Goal: Task Accomplishment & Management: Manage account settings

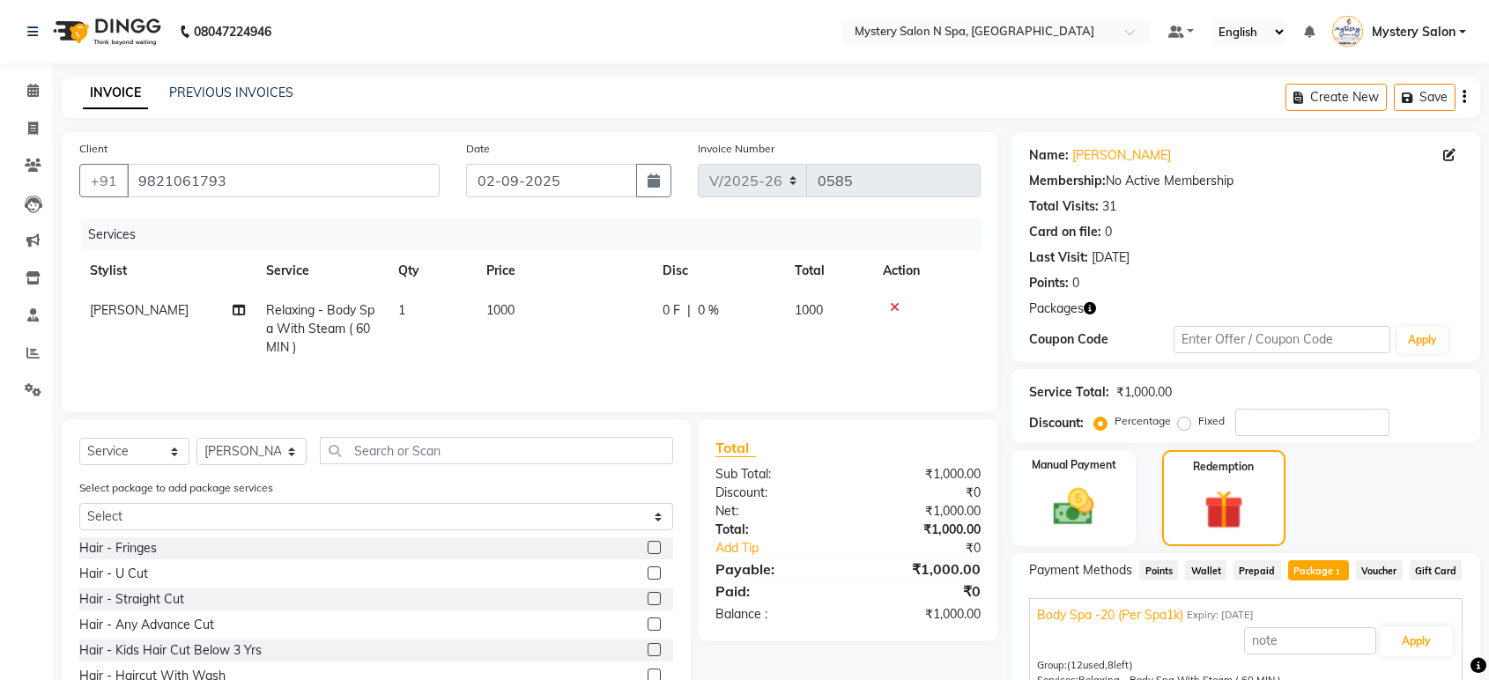
select select "142"
select select "service"
select select "4167"
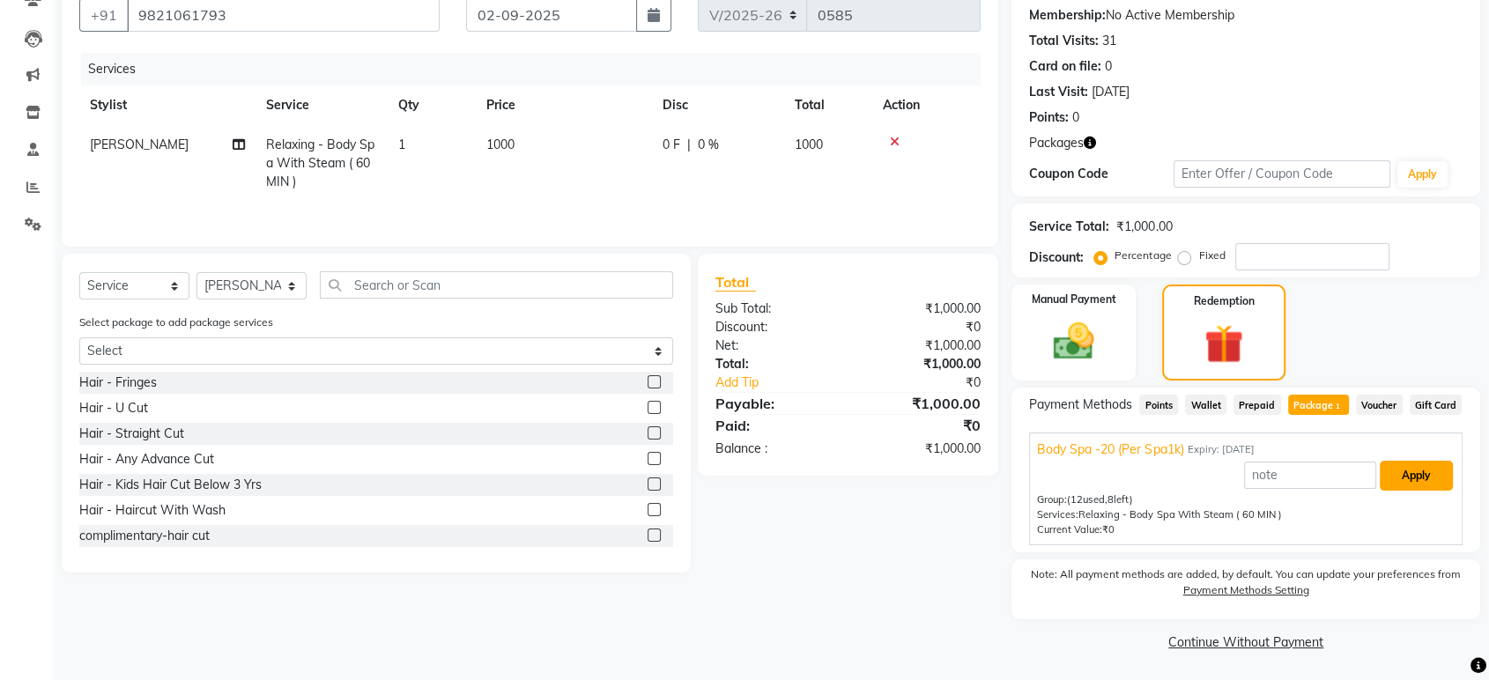
click at [1408, 473] on button "Apply" at bounding box center [1416, 476] width 73 height 30
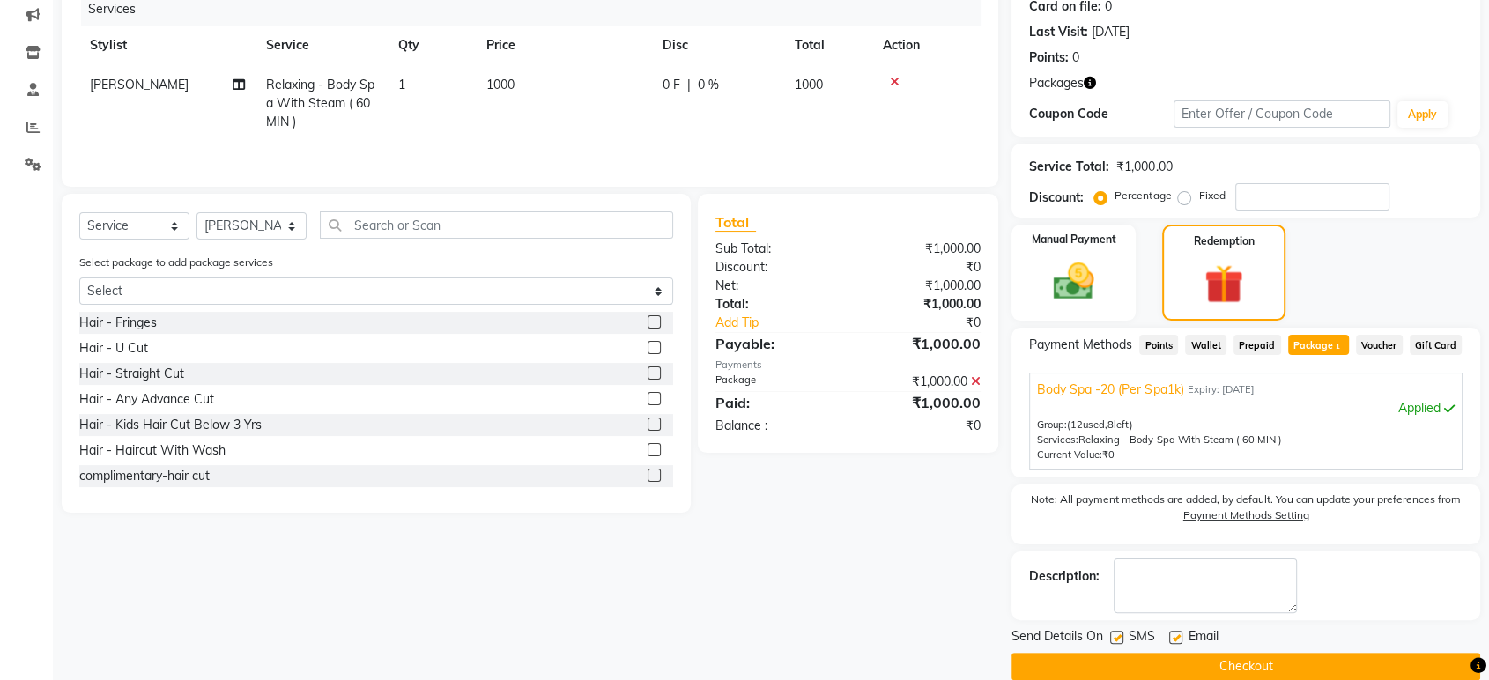
scroll to position [250, 0]
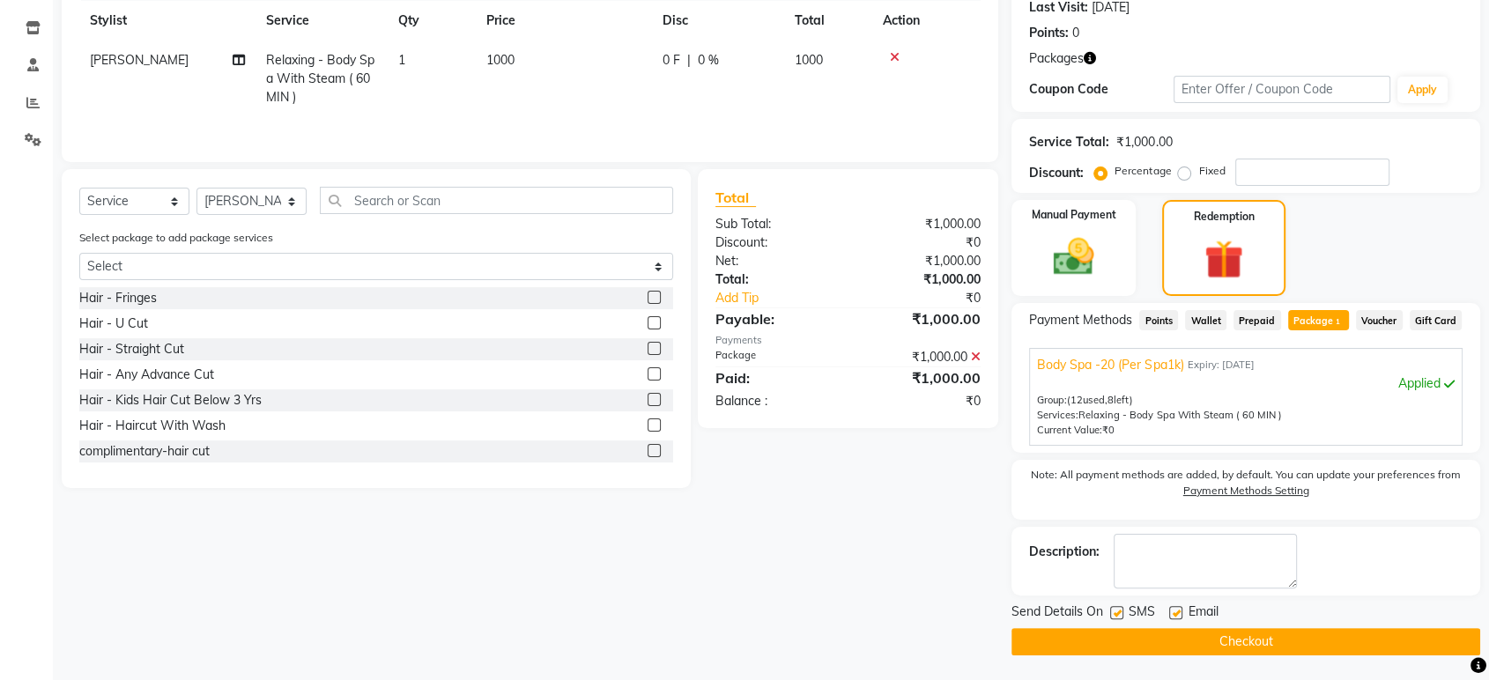
click at [1194, 640] on button "Checkout" at bounding box center [1245, 641] width 469 height 27
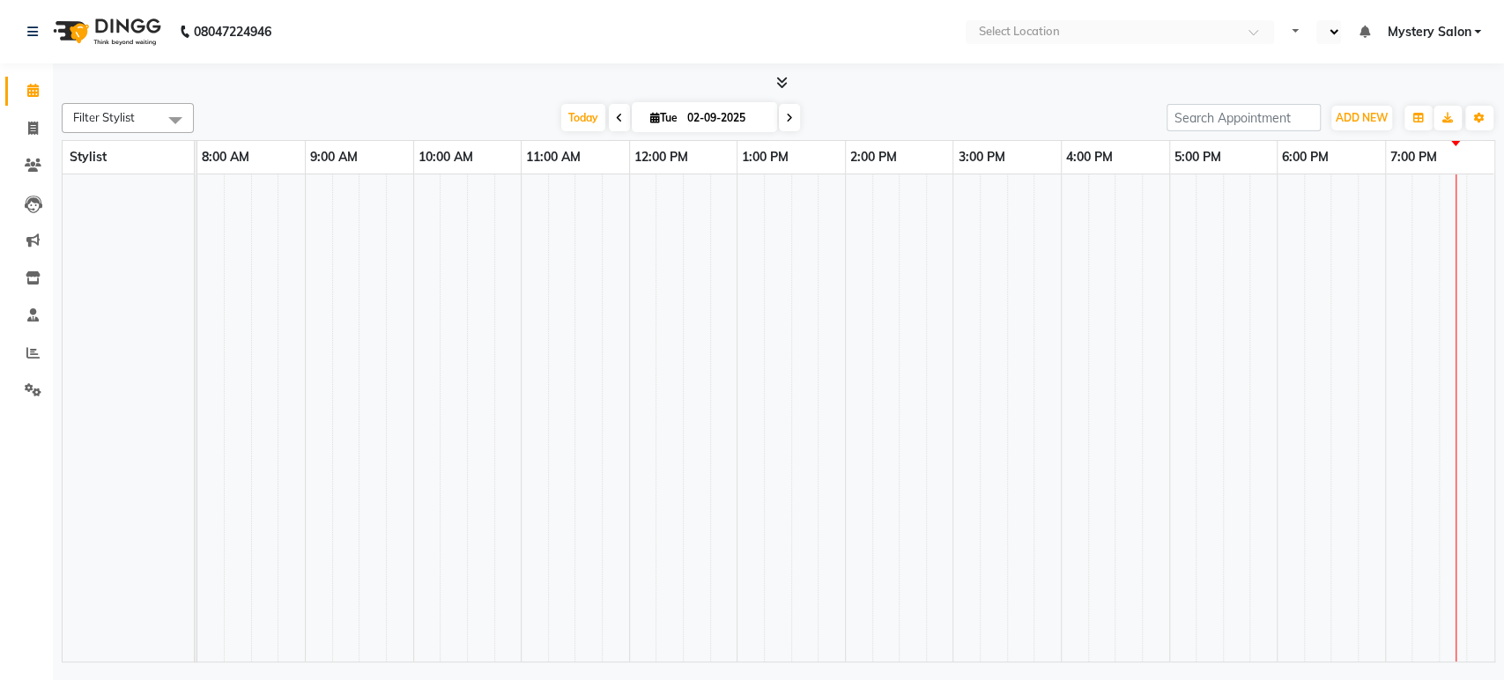
select select "en"
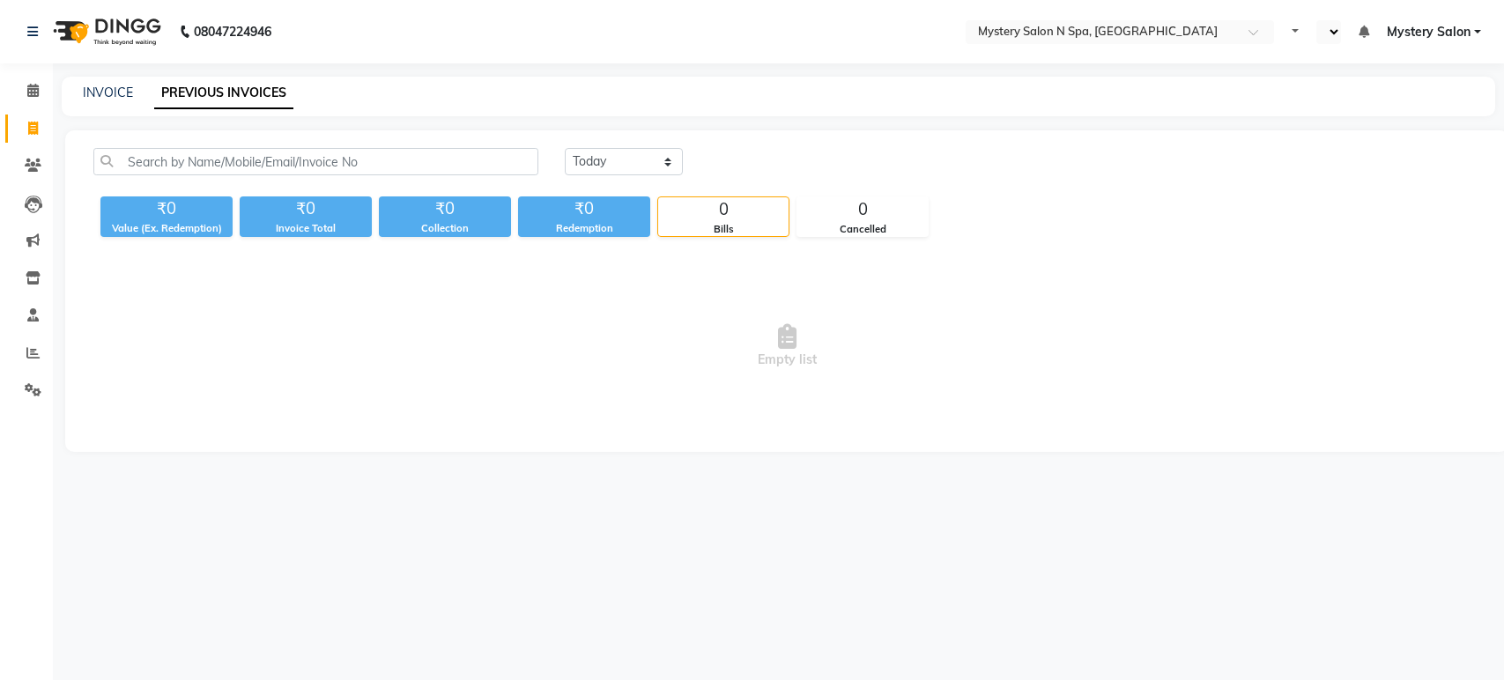
select select "en"
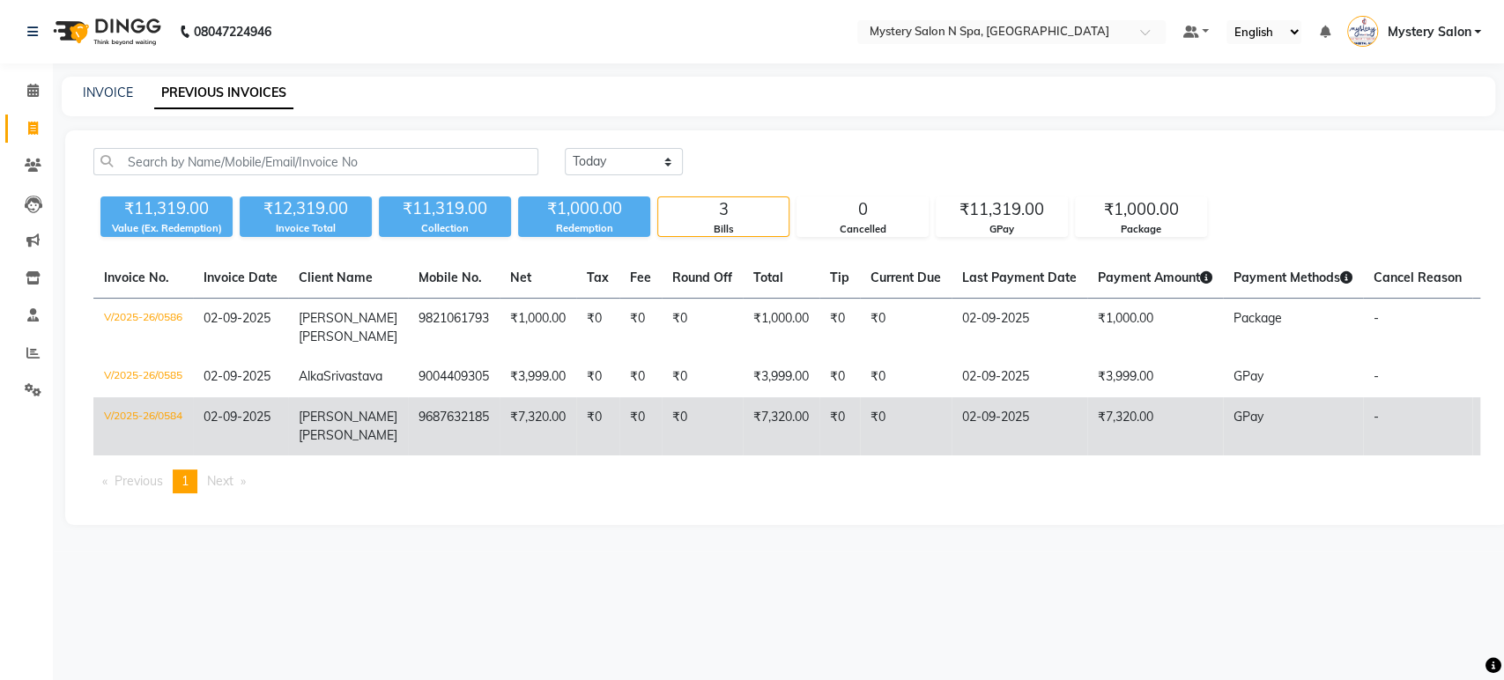
click at [619, 433] on td "₹0" at bounding box center [640, 426] width 42 height 58
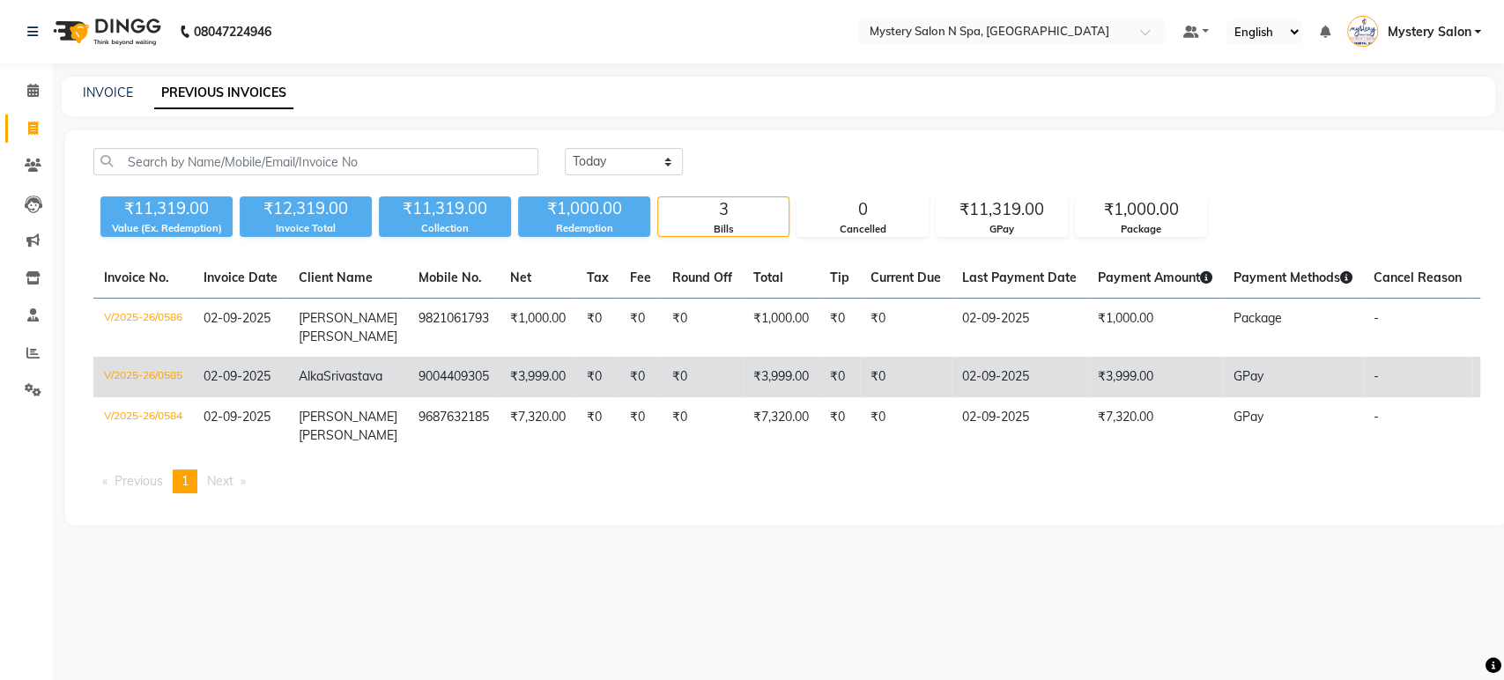
click at [518, 386] on td "₹3,999.00" at bounding box center [538, 377] width 77 height 41
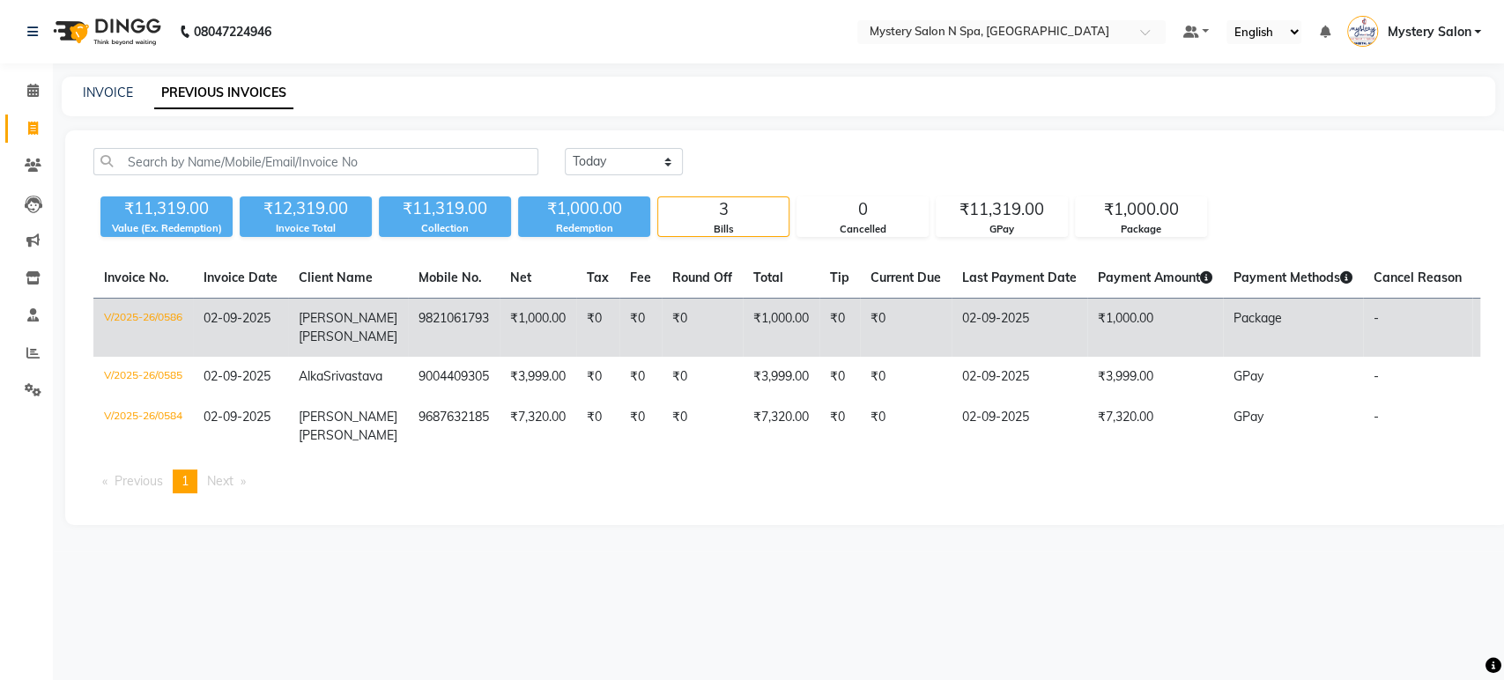
click at [555, 305] on td "₹1,000.00" at bounding box center [538, 328] width 77 height 59
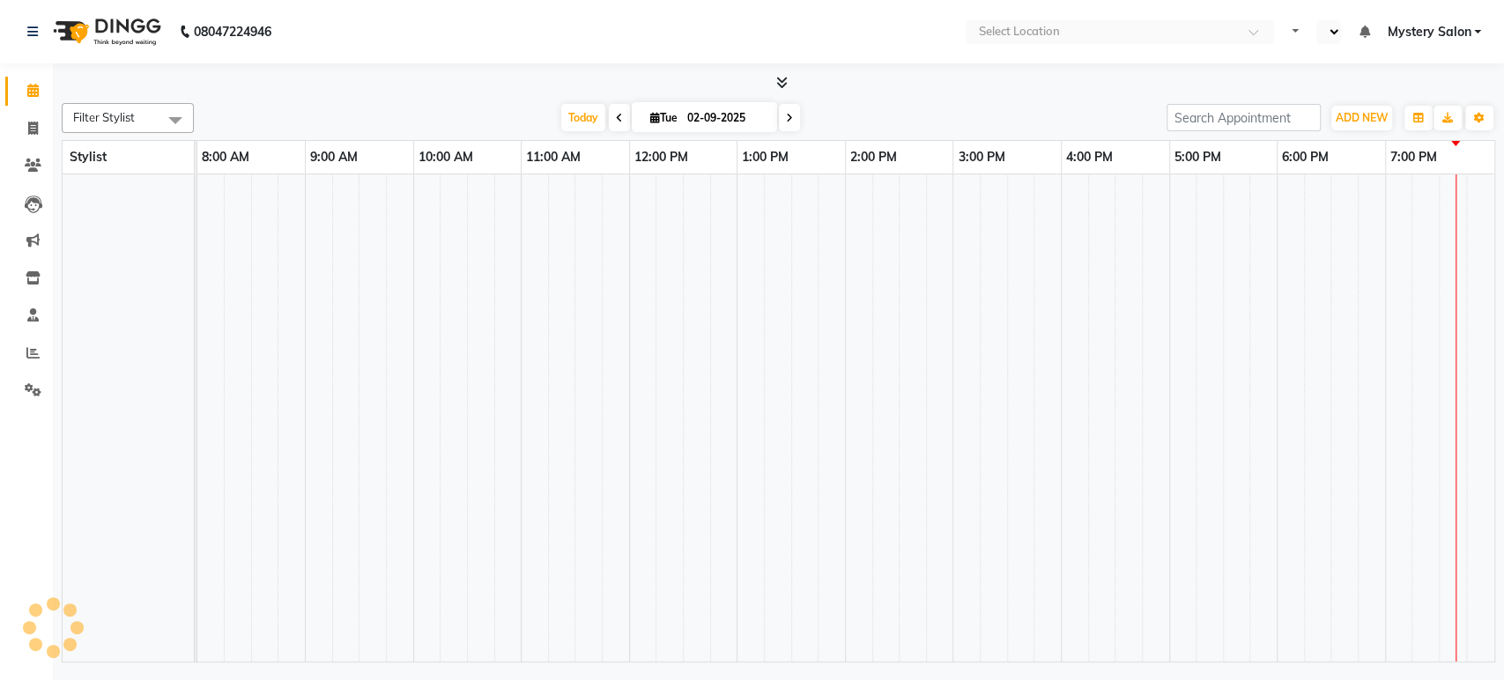
select select "en"
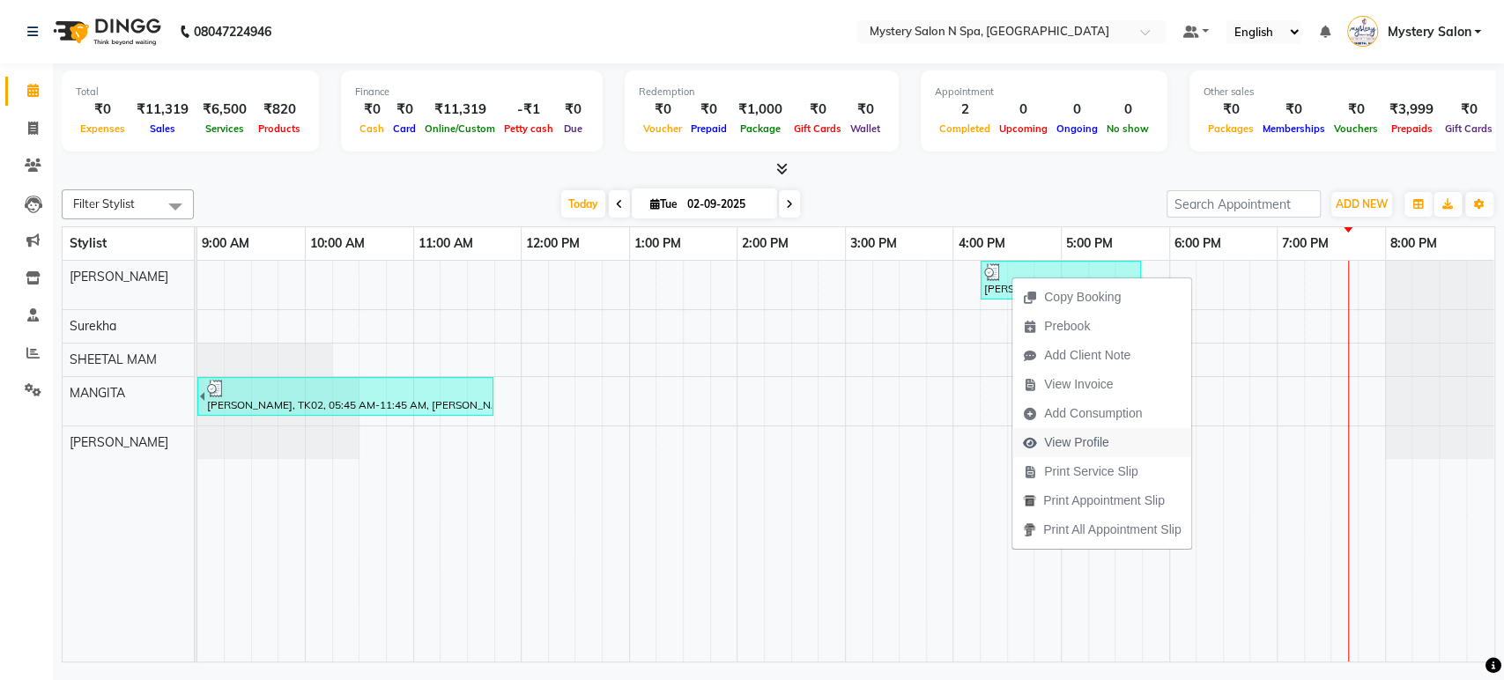
click at [1066, 439] on span "View Profile" at bounding box center [1076, 442] width 65 height 19
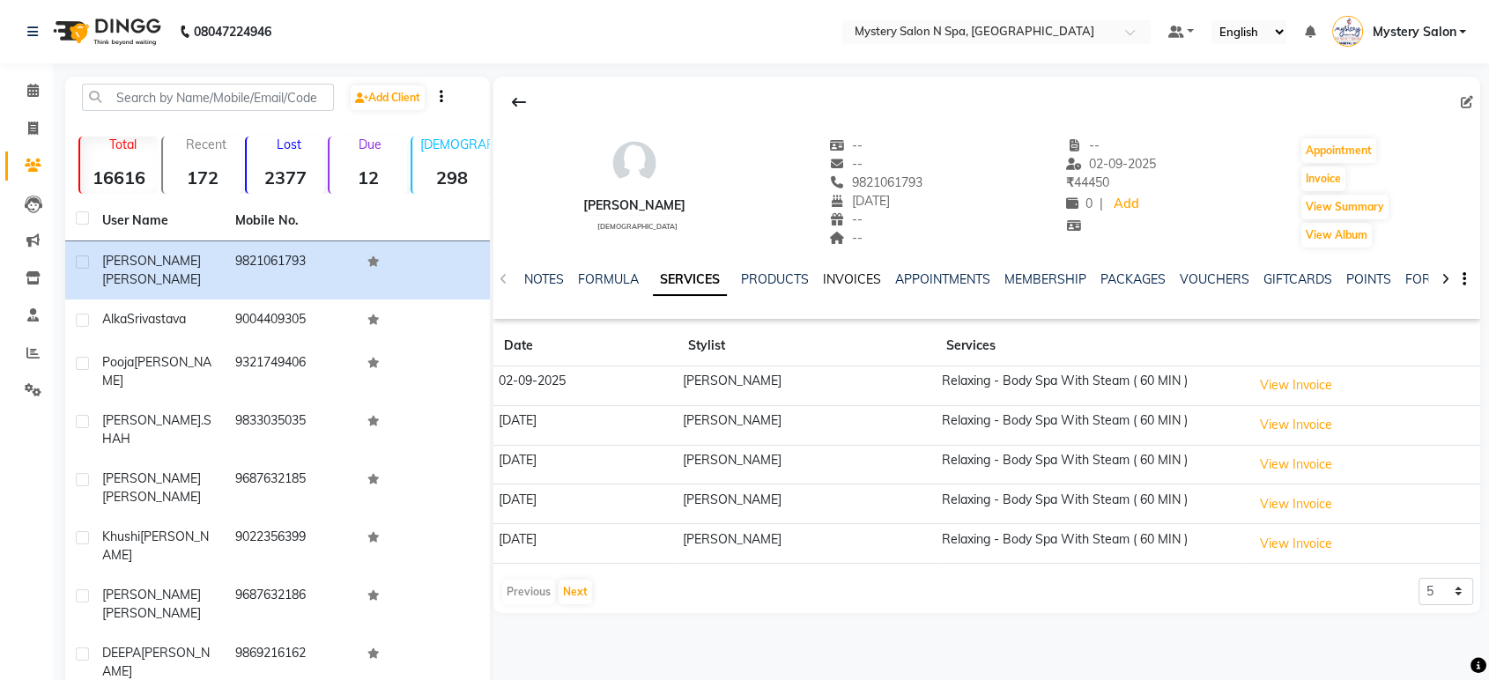
click at [857, 276] on link "INVOICES" at bounding box center [852, 279] width 58 height 16
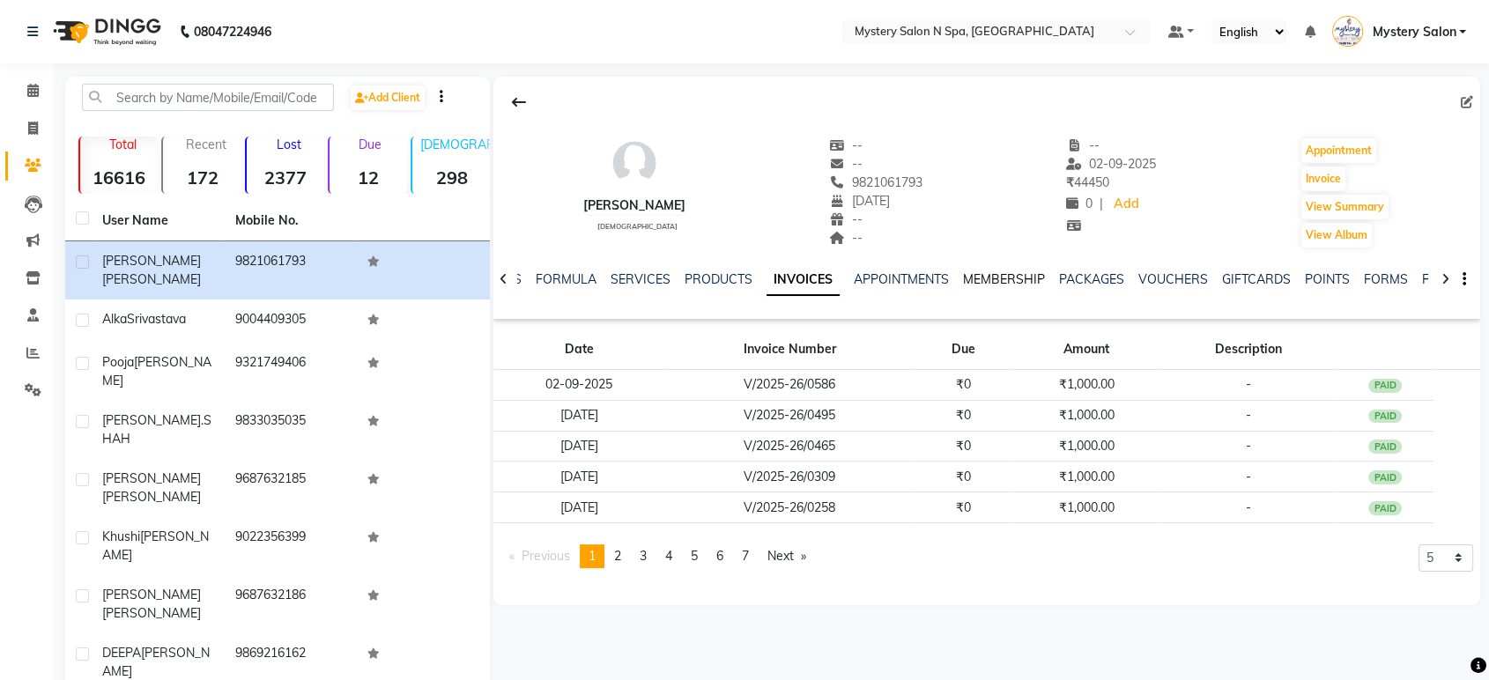
click at [1015, 274] on link "MEMBERSHIP" at bounding box center [1004, 279] width 82 height 16
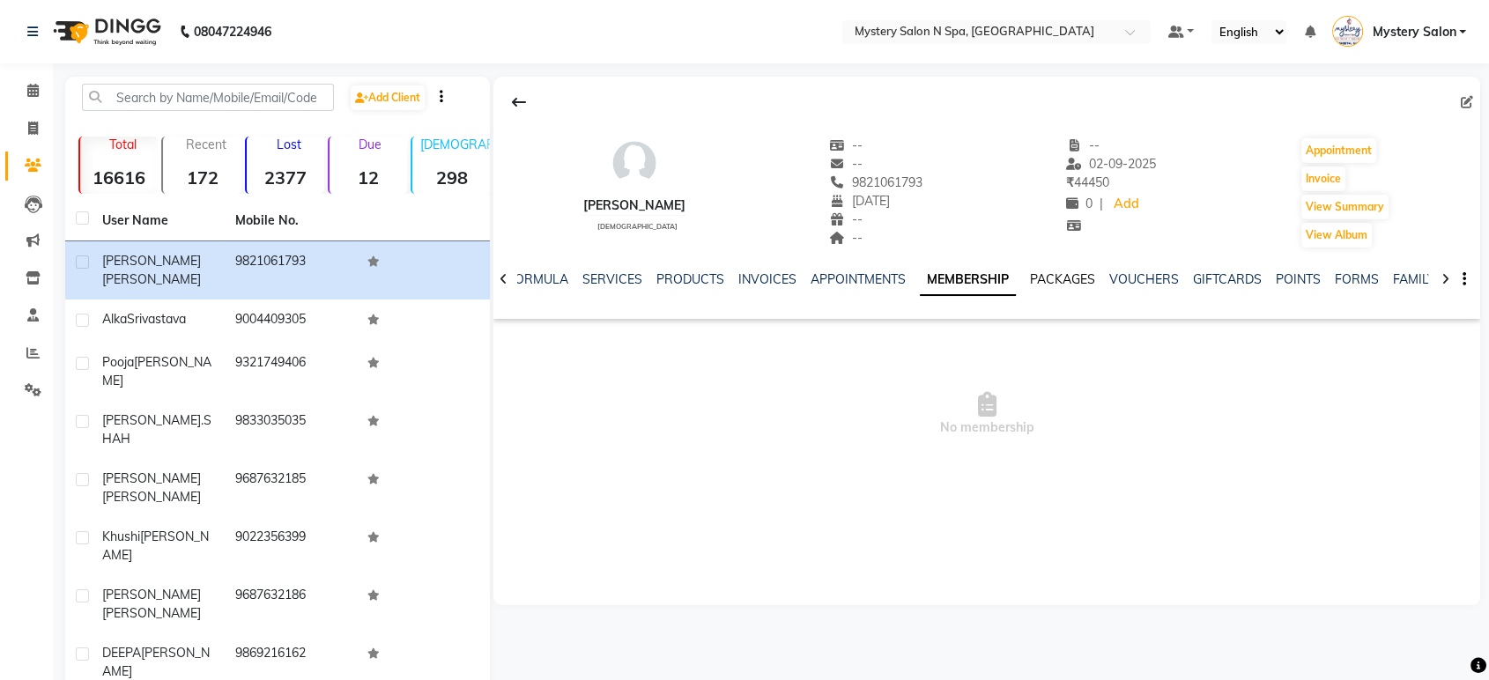
click at [1048, 276] on link "PACKAGES" at bounding box center [1062, 279] width 65 height 16
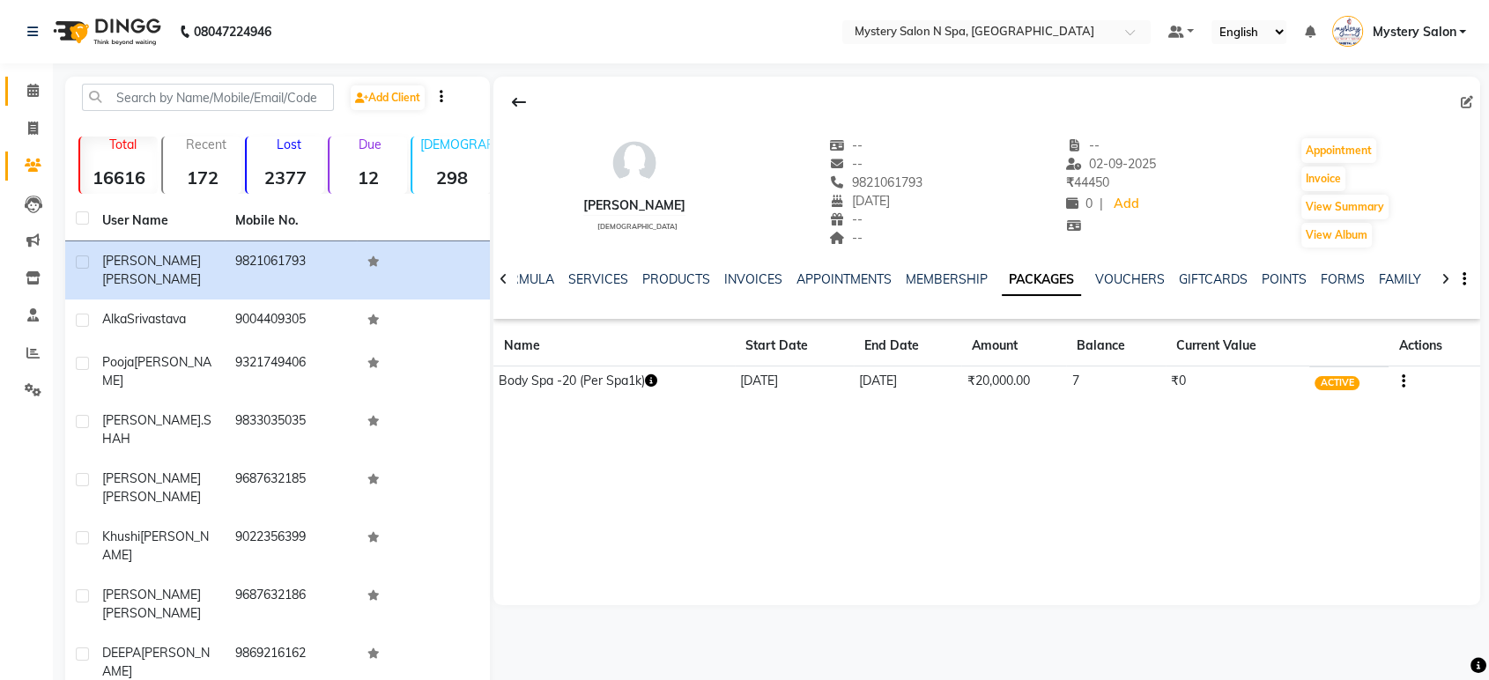
click at [35, 90] on icon at bounding box center [32, 90] width 11 height 13
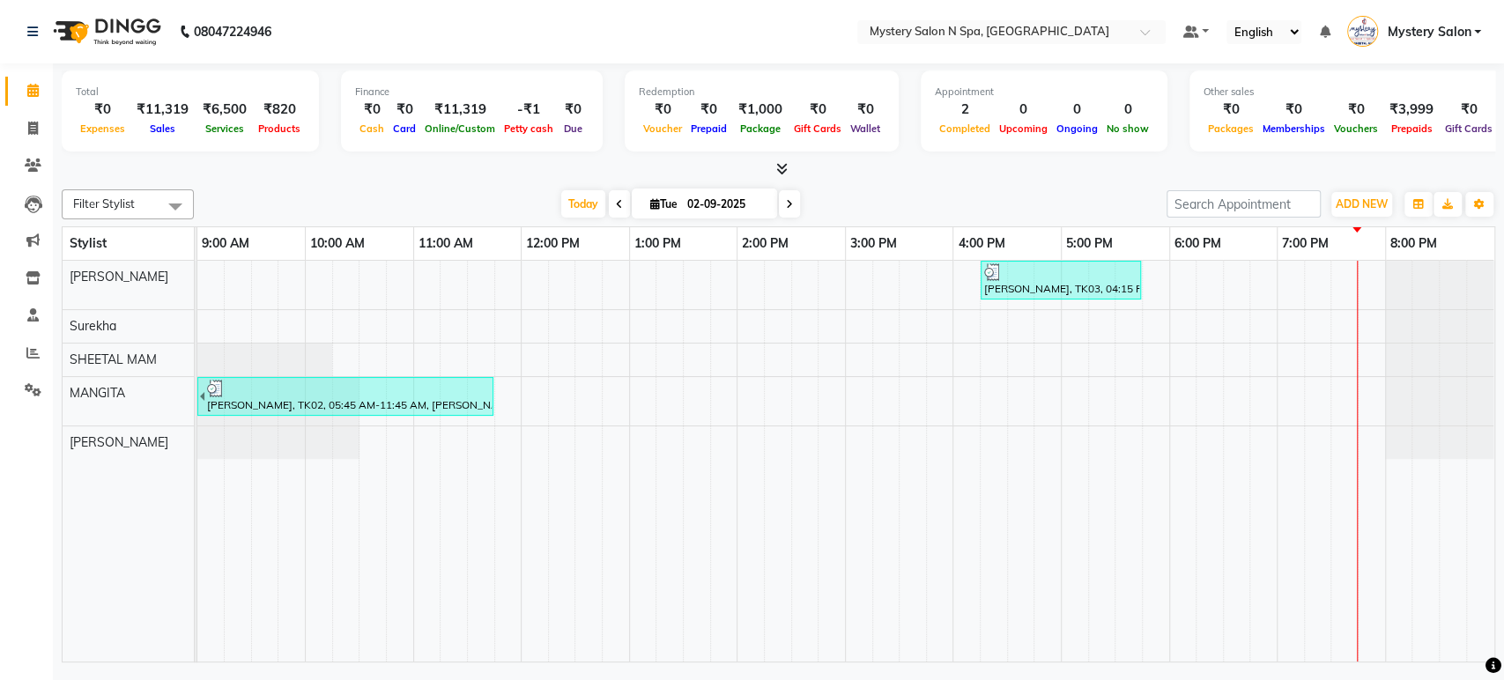
click at [700, 198] on input "02-09-2025" at bounding box center [726, 204] width 88 height 26
select select "9"
select select "2025"
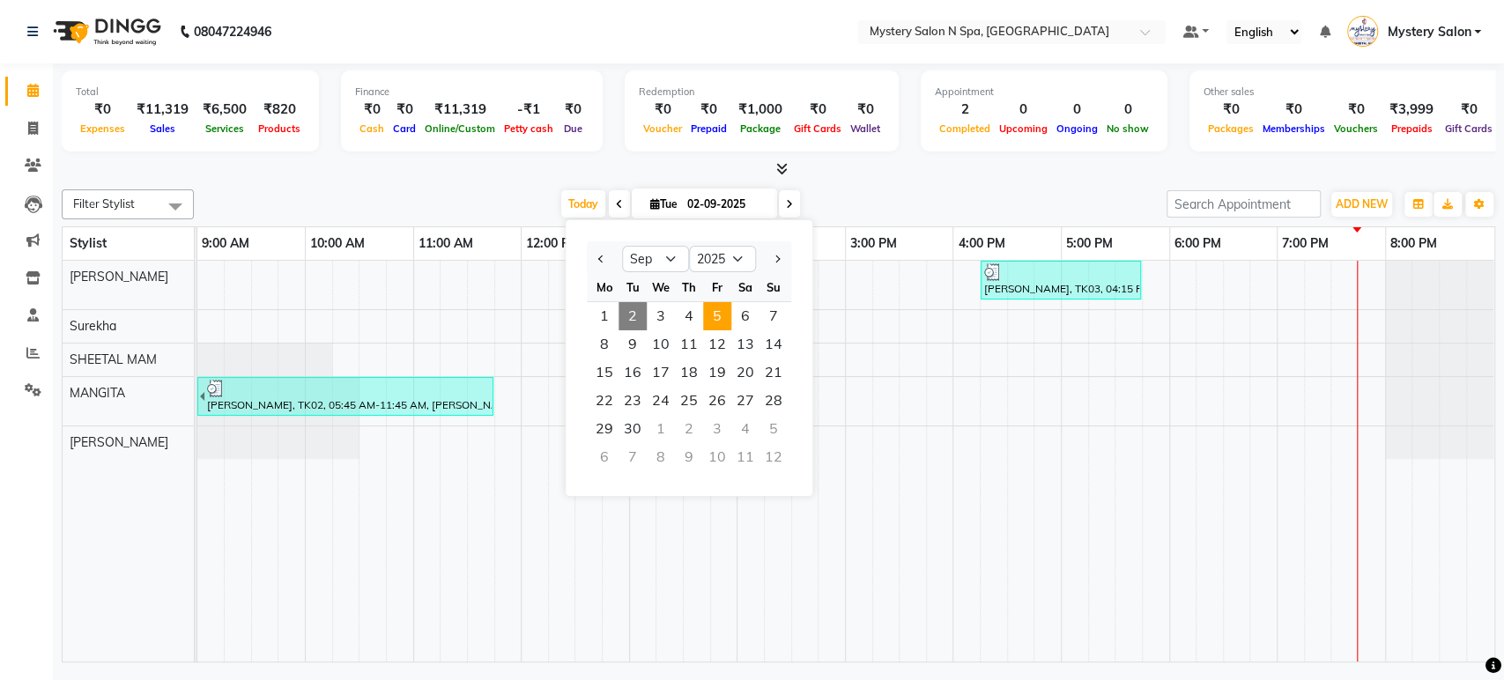
click at [722, 318] on span "5" at bounding box center [717, 316] width 28 height 28
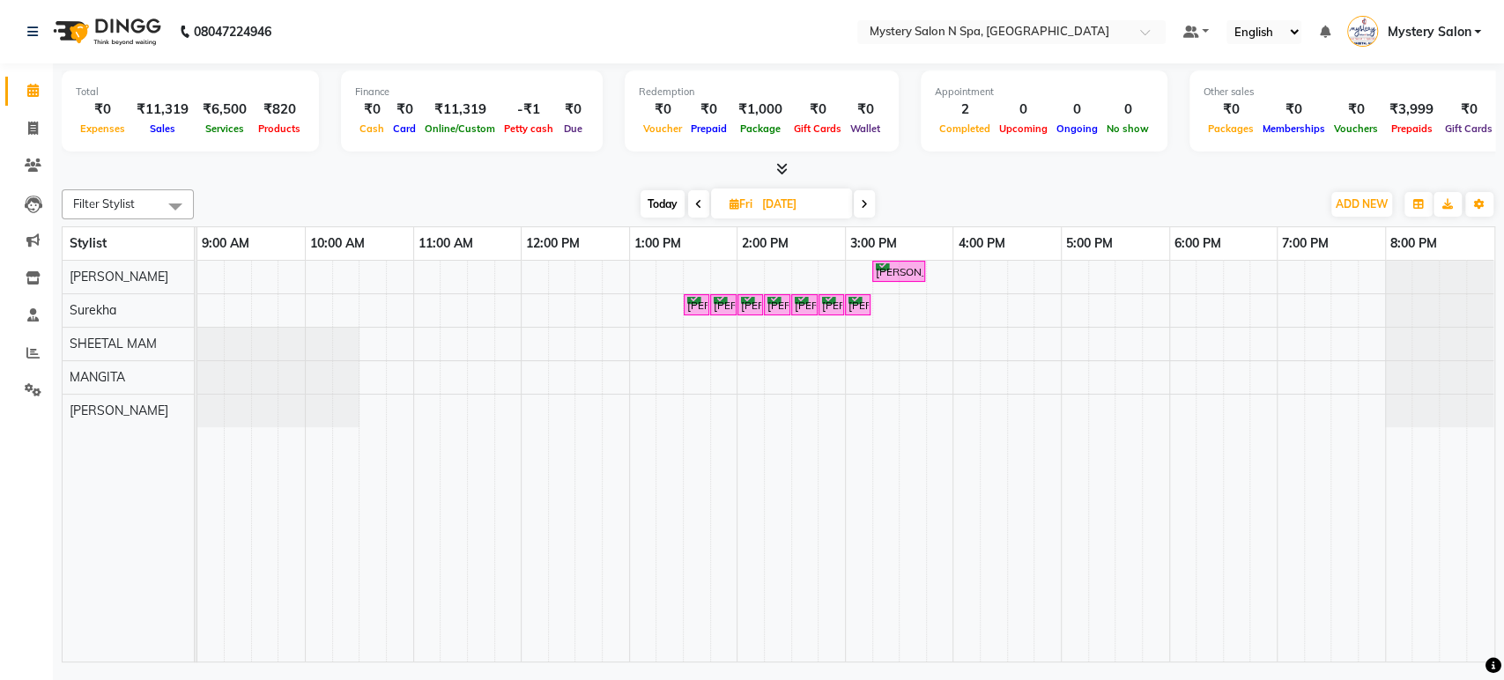
click at [660, 206] on span "Today" at bounding box center [663, 203] width 44 height 27
type input "02-09-2025"
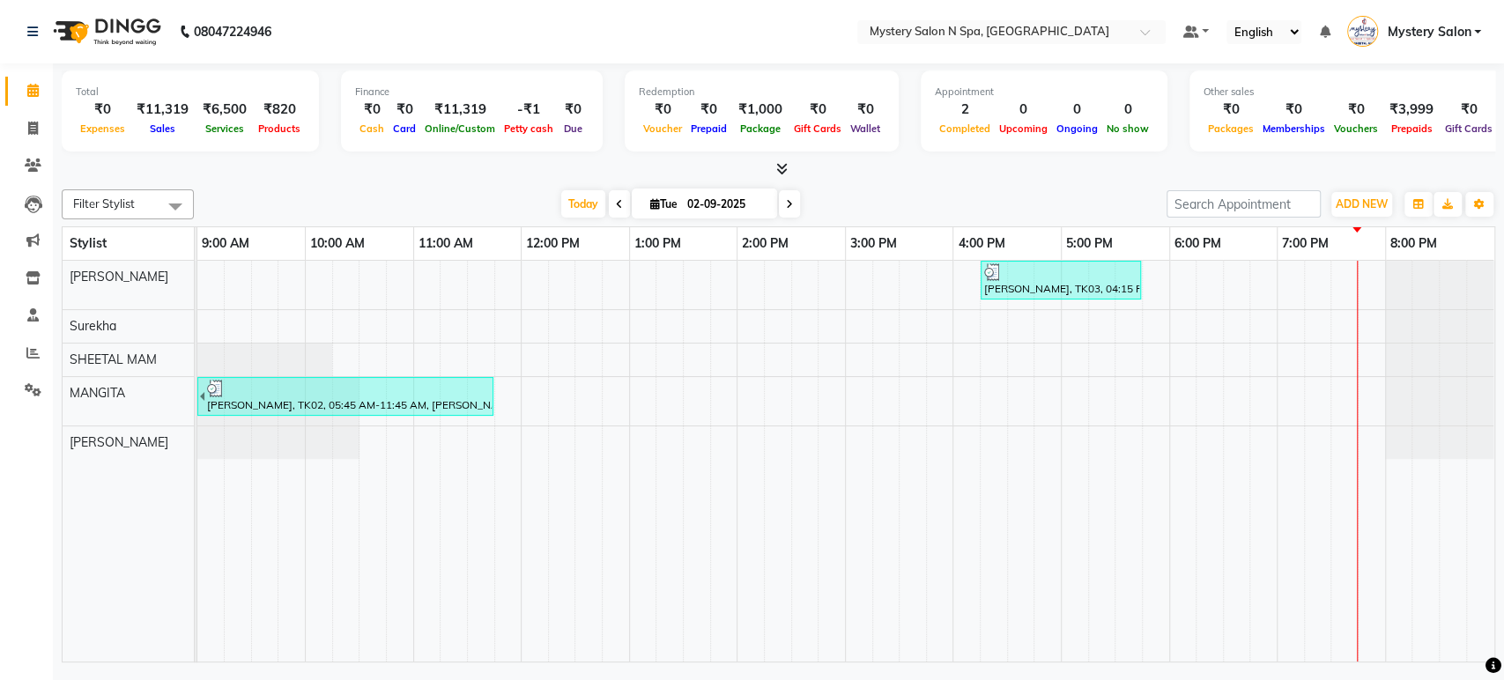
click at [705, 204] on input "02-09-2025" at bounding box center [726, 204] width 88 height 26
select select "9"
select select "2025"
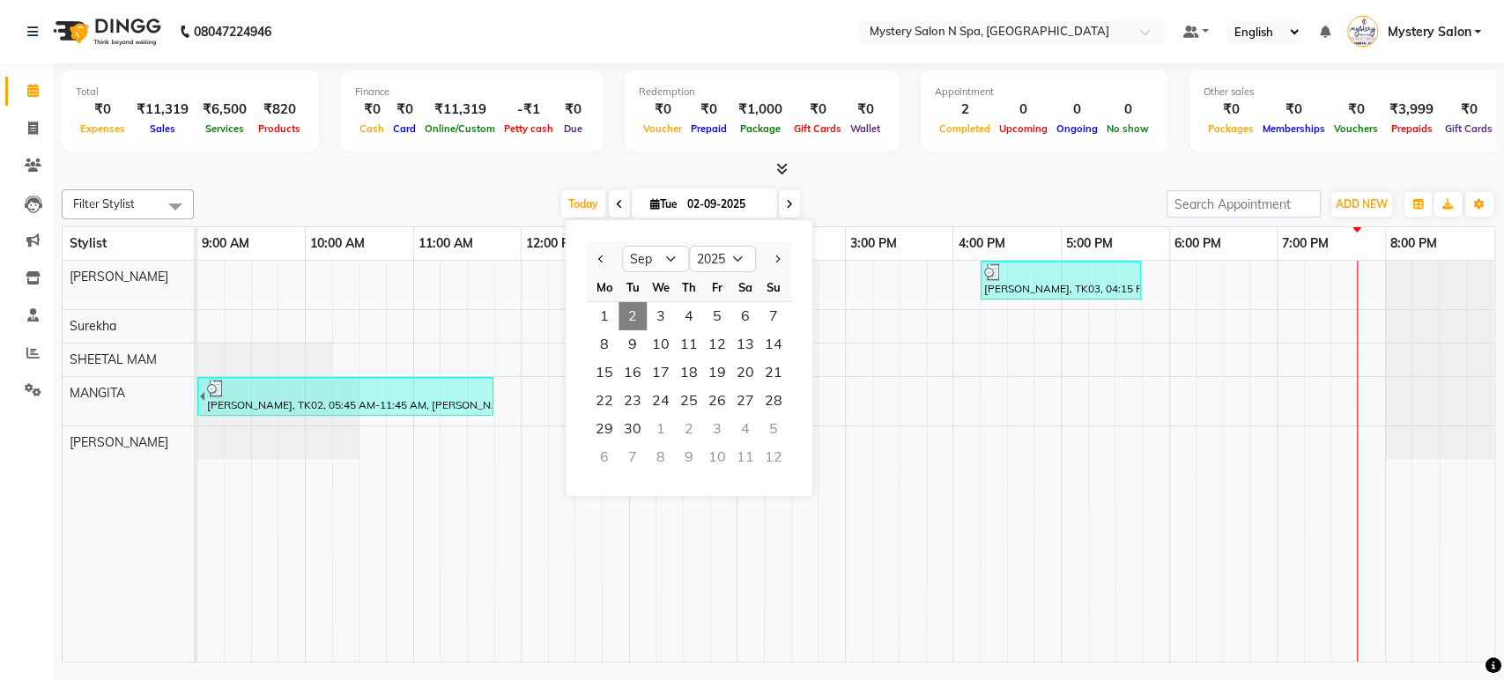
click at [878, 171] on div at bounding box center [778, 169] width 1433 height 19
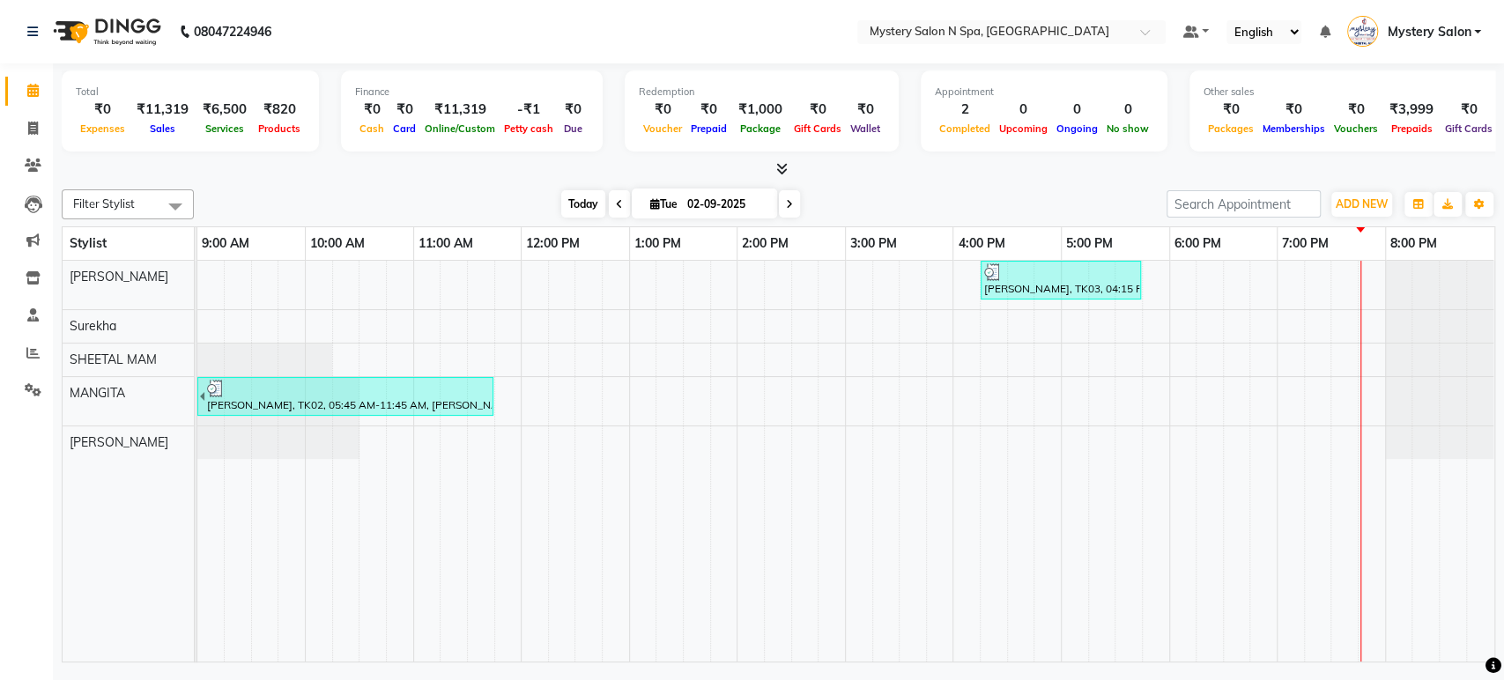
click at [582, 203] on span "Today" at bounding box center [583, 203] width 44 height 27
click at [793, 196] on span at bounding box center [789, 203] width 21 height 27
type input "[DATE]"
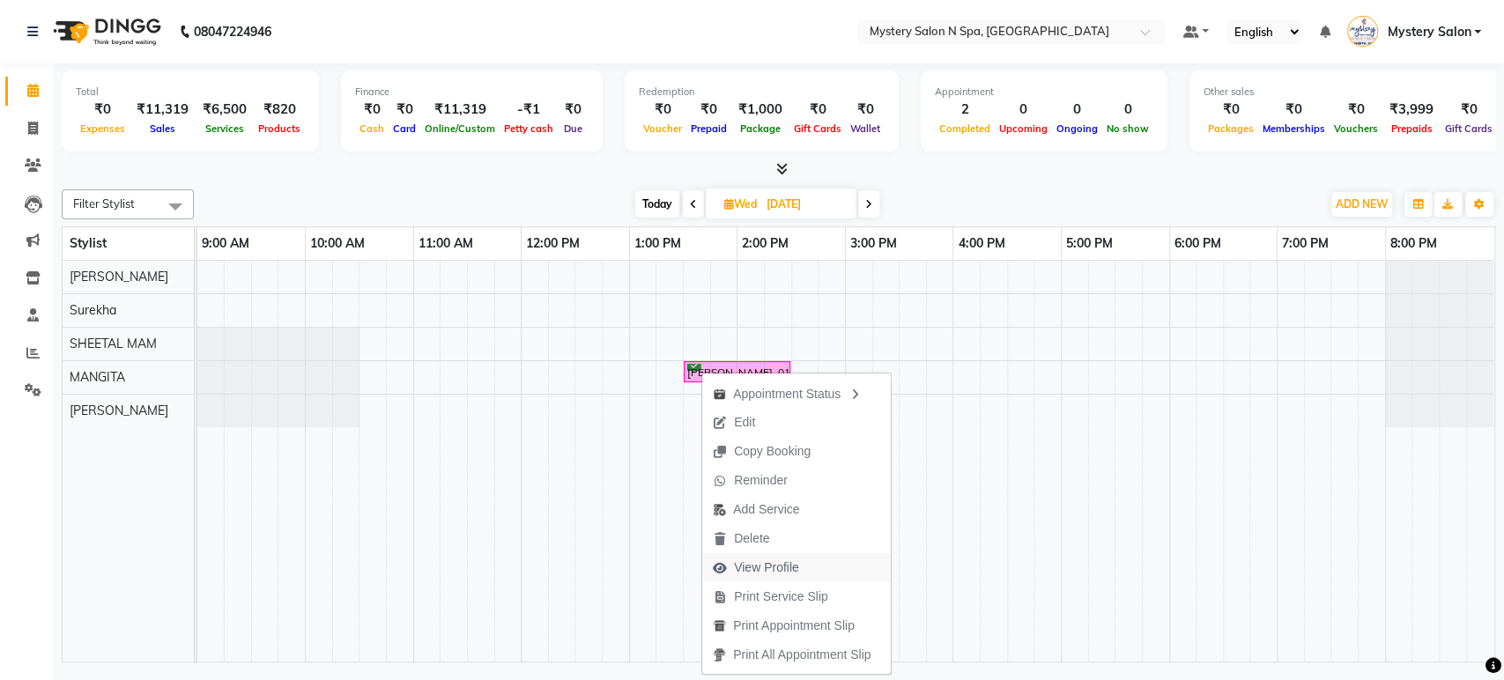
click at [774, 570] on span "View Profile" at bounding box center [766, 568] width 65 height 19
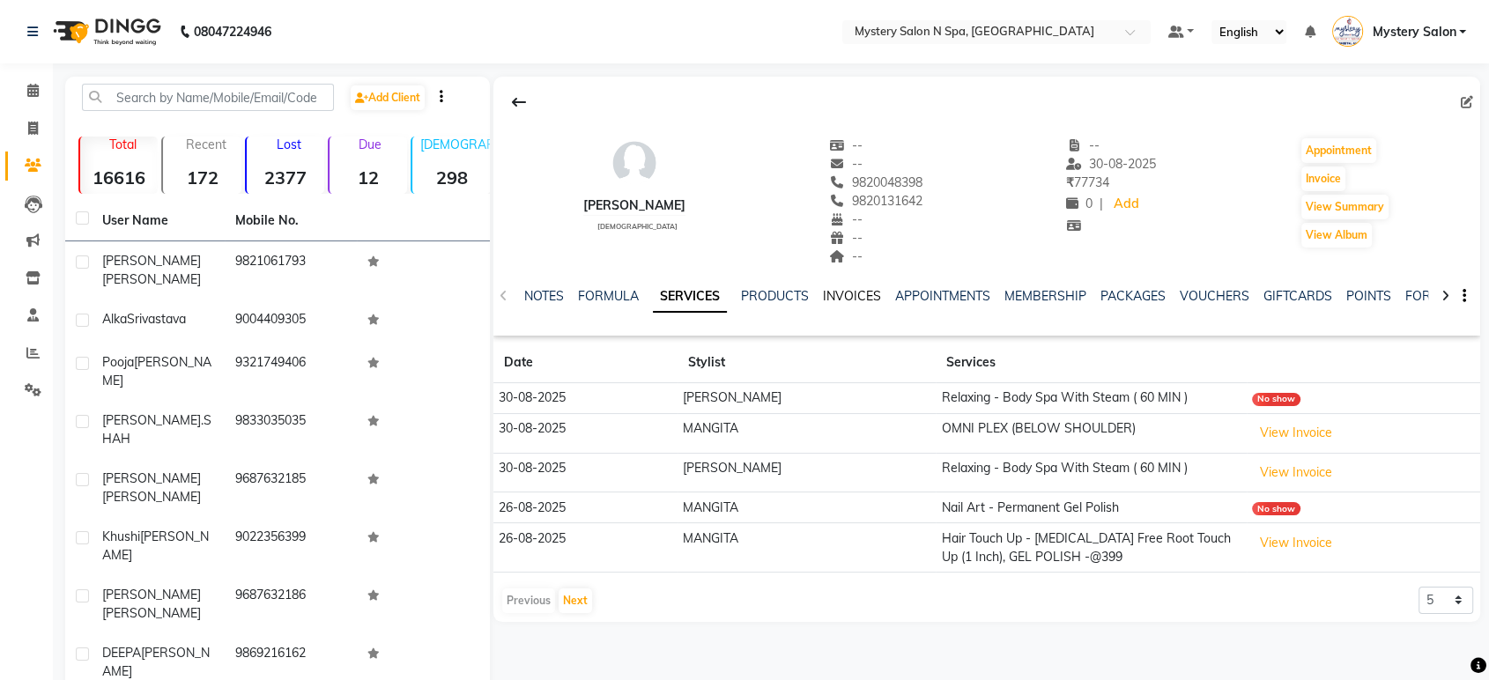
click at [864, 297] on link "INVOICES" at bounding box center [852, 296] width 58 height 16
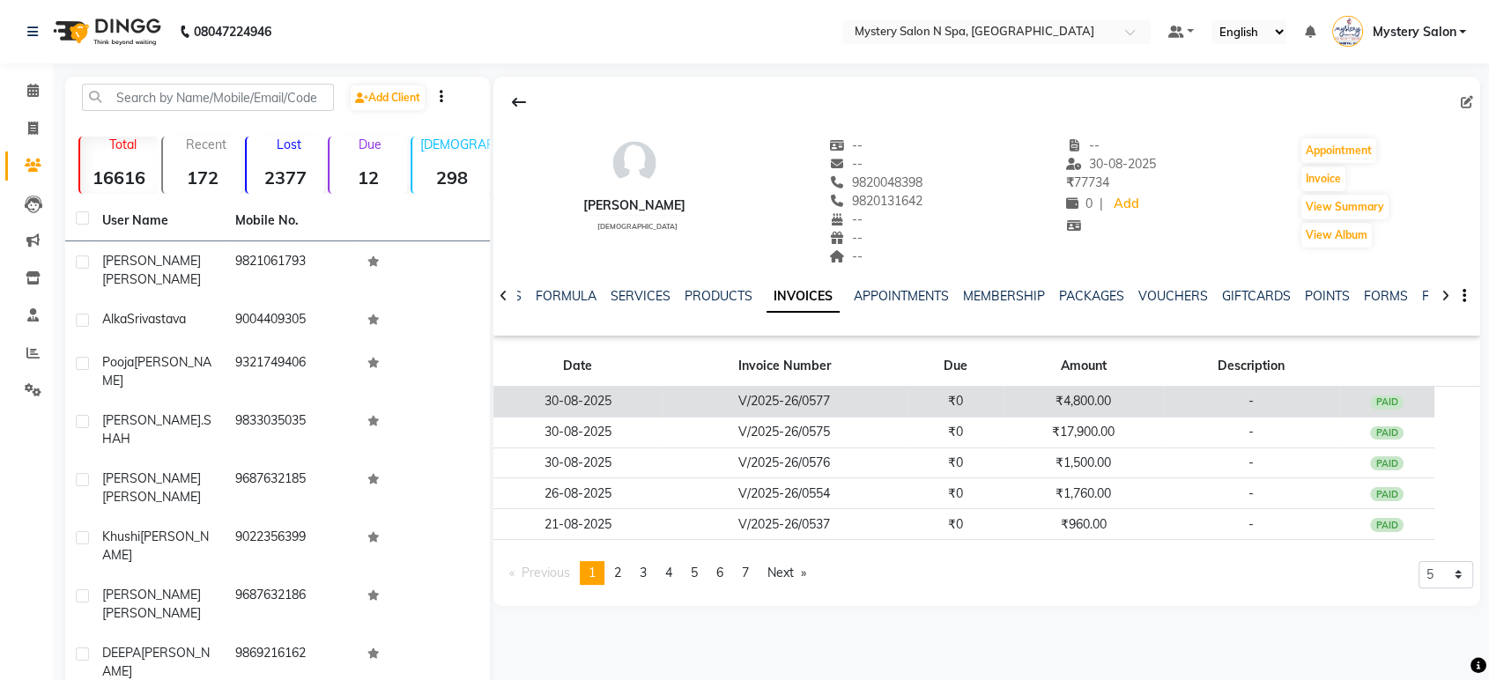
click at [863, 415] on td "V/2025-26/0577" at bounding box center [784, 402] width 245 height 31
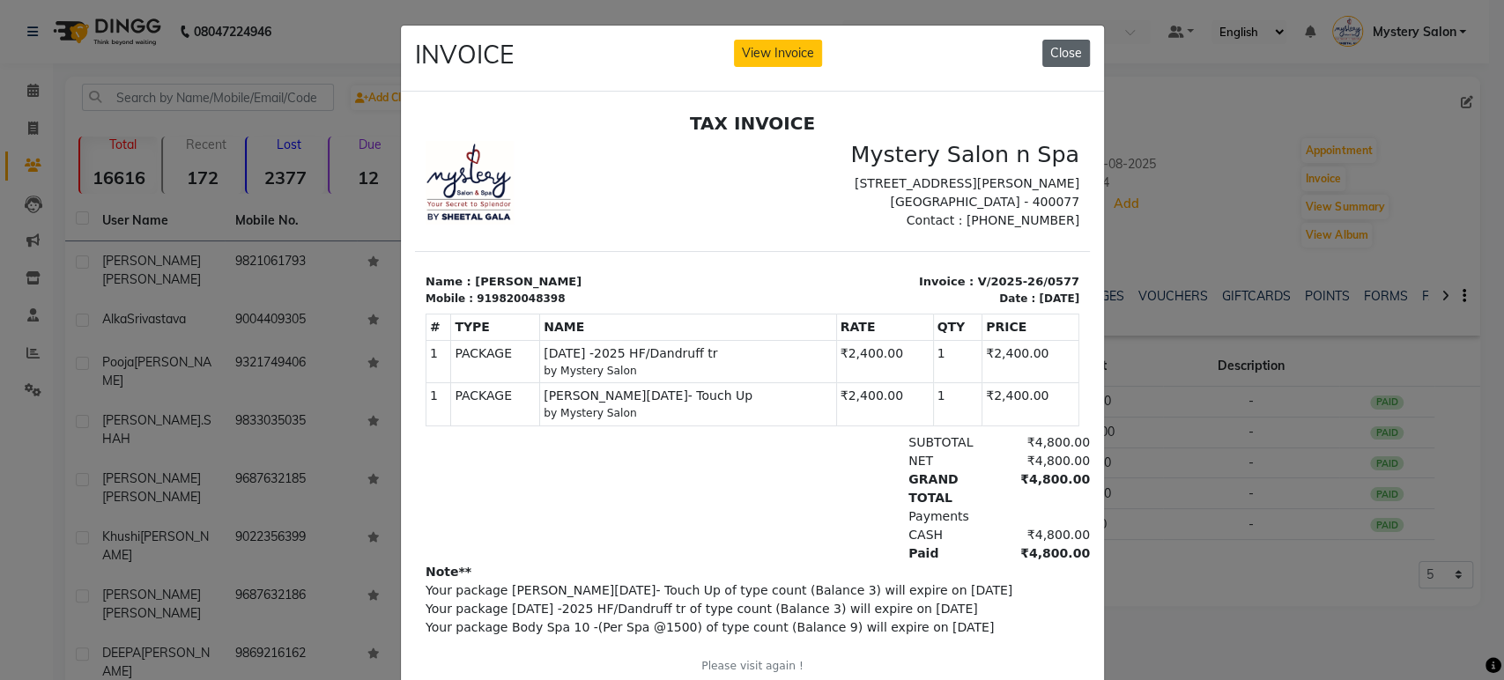
click at [1060, 48] on button "Close" at bounding box center [1066, 53] width 48 height 27
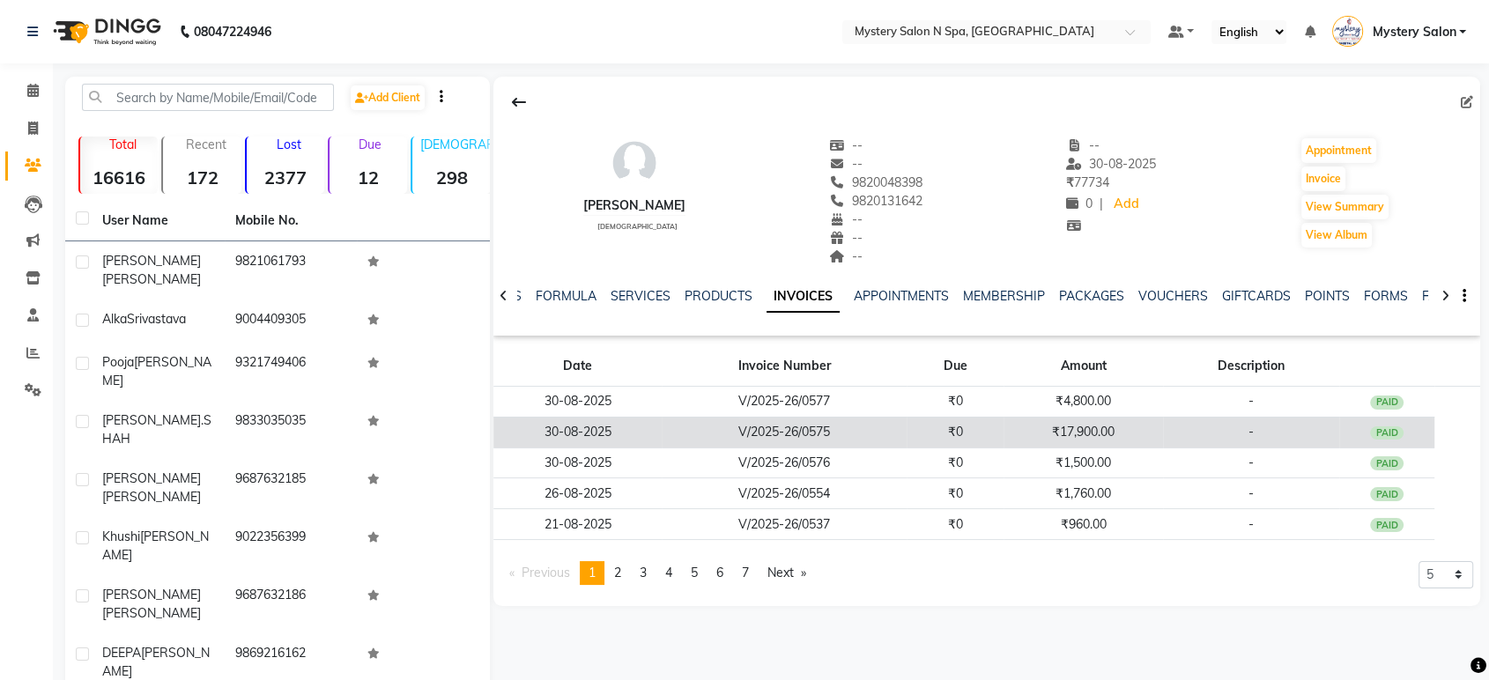
click at [1043, 425] on td "₹17,900.00" at bounding box center [1082, 432] width 159 height 31
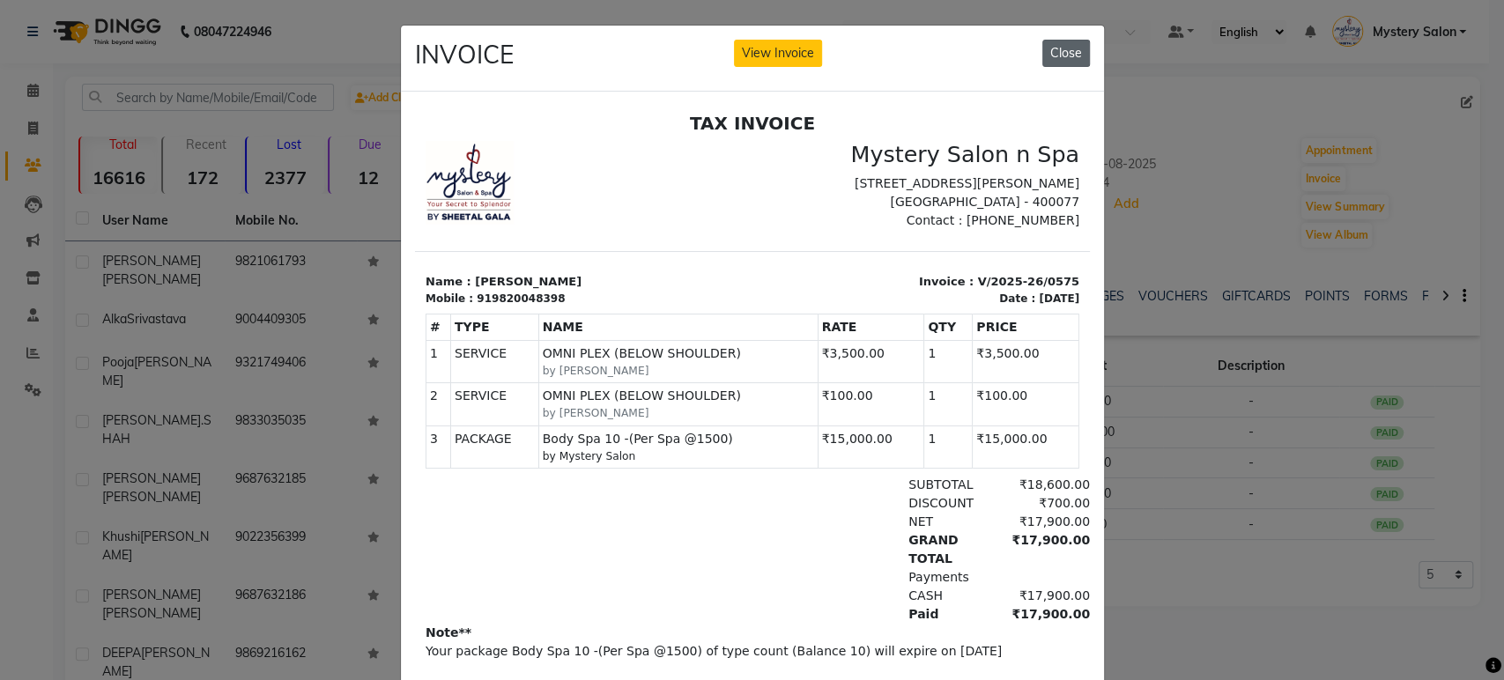
click at [1064, 46] on button "Close" at bounding box center [1066, 53] width 48 height 27
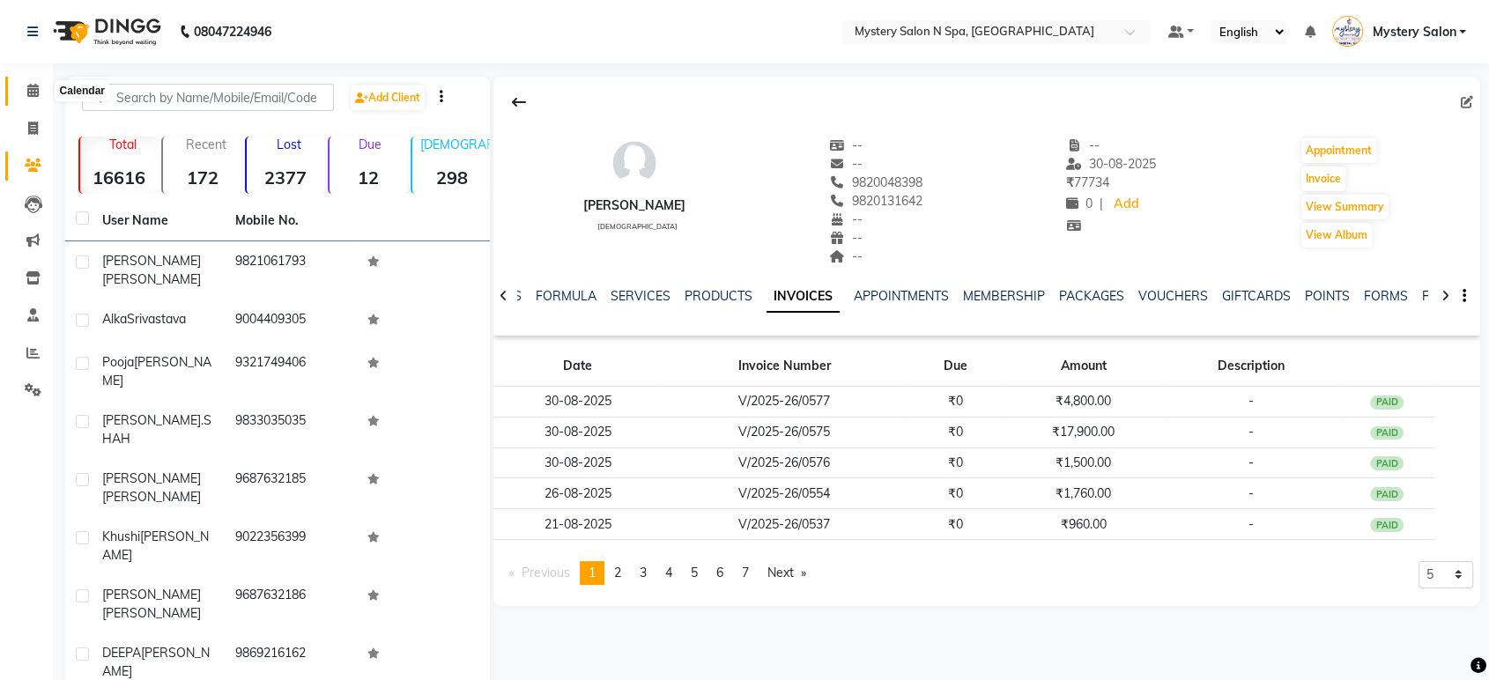
click at [22, 93] on span at bounding box center [33, 91] width 31 height 20
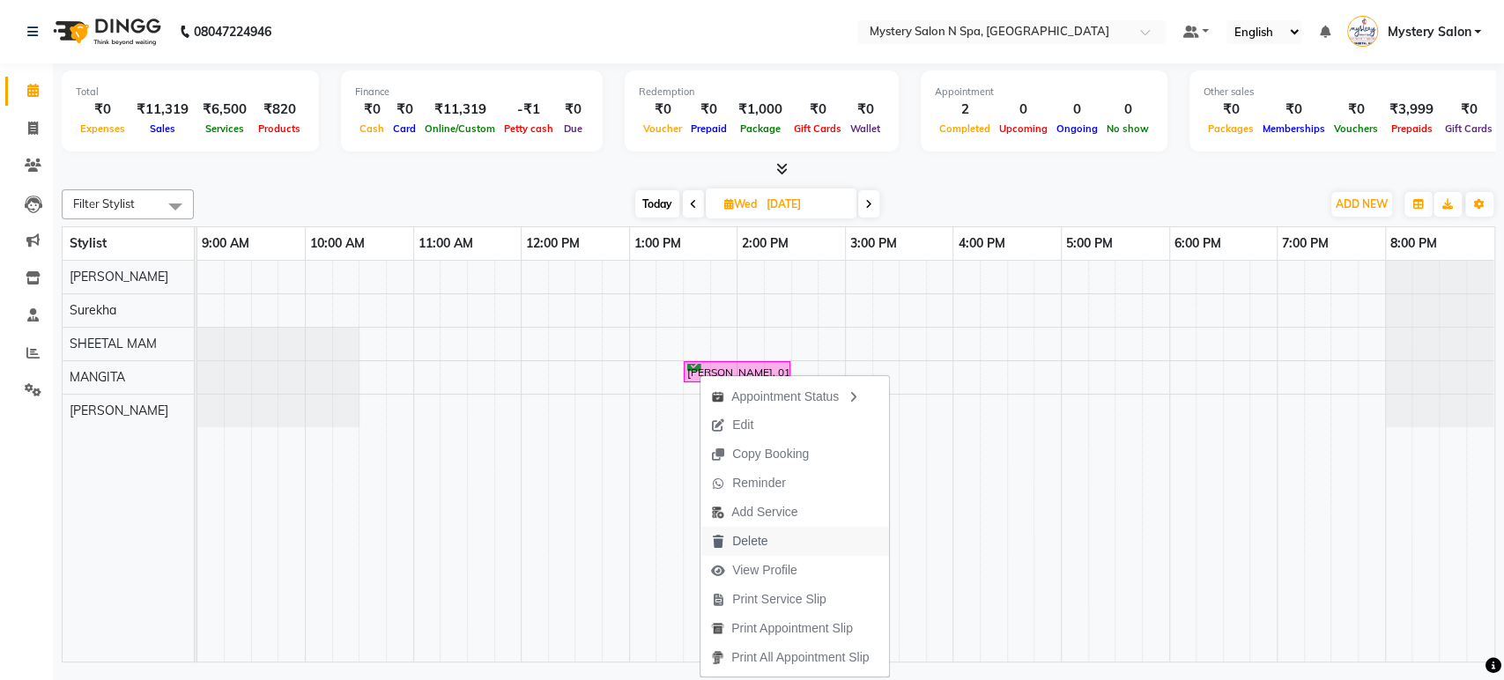
click at [766, 538] on span "Delete" at bounding box center [749, 541] width 35 height 19
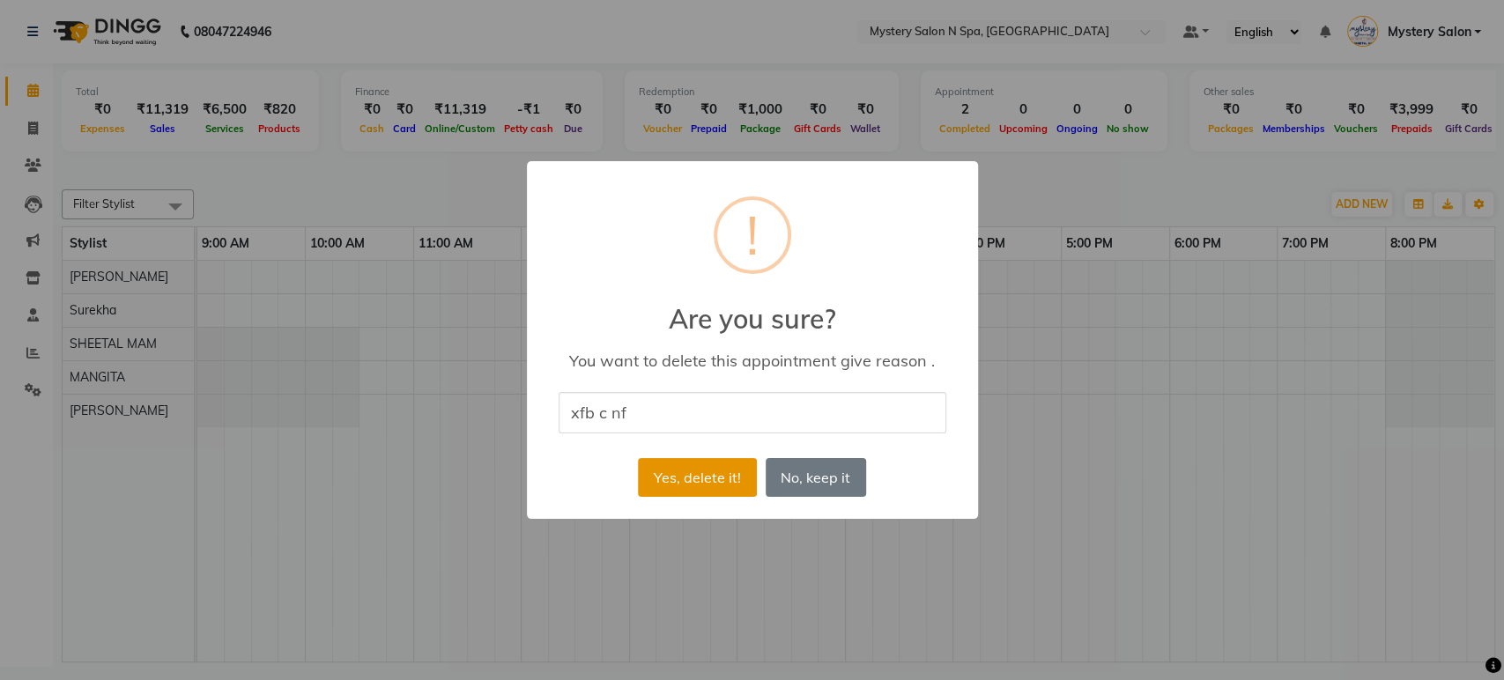
type input "xfb c nf"
click at [685, 477] on button "Yes, delete it!" at bounding box center [697, 477] width 118 height 39
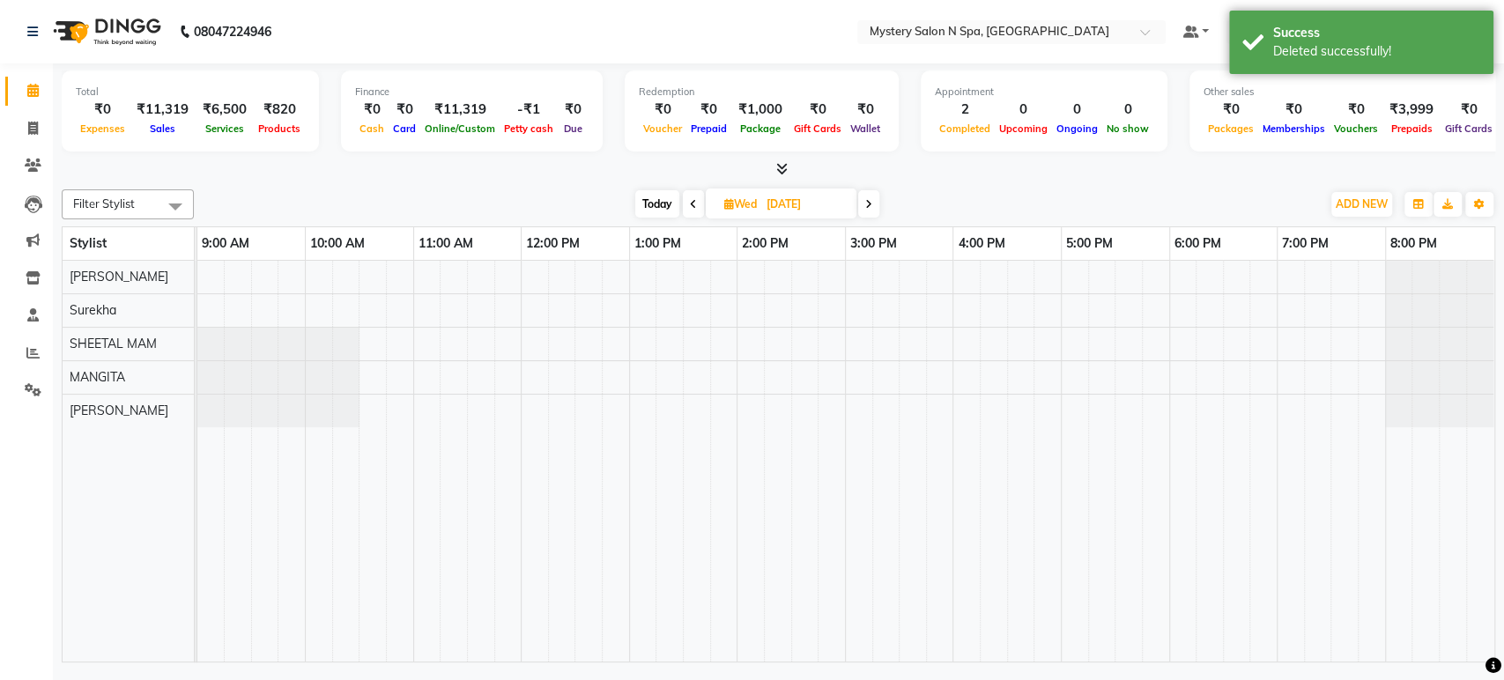
click at [800, 205] on input "[DATE]" at bounding box center [805, 204] width 88 height 26
select select "9"
select select "2025"
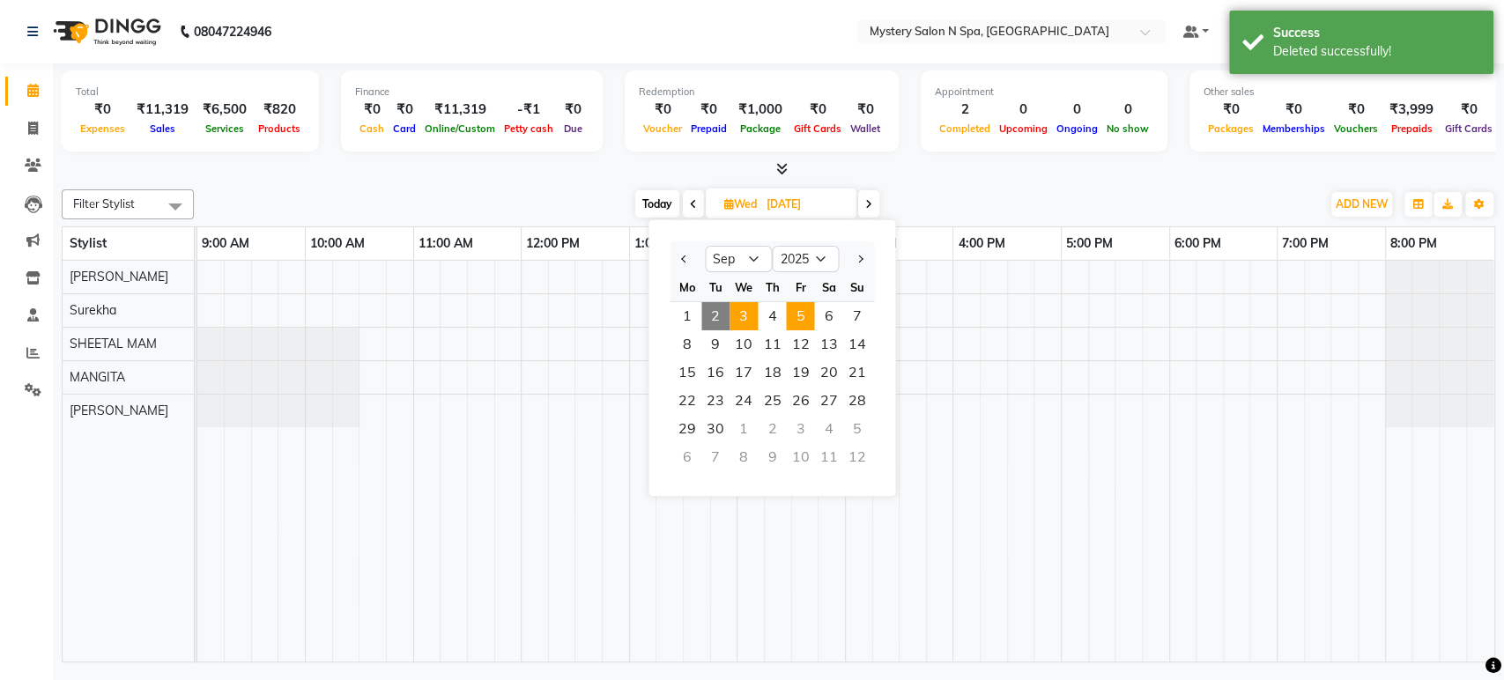
click at [797, 316] on span "5" at bounding box center [800, 316] width 28 height 28
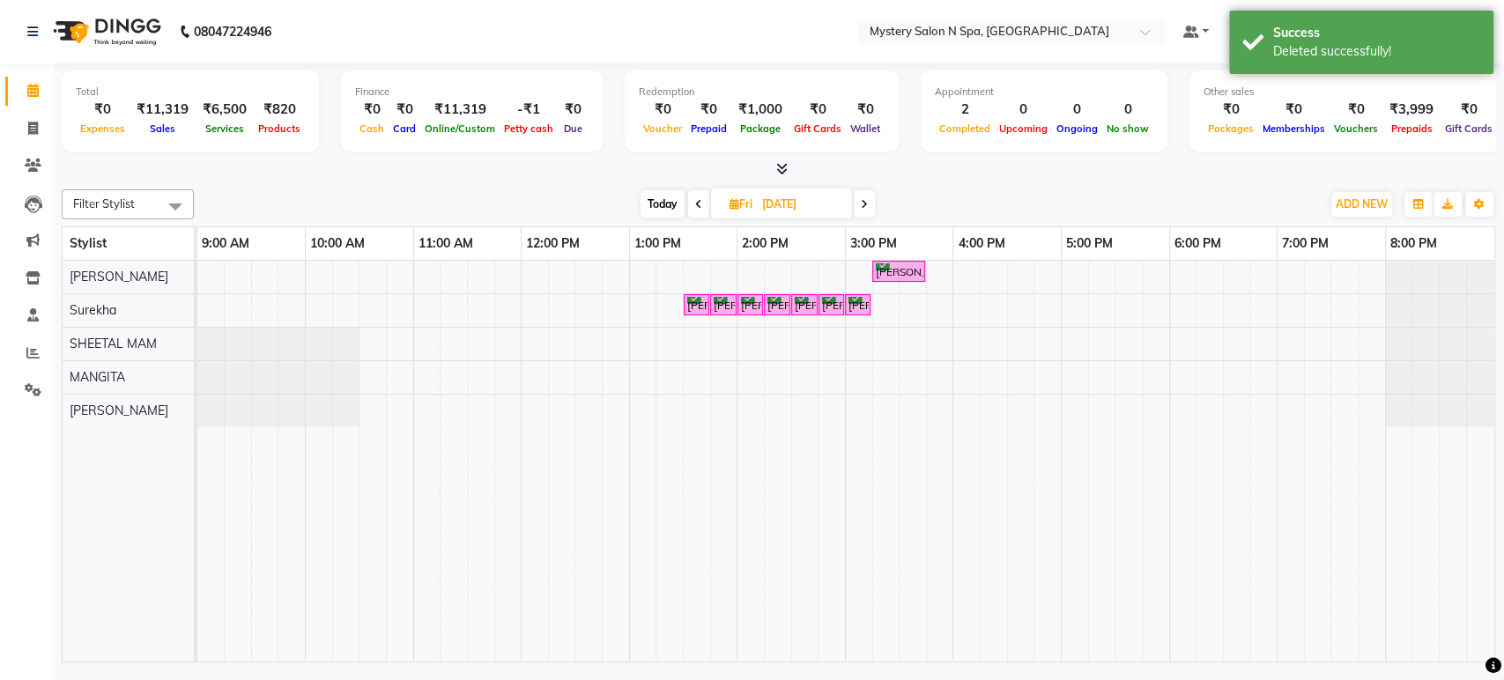
click at [867, 206] on span at bounding box center [864, 203] width 21 height 27
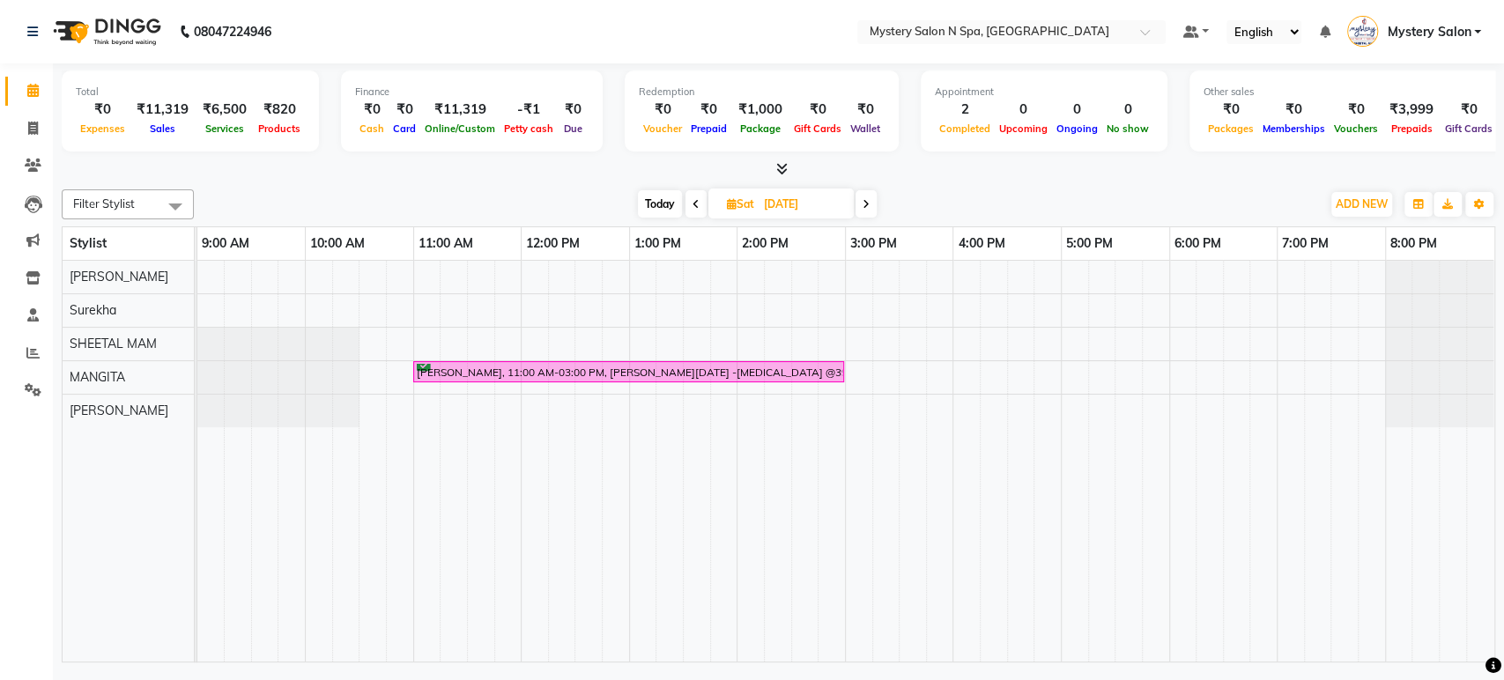
click at [655, 203] on span "Today" at bounding box center [660, 203] width 44 height 27
type input "02-09-2025"
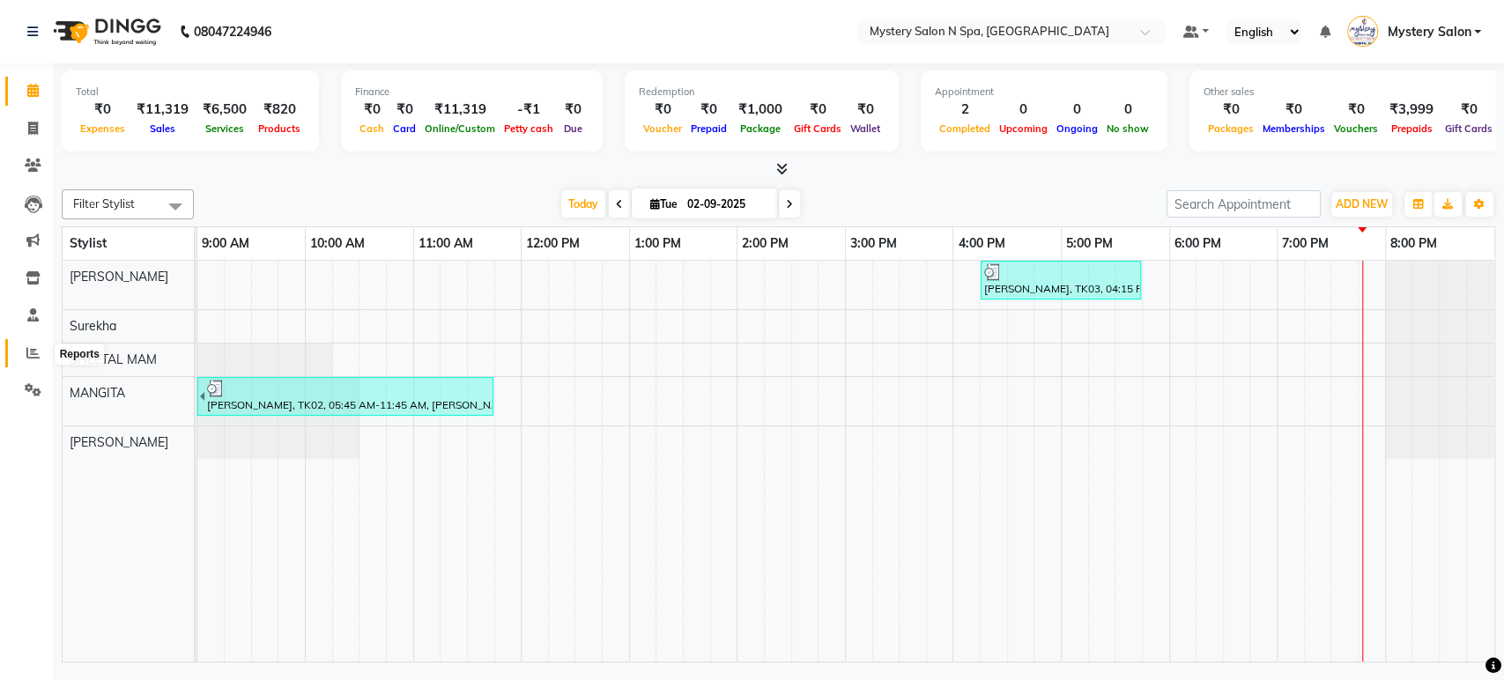
click at [33, 358] on icon at bounding box center [32, 352] width 13 height 13
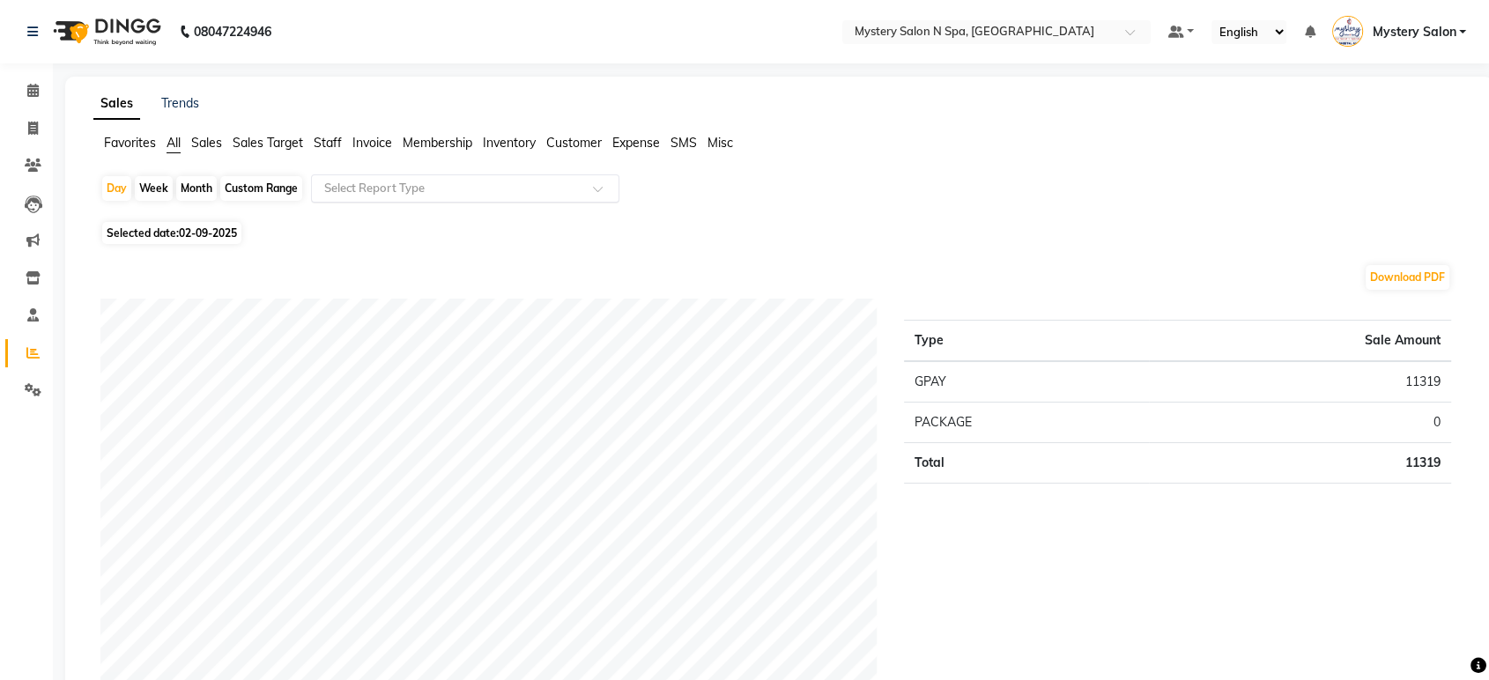
click at [419, 191] on input "text" at bounding box center [448, 189] width 254 height 18
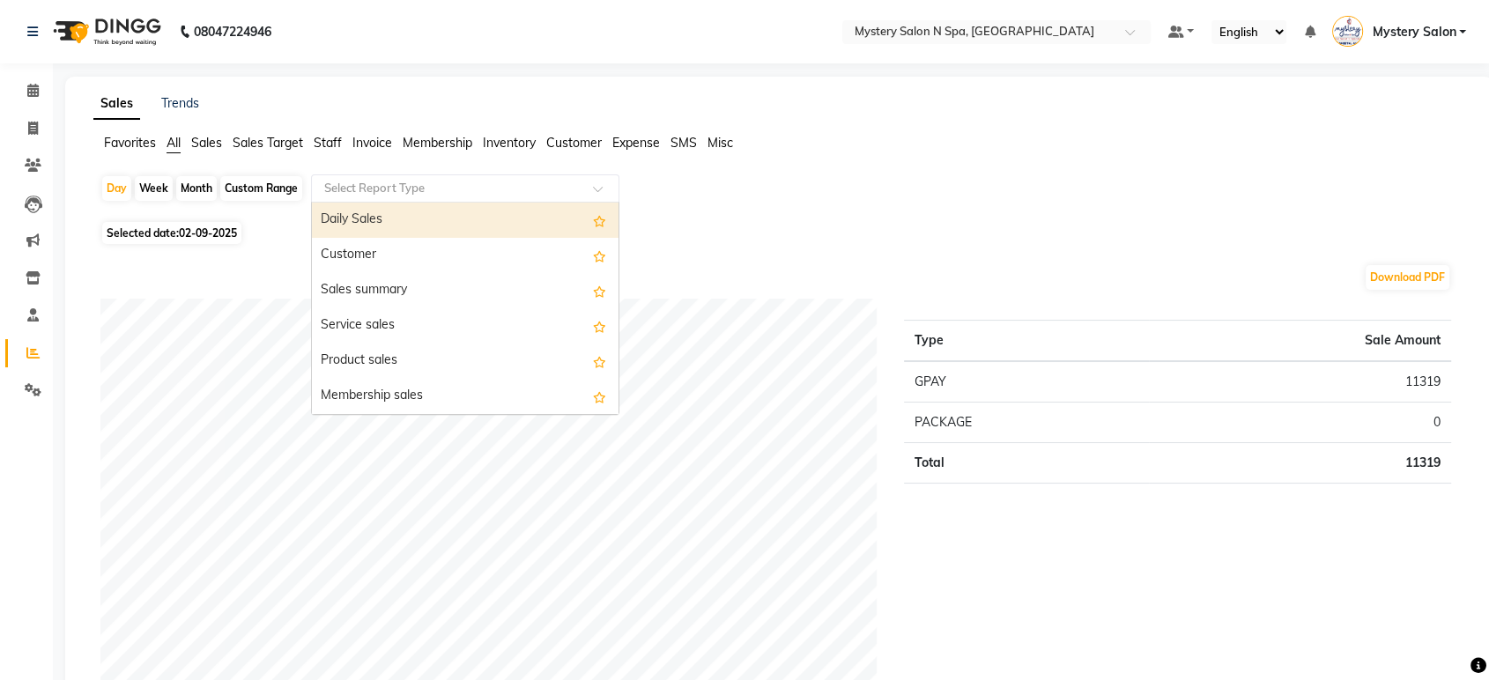
click at [419, 217] on div "Daily Sales" at bounding box center [465, 220] width 307 height 35
select select "filtered_report"
select select "pdf"
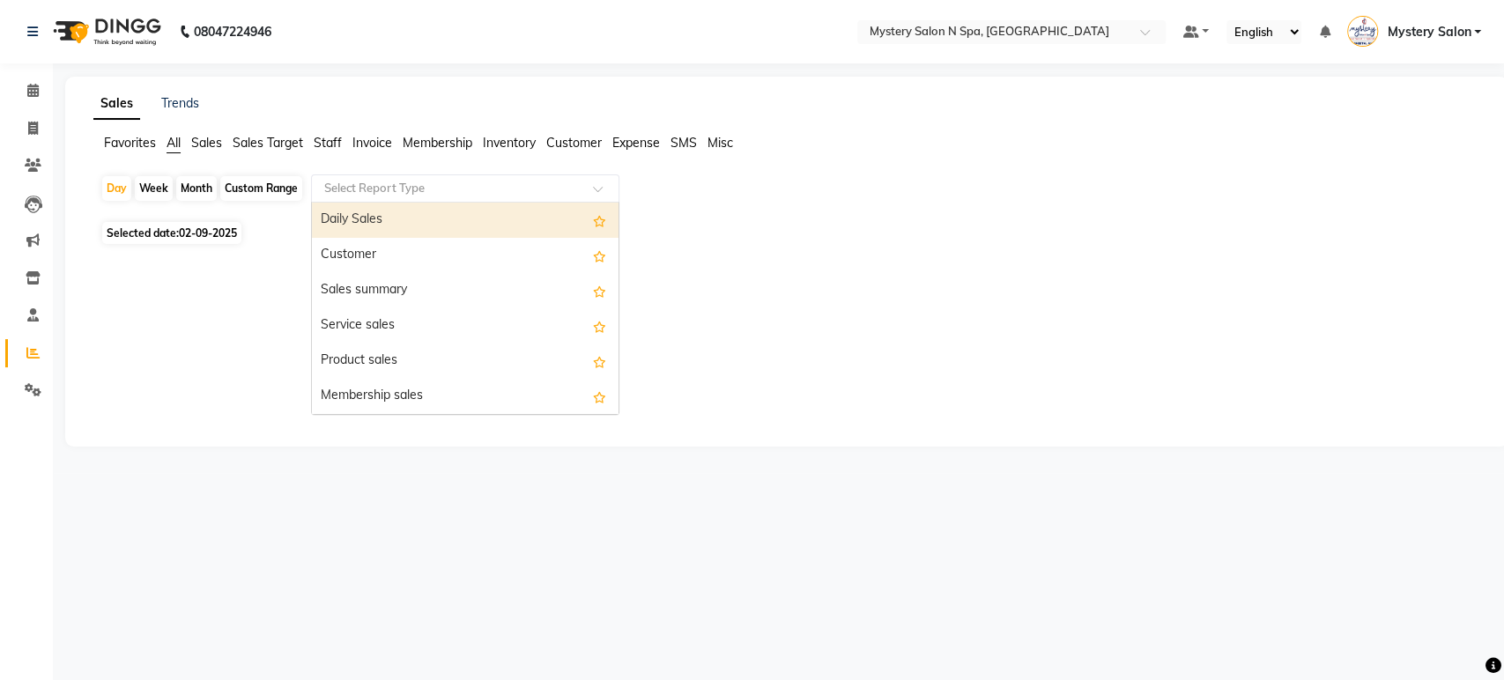
click at [537, 192] on input "text" at bounding box center [448, 189] width 254 height 18
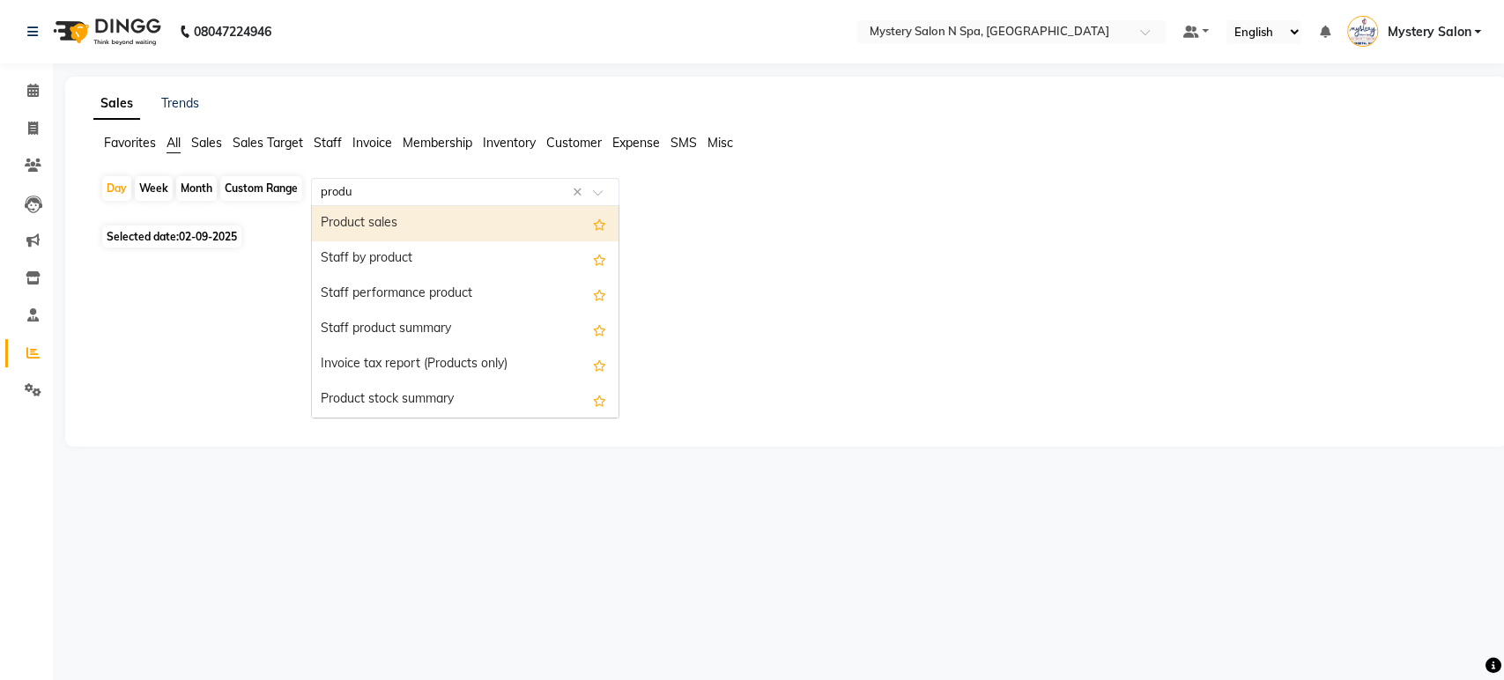
type input "produc"
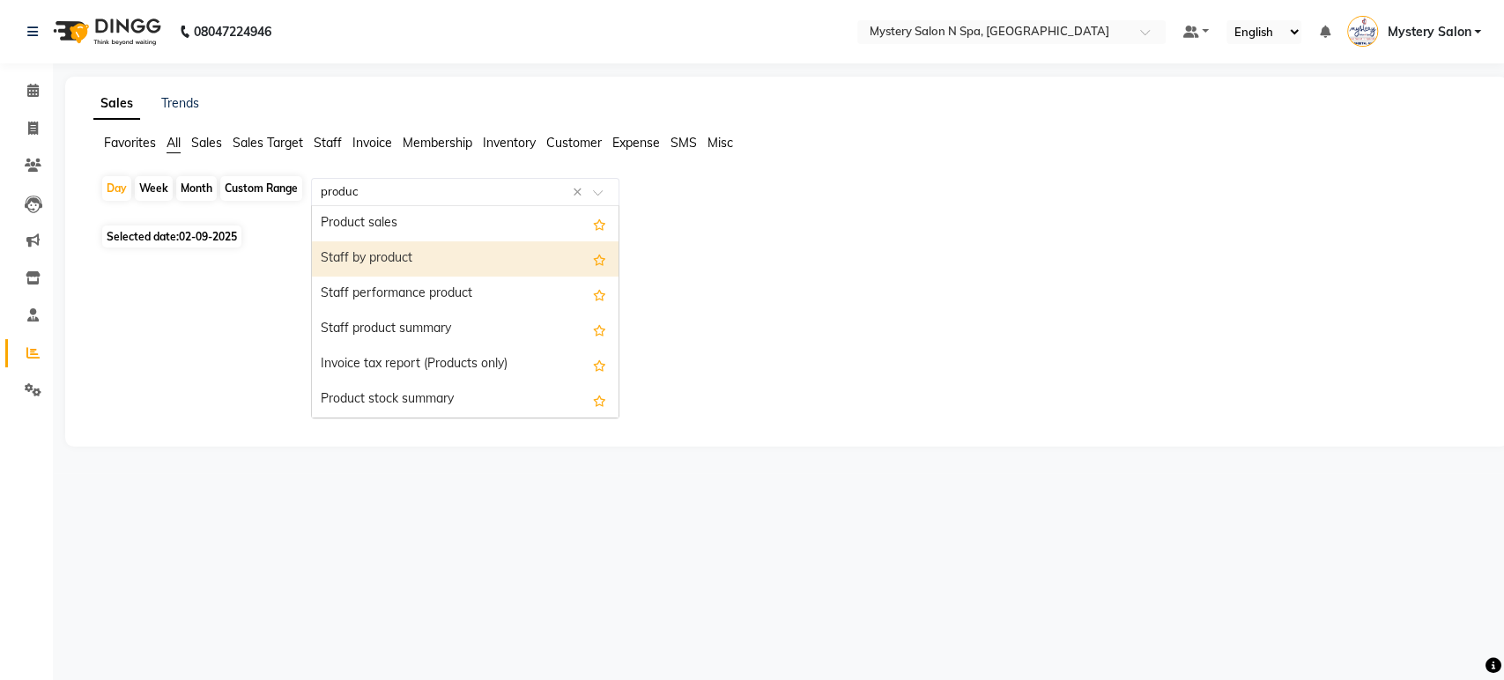
click at [467, 259] on div "Staff by product" at bounding box center [465, 258] width 307 height 35
select select "filtered_report"
select select "pdf"
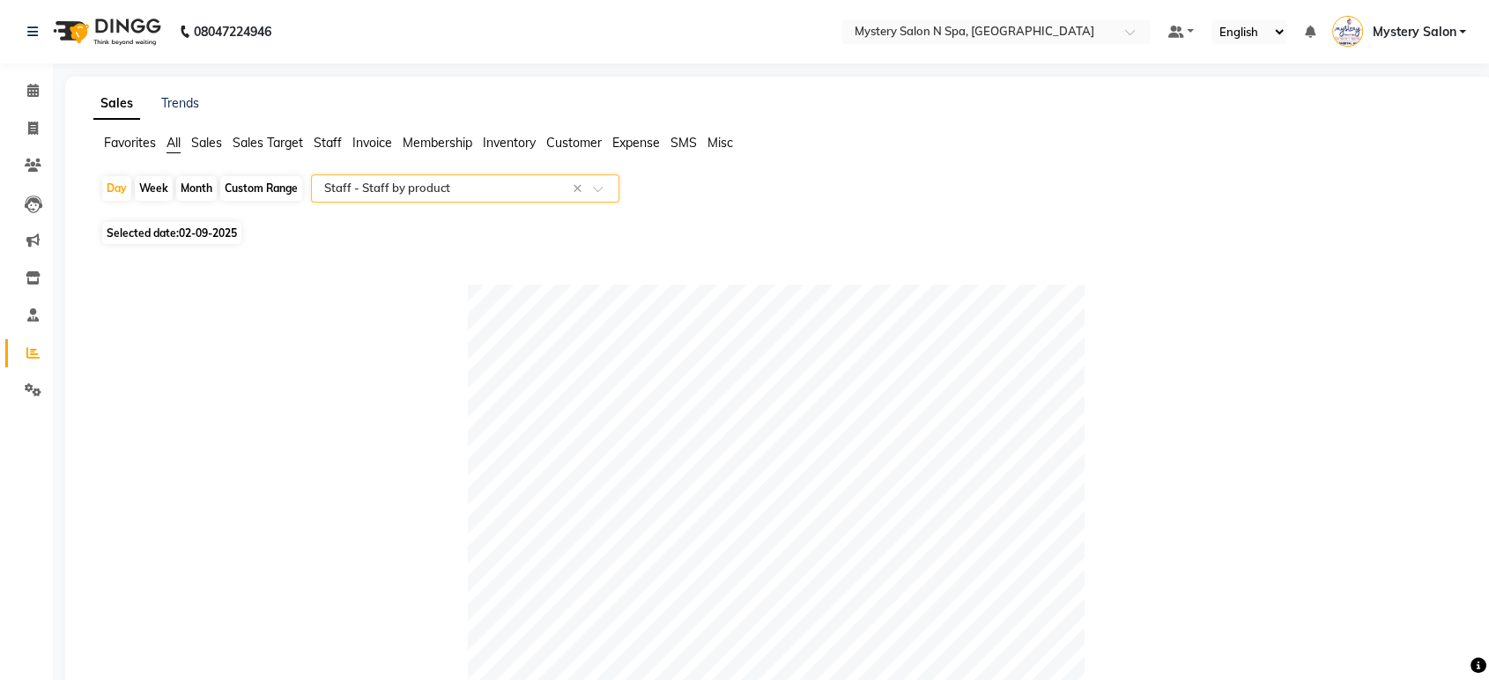
click at [238, 189] on div "Custom Range" at bounding box center [261, 188] width 82 height 25
select select "9"
select select "2025"
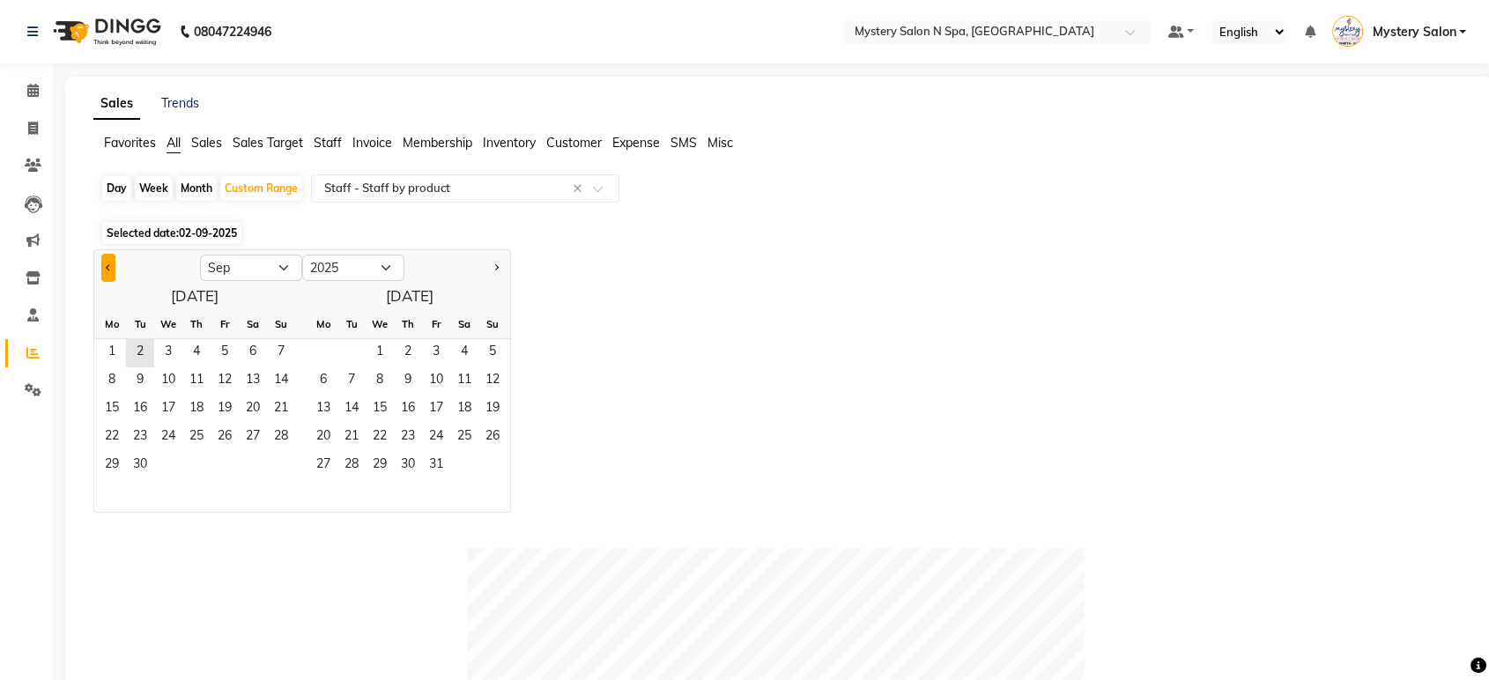
click at [108, 260] on button "Previous month" at bounding box center [108, 268] width 14 height 28
select select "8"
click at [225, 351] on span "1" at bounding box center [225, 353] width 28 height 28
click at [199, 181] on div "Month" at bounding box center [196, 188] width 41 height 25
select select "8"
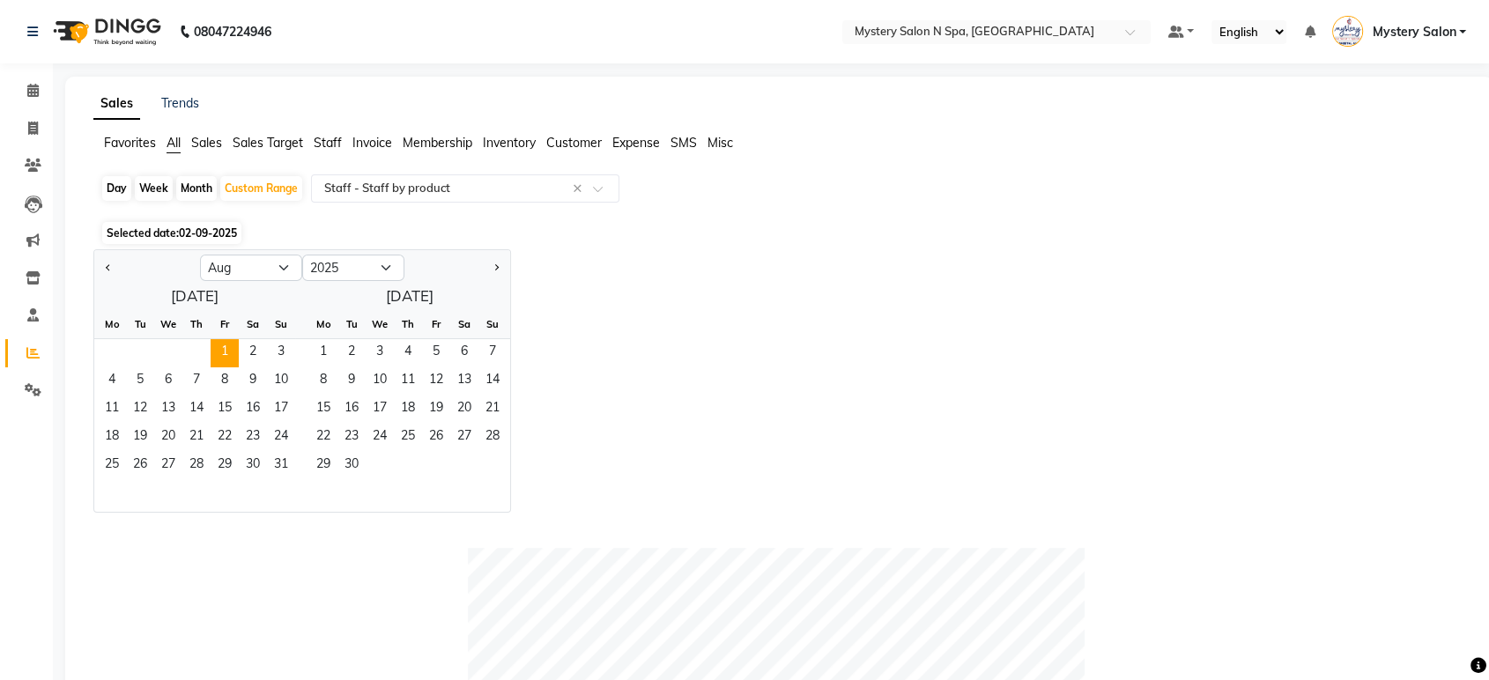
select select "2025"
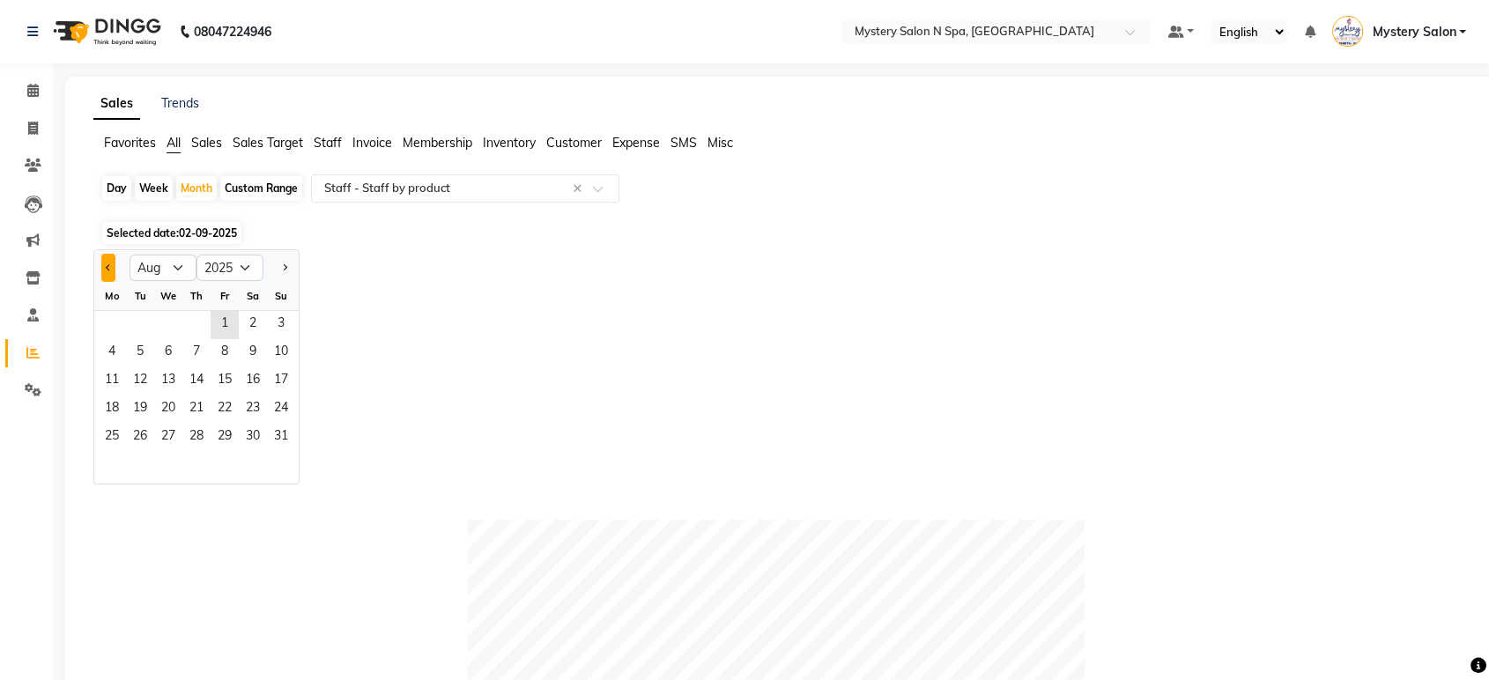
click at [113, 269] on button "Previous month" at bounding box center [108, 268] width 14 height 28
select select "7"
click at [147, 325] on span "1" at bounding box center [140, 325] width 28 height 28
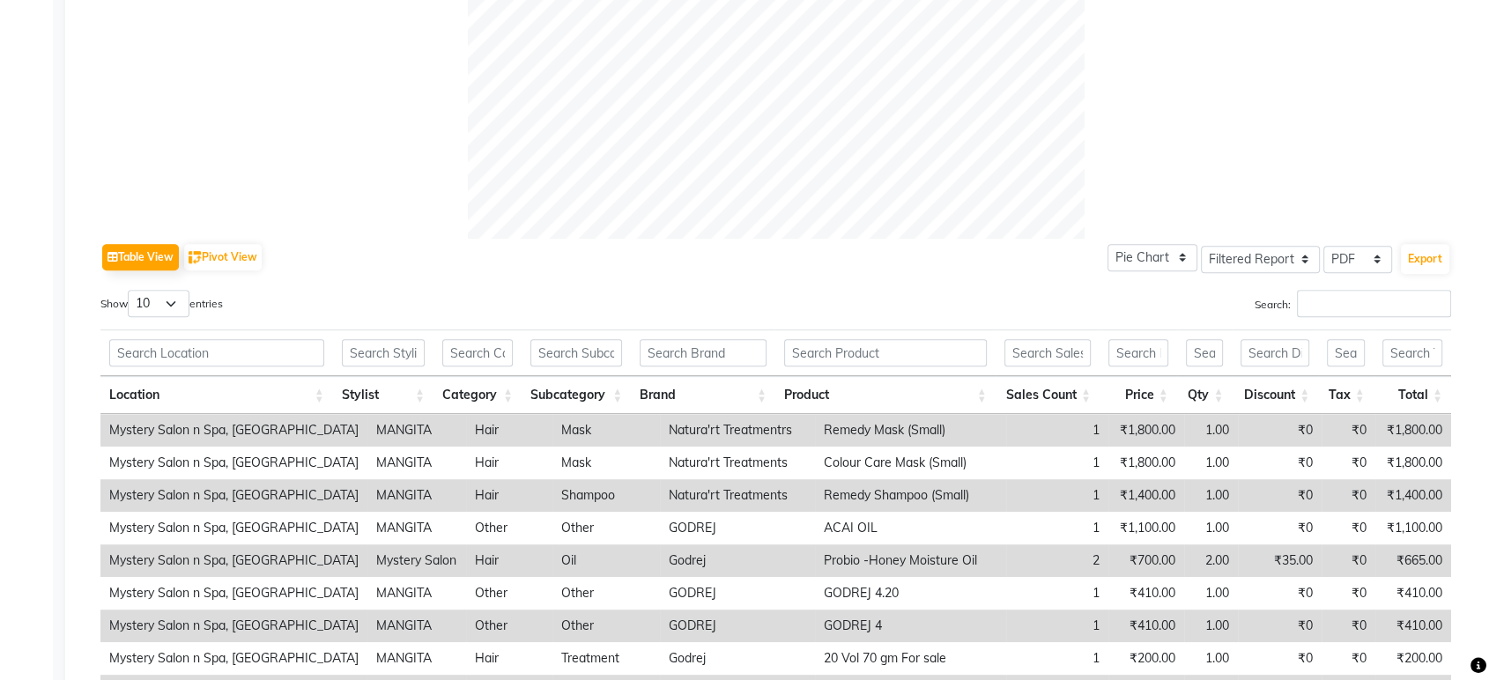
scroll to position [659, 0]
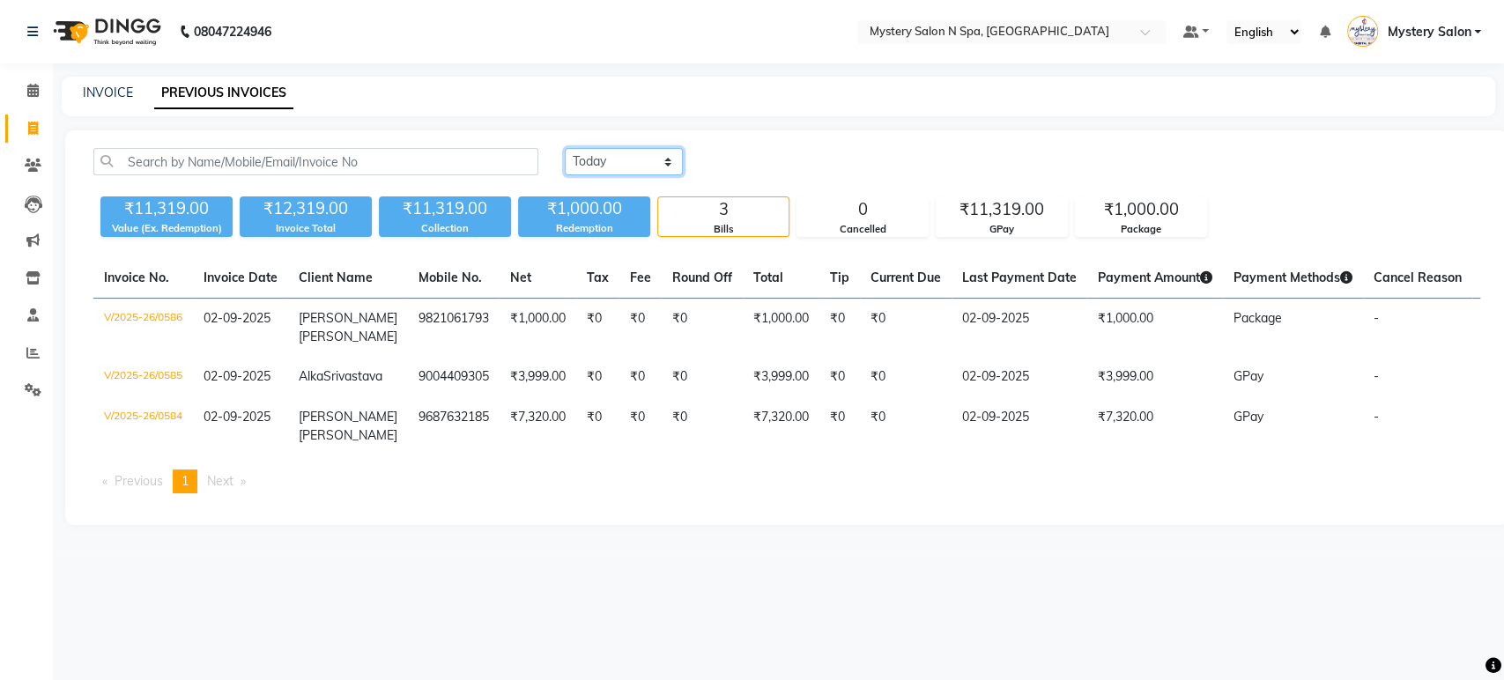
click at [589, 167] on select "[DATE] [DATE] Custom Range" at bounding box center [624, 161] width 118 height 27
select select "range"
click at [565, 148] on select "[DATE] [DATE] Custom Range" at bounding box center [624, 161] width 118 height 27
click at [777, 164] on input "02-09-2025" at bounding box center [767, 162] width 123 height 25
select select "9"
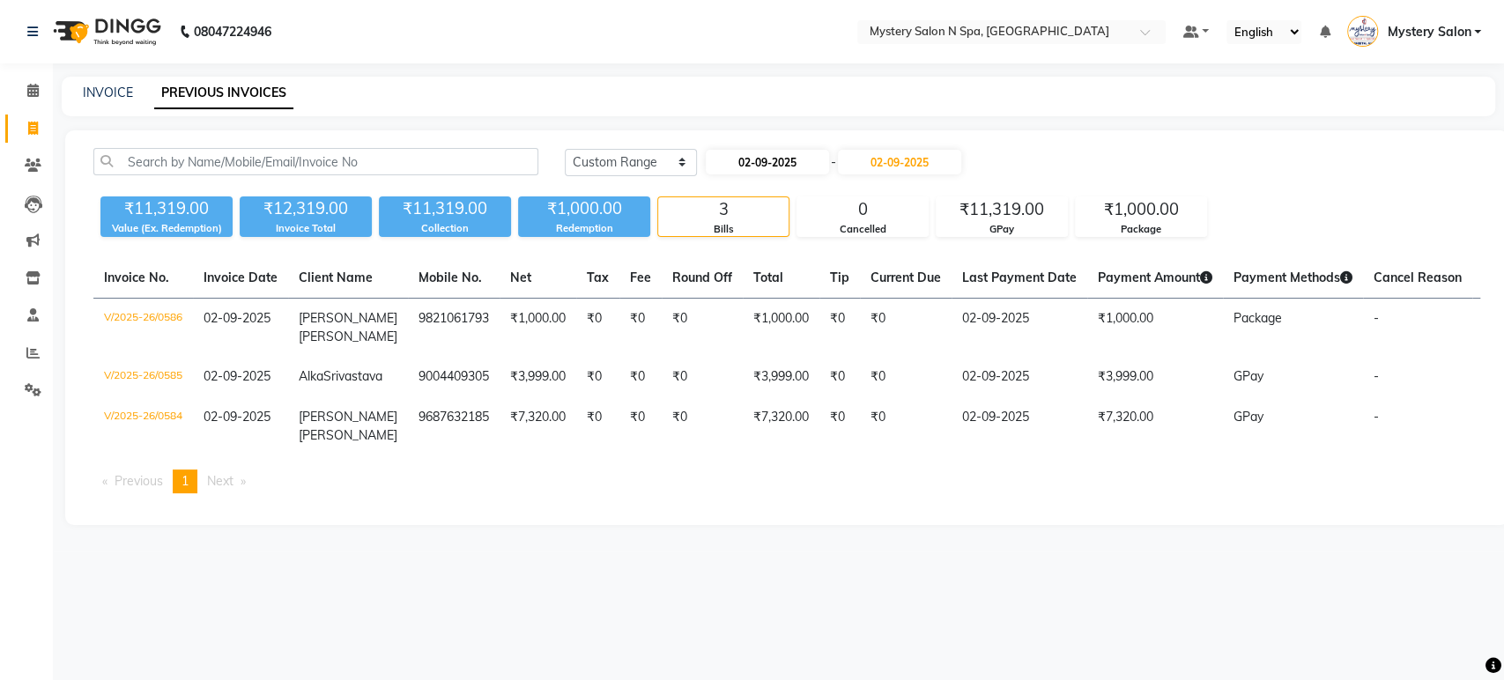
select select "2025"
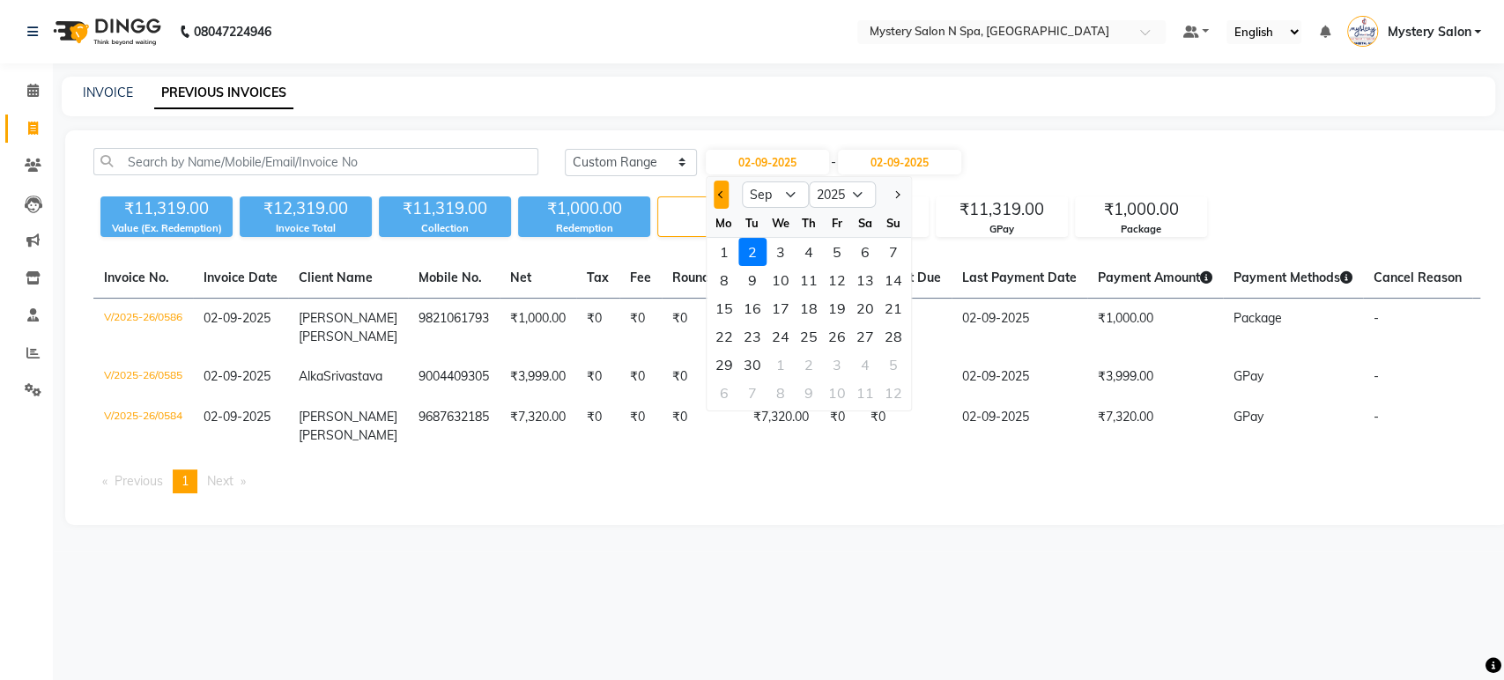
click at [714, 196] on button "Previous month" at bounding box center [721, 195] width 15 height 28
select select "8"
click at [841, 252] on div "1" at bounding box center [837, 252] width 28 height 28
type input "[DATE]"
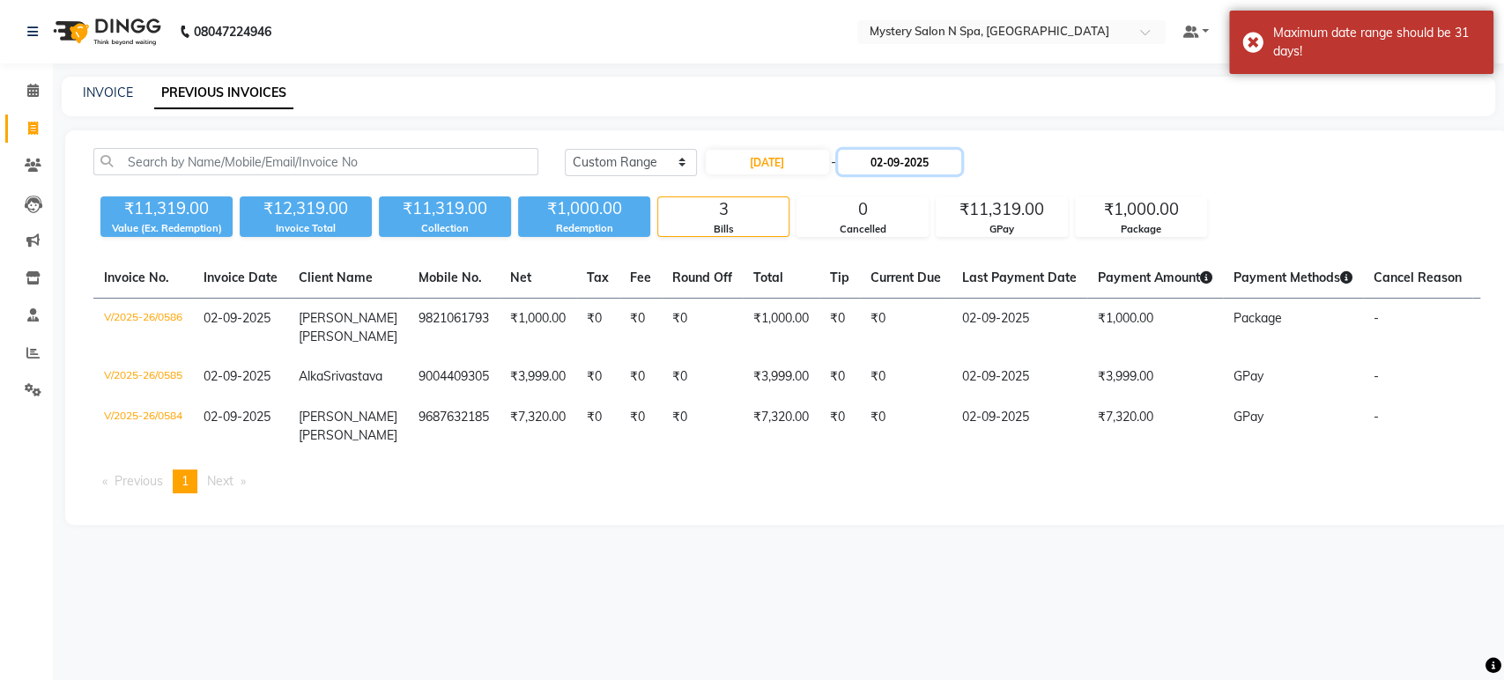
click at [898, 166] on input "02-09-2025" at bounding box center [899, 162] width 123 height 25
select select "9"
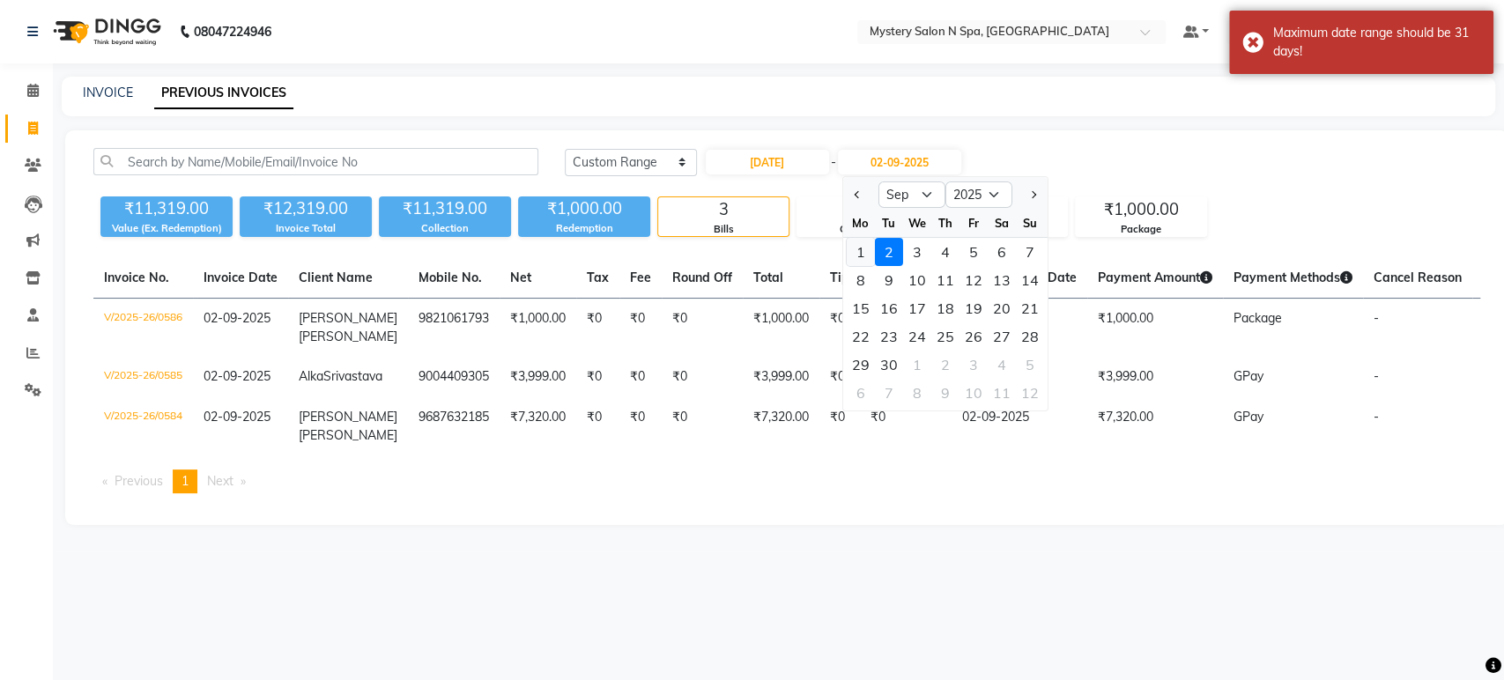
click at [861, 247] on div "1" at bounding box center [860, 252] width 28 height 28
type input "01-09-2025"
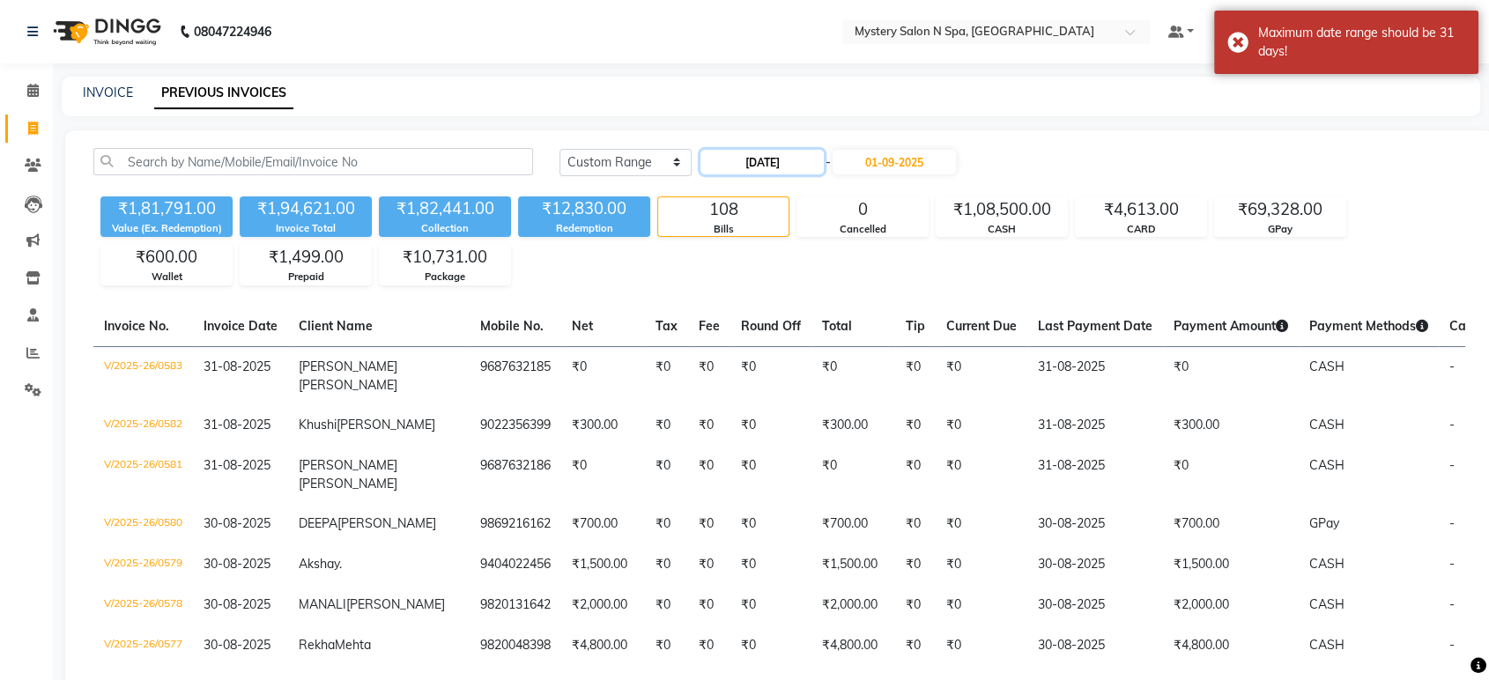
click at [796, 159] on input "[DATE]" at bounding box center [761, 162] width 123 height 25
select select "8"
select select "2025"
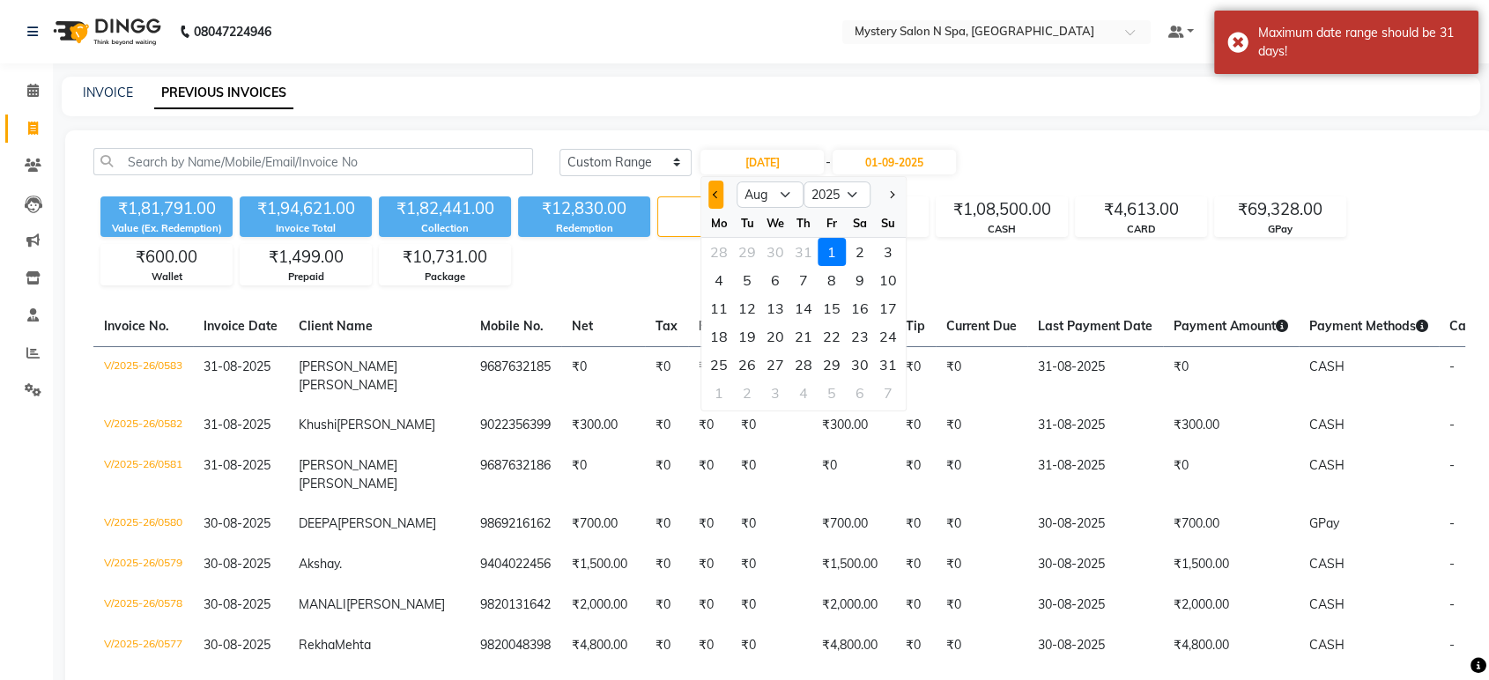
click at [717, 187] on button "Previous month" at bounding box center [715, 195] width 15 height 28
click at [888, 189] on button "Next month" at bounding box center [891, 195] width 15 height 28
select select "8"
click at [828, 251] on div "1" at bounding box center [832, 252] width 28 height 28
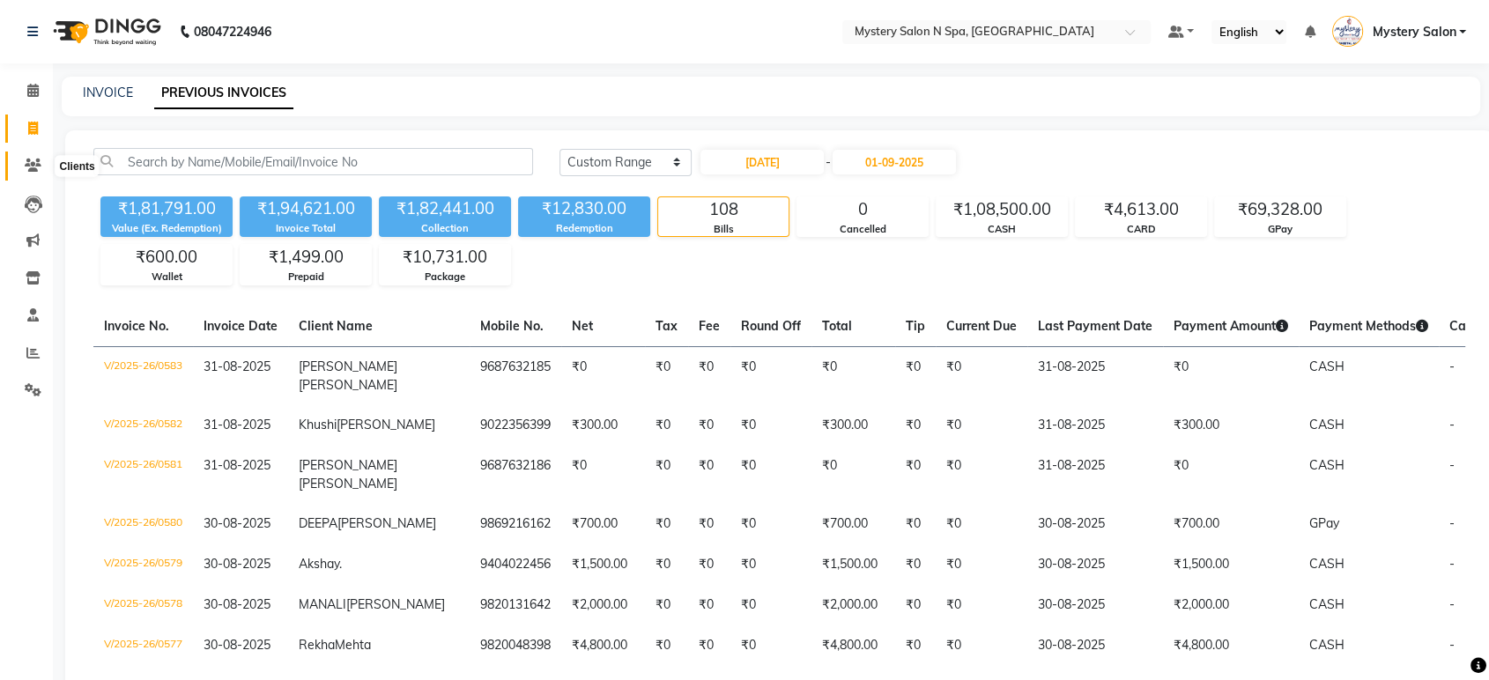
click at [41, 161] on icon at bounding box center [33, 165] width 17 height 13
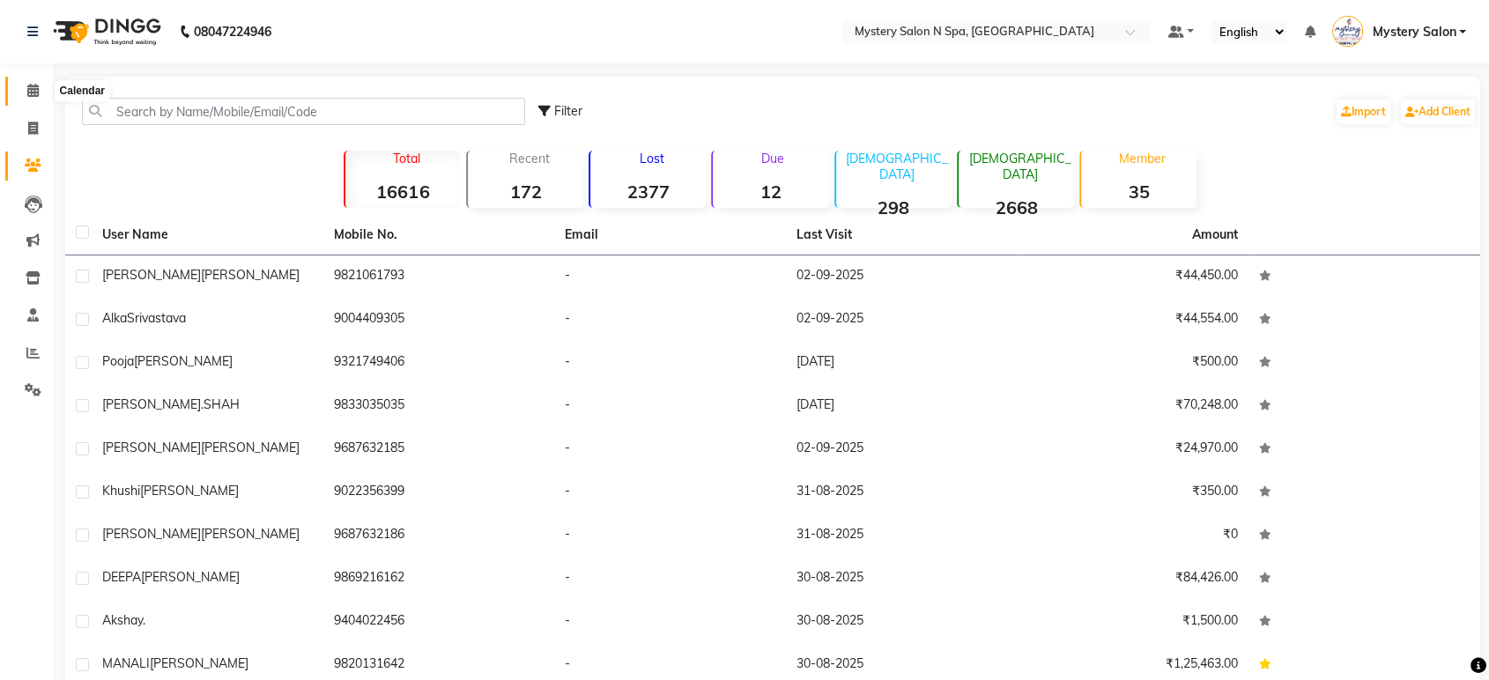
click at [33, 90] on icon at bounding box center [32, 90] width 11 height 13
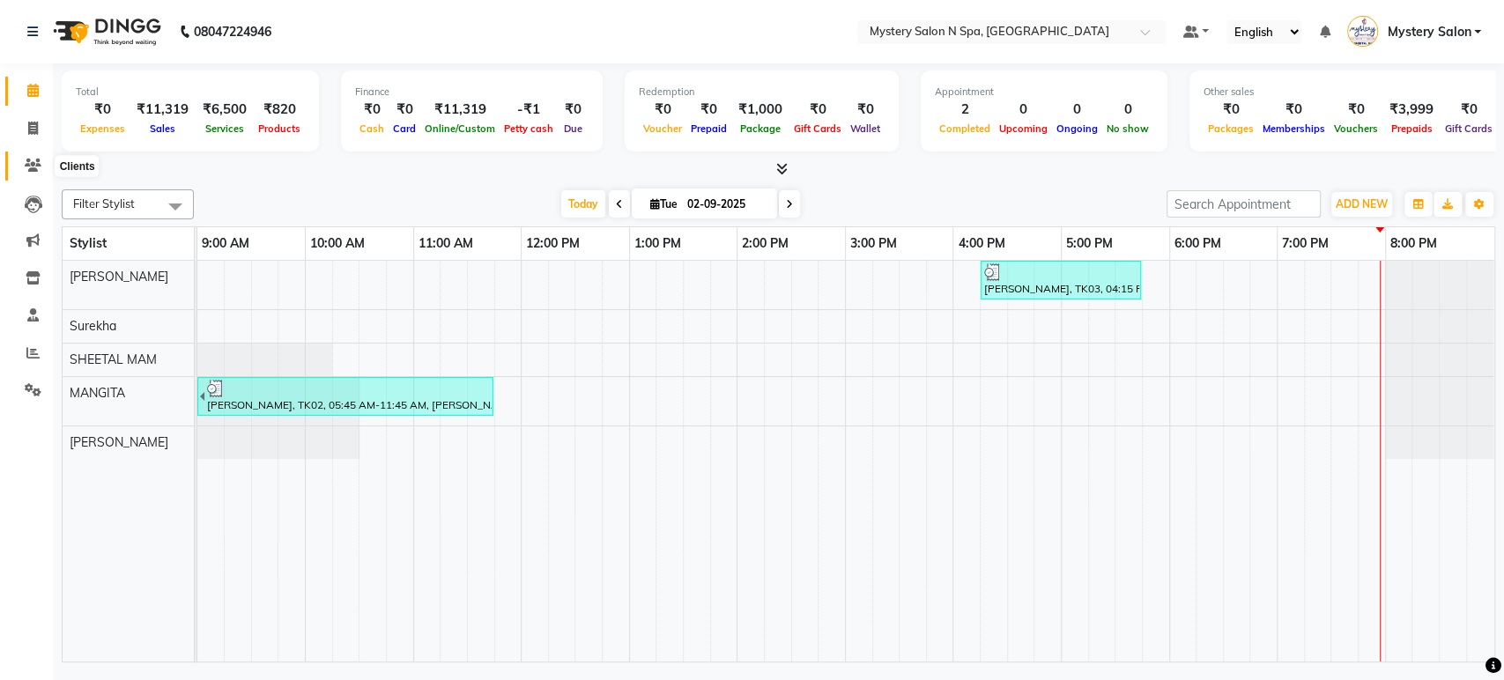
click at [35, 167] on icon at bounding box center [33, 165] width 17 height 13
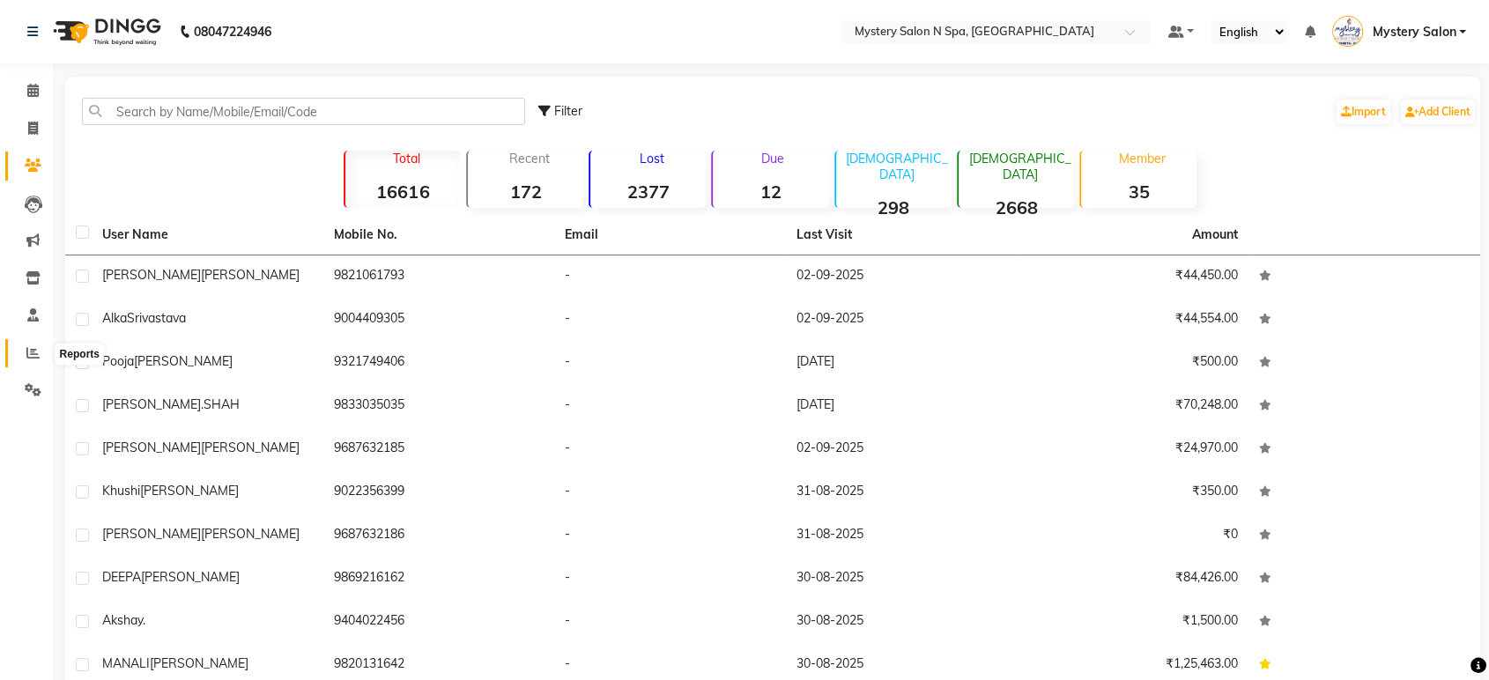
click at [34, 344] on span at bounding box center [33, 354] width 31 height 20
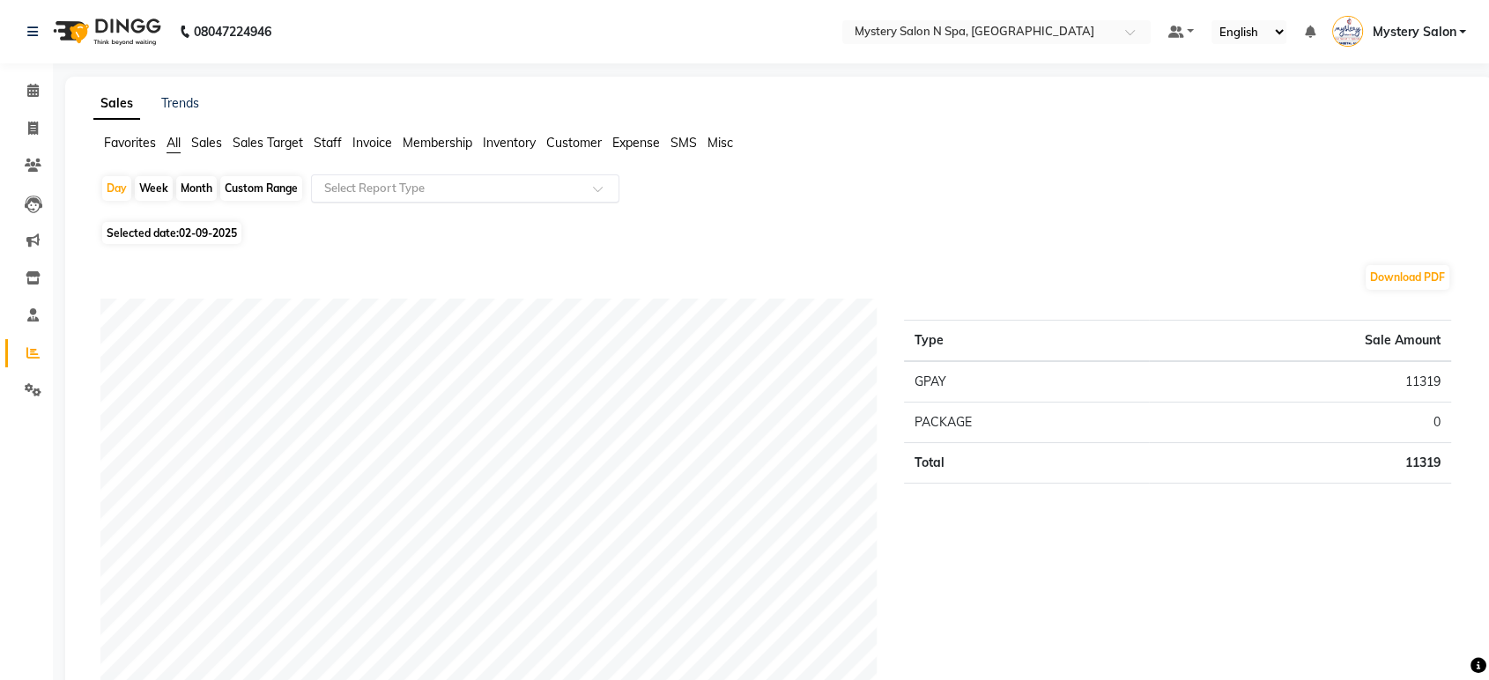
click at [331, 189] on input "text" at bounding box center [448, 189] width 254 height 18
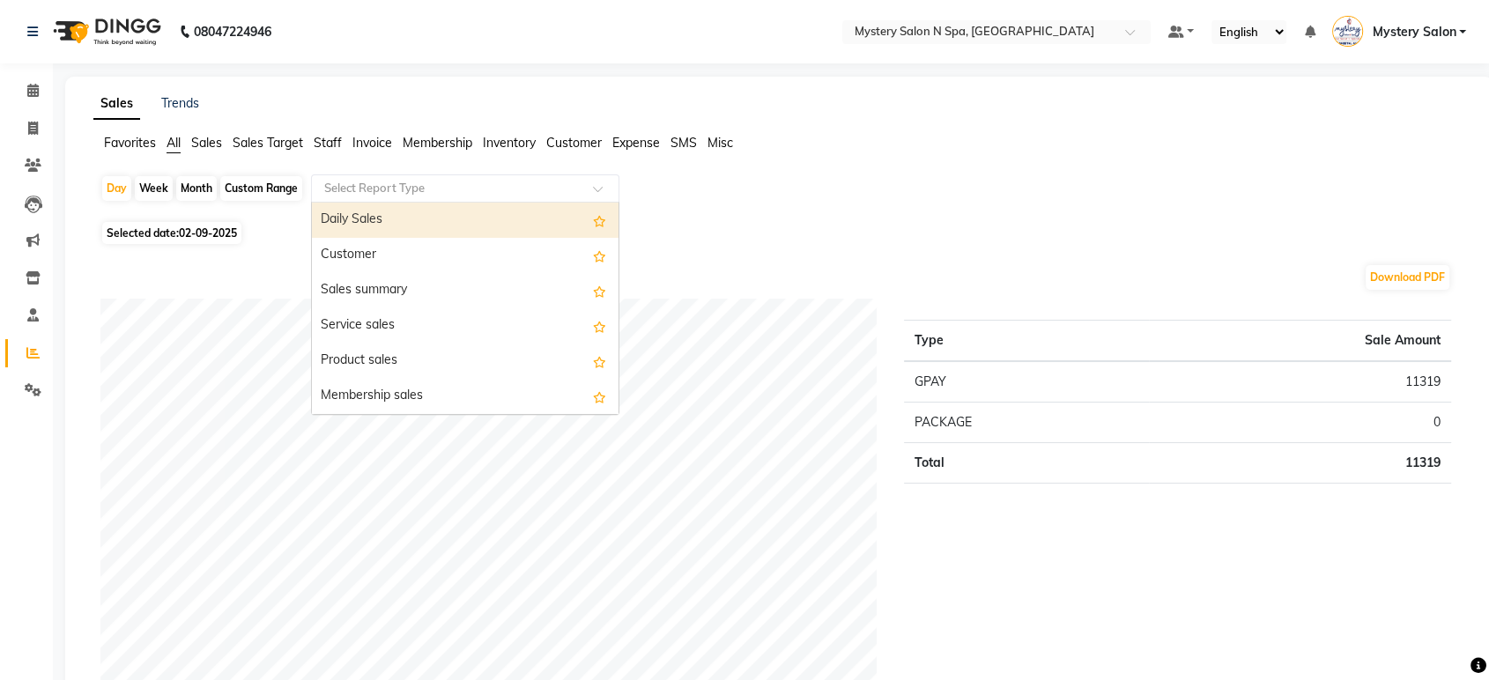
click at [343, 216] on div "Daily Sales" at bounding box center [465, 220] width 307 height 35
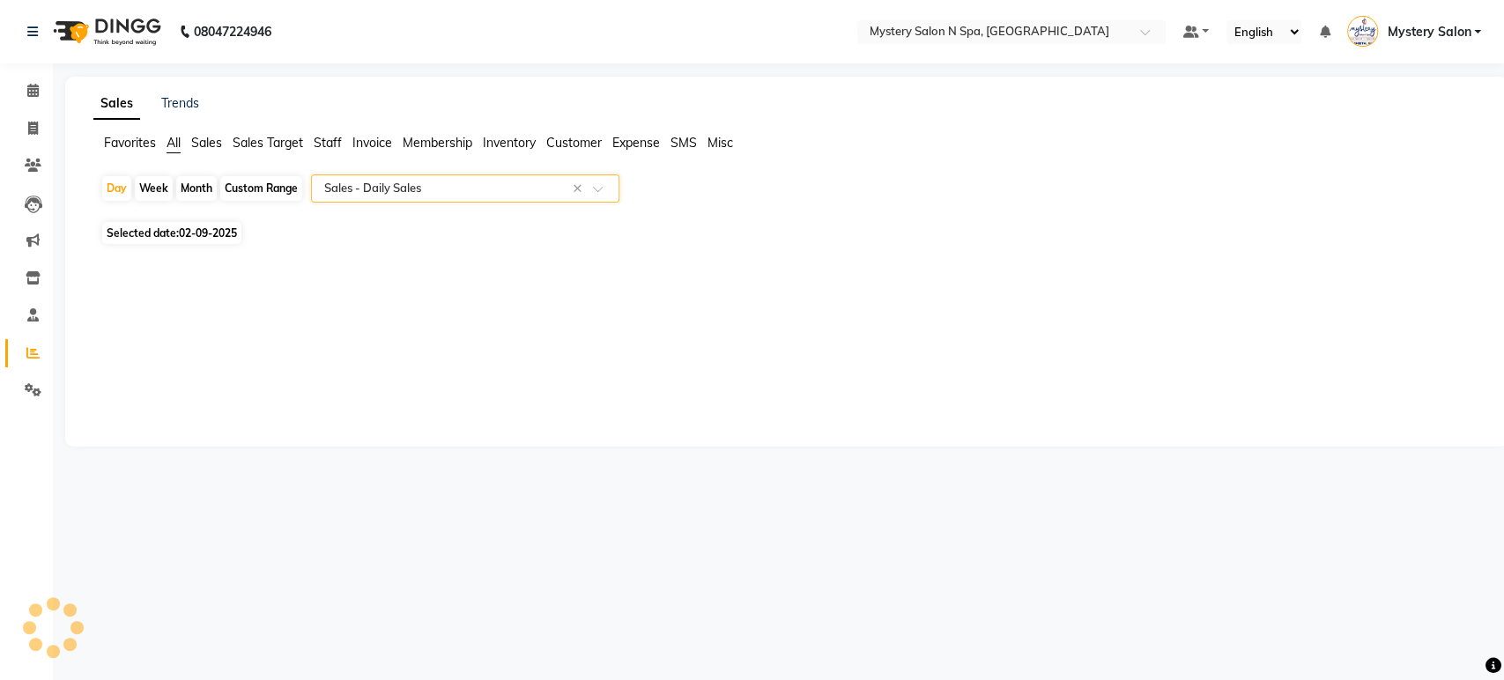
select select "filtered_report"
select select "pdf"
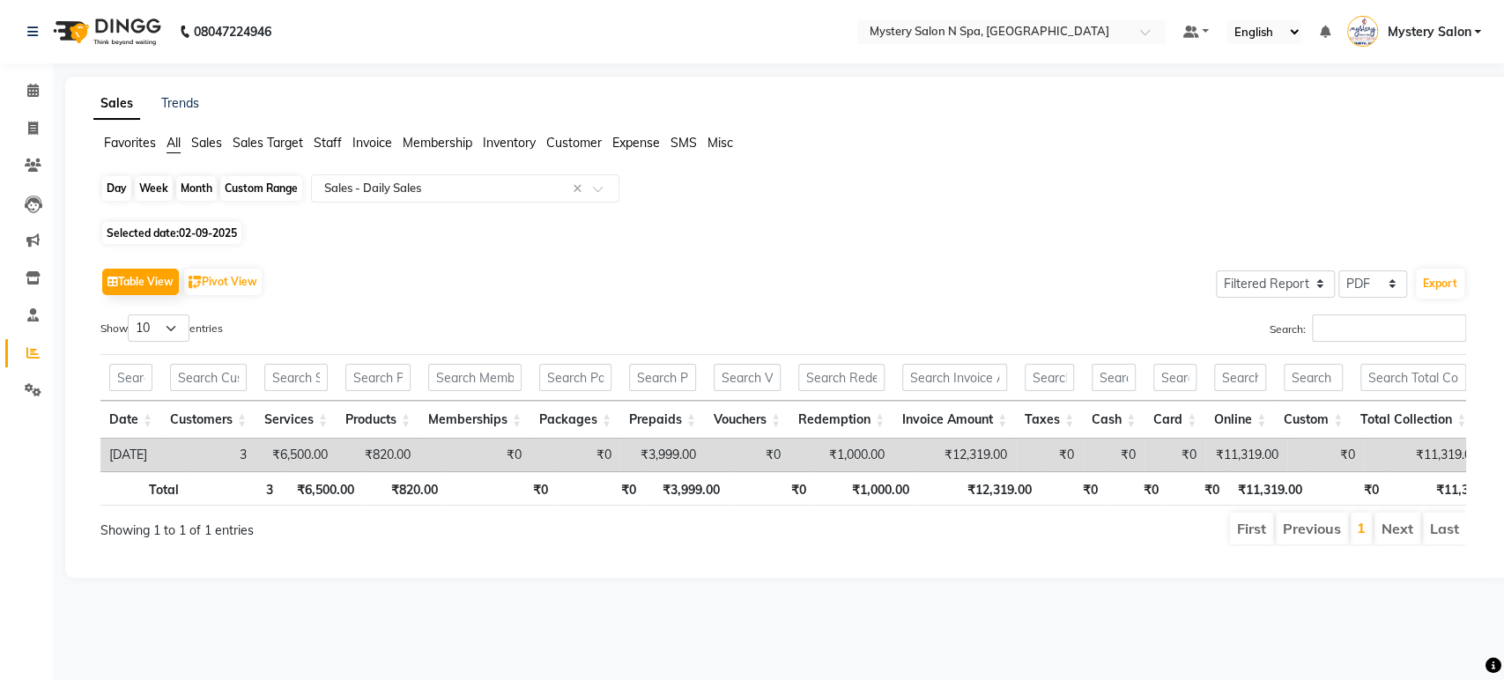
click at [125, 190] on div "Day" at bounding box center [116, 188] width 29 height 25
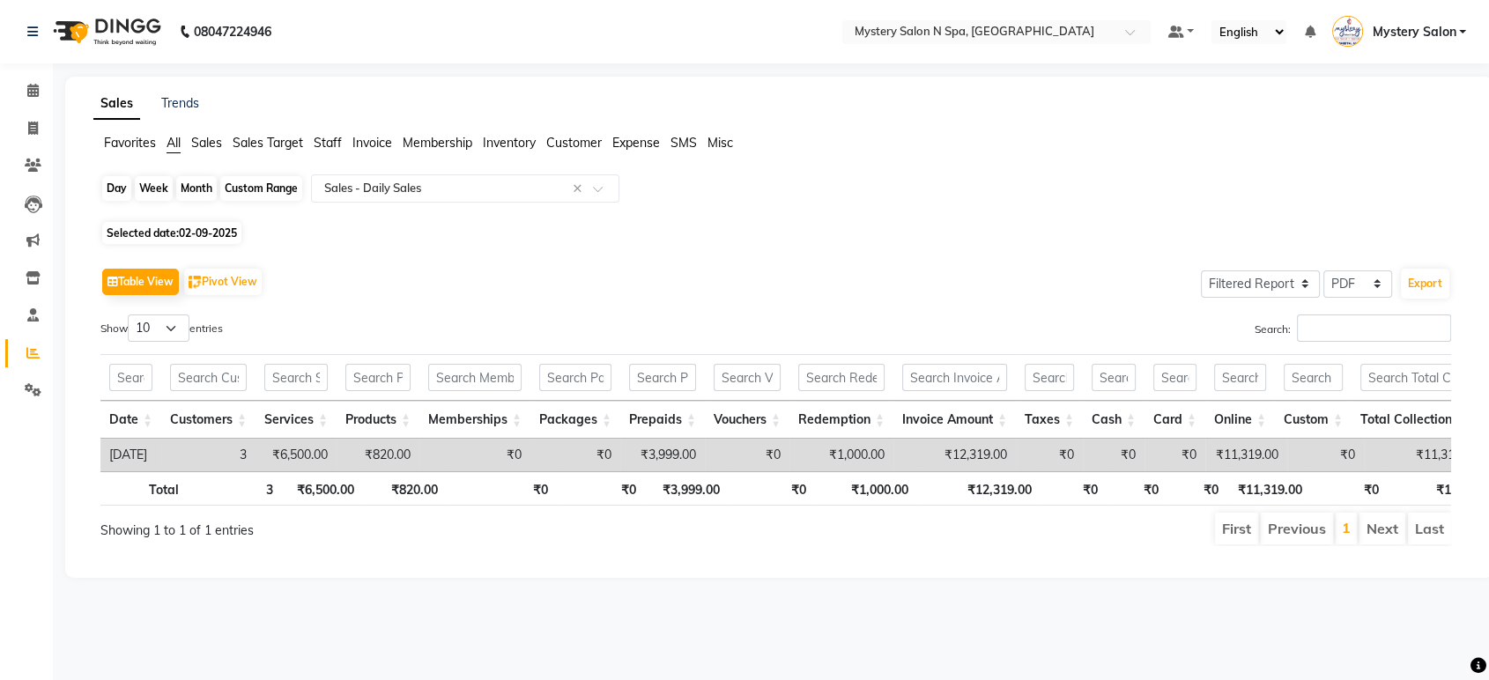
select select "9"
select select "2025"
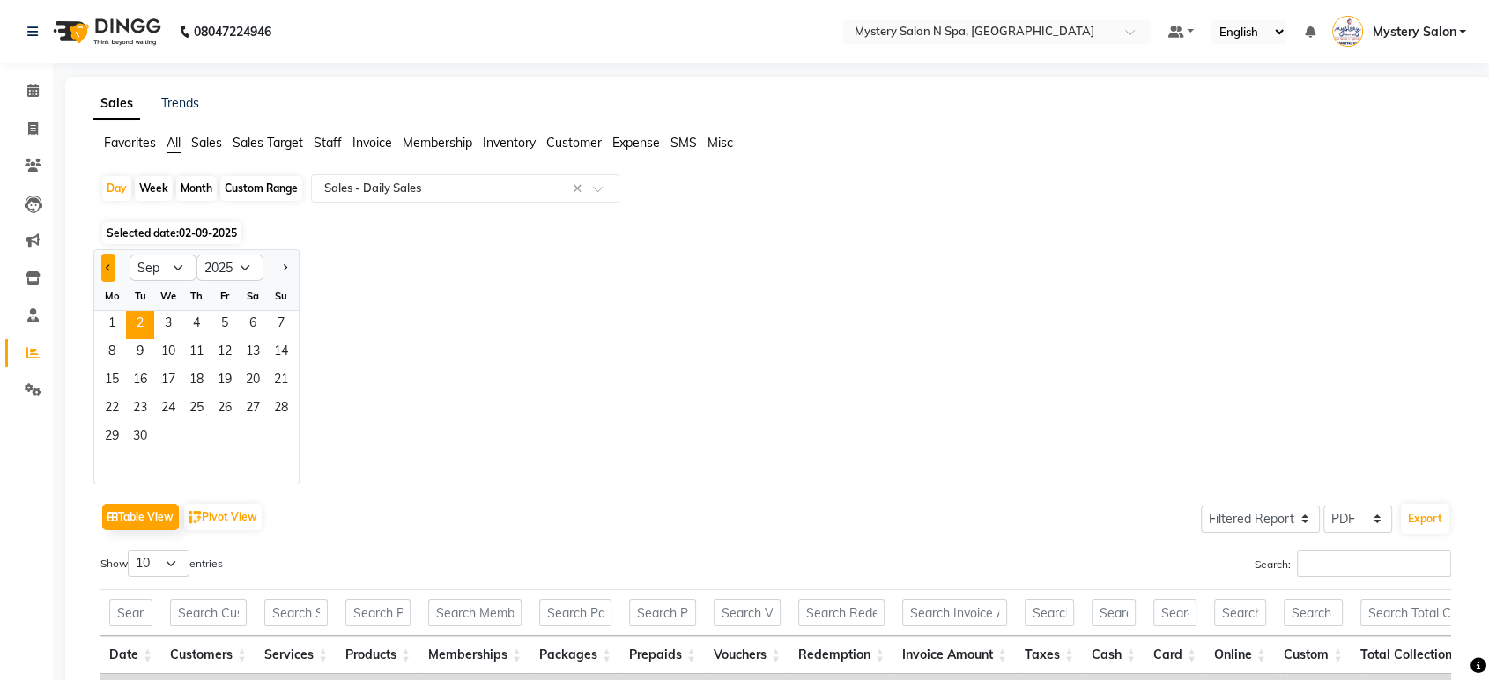
click at [113, 264] on button "Previous month" at bounding box center [108, 268] width 14 height 28
select select "8"
click at [220, 322] on span "1" at bounding box center [225, 325] width 28 height 28
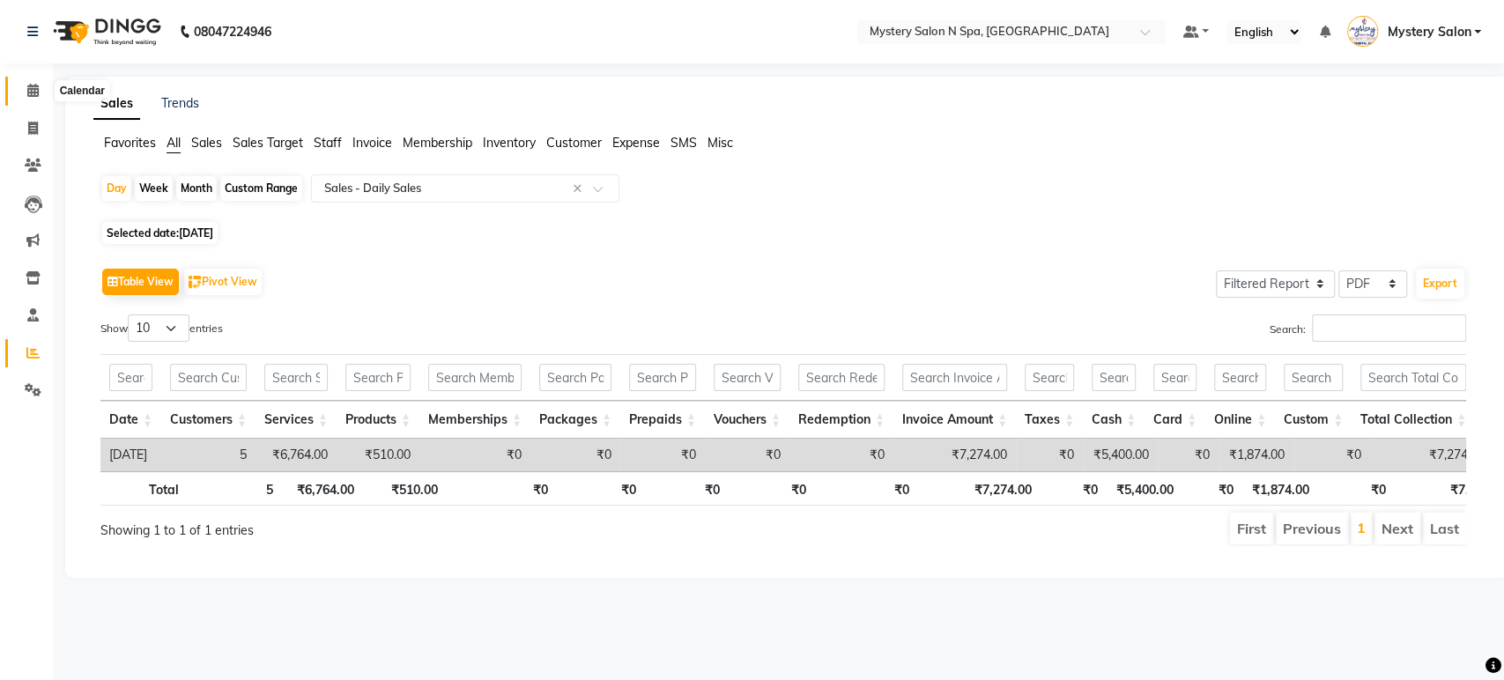
click at [31, 93] on icon at bounding box center [32, 90] width 11 height 13
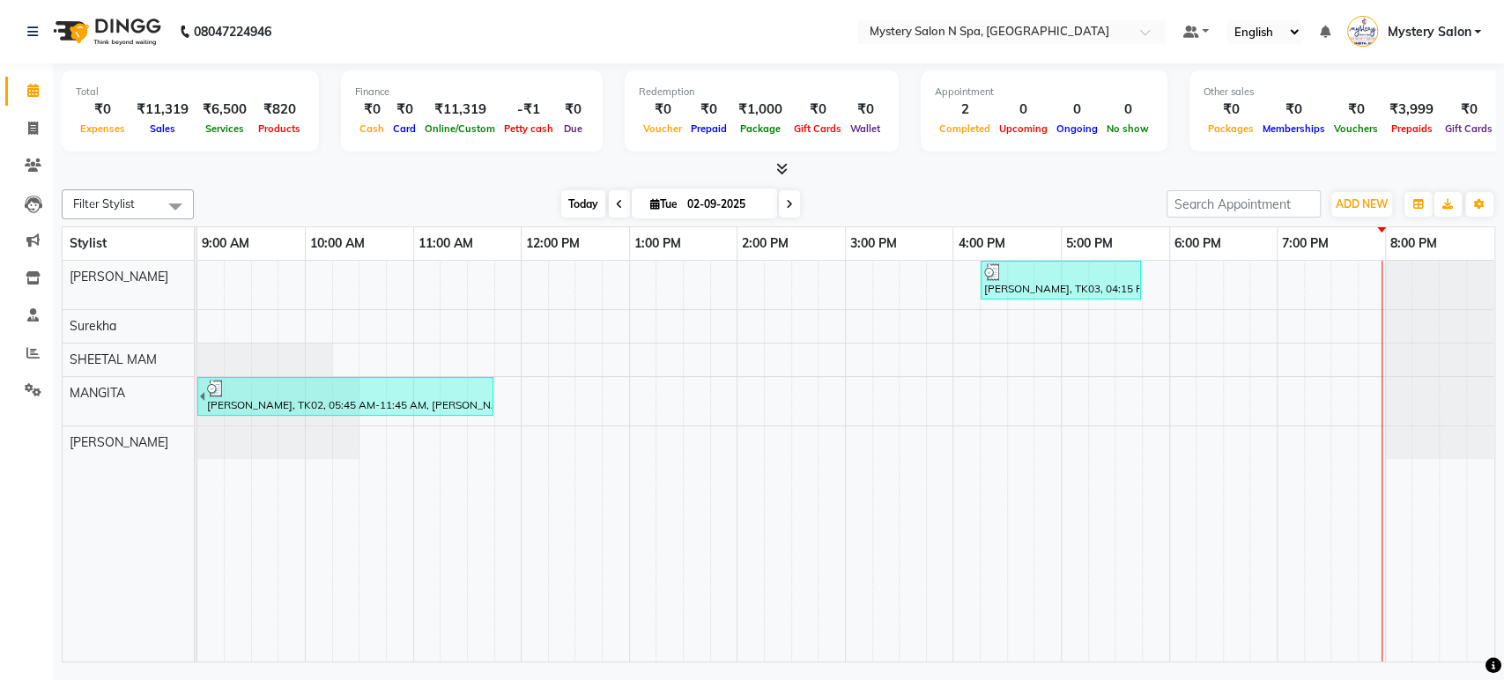
click at [579, 204] on span "Today" at bounding box center [583, 203] width 44 height 27
click at [786, 207] on icon at bounding box center [789, 204] width 7 height 11
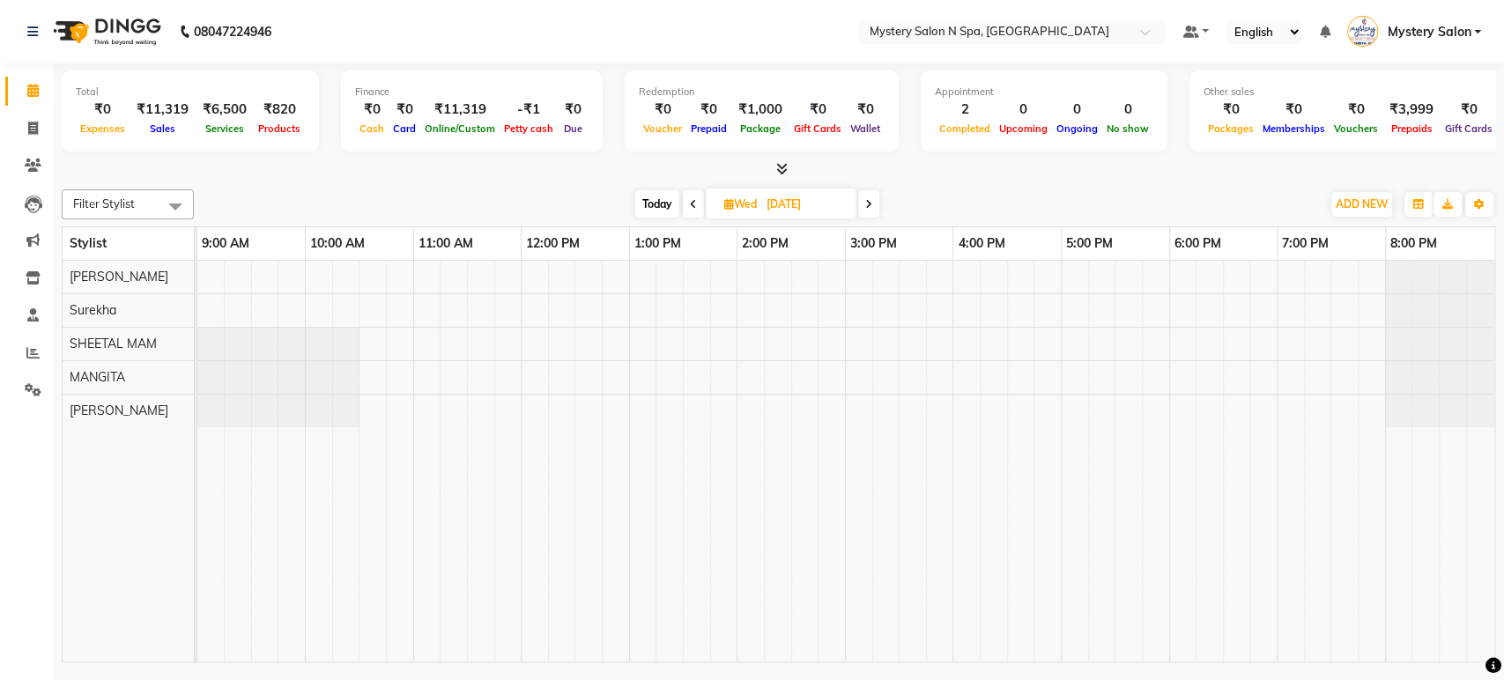
click at [652, 204] on span "Today" at bounding box center [657, 203] width 44 height 27
type input "02-09-2025"
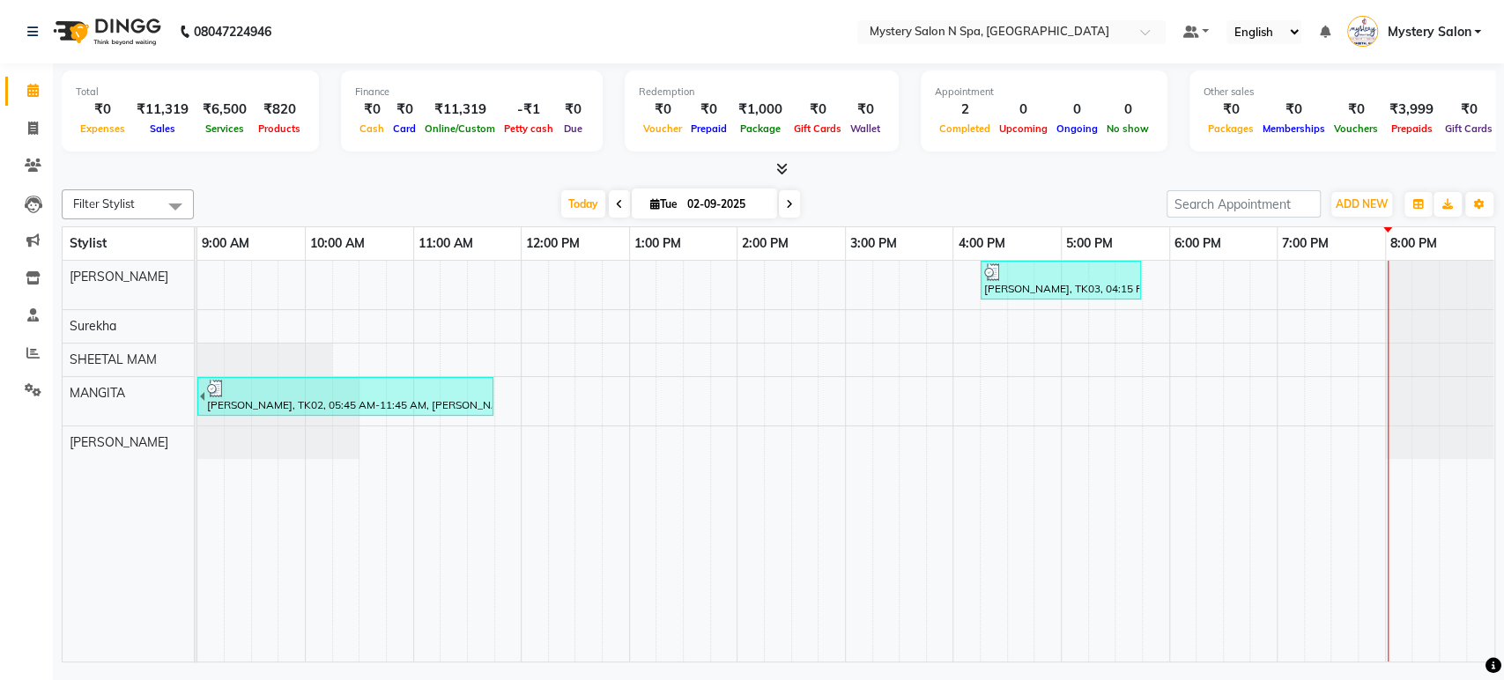
click at [1406, 37] on span "Mystery Salon" at bounding box center [1429, 32] width 84 height 19
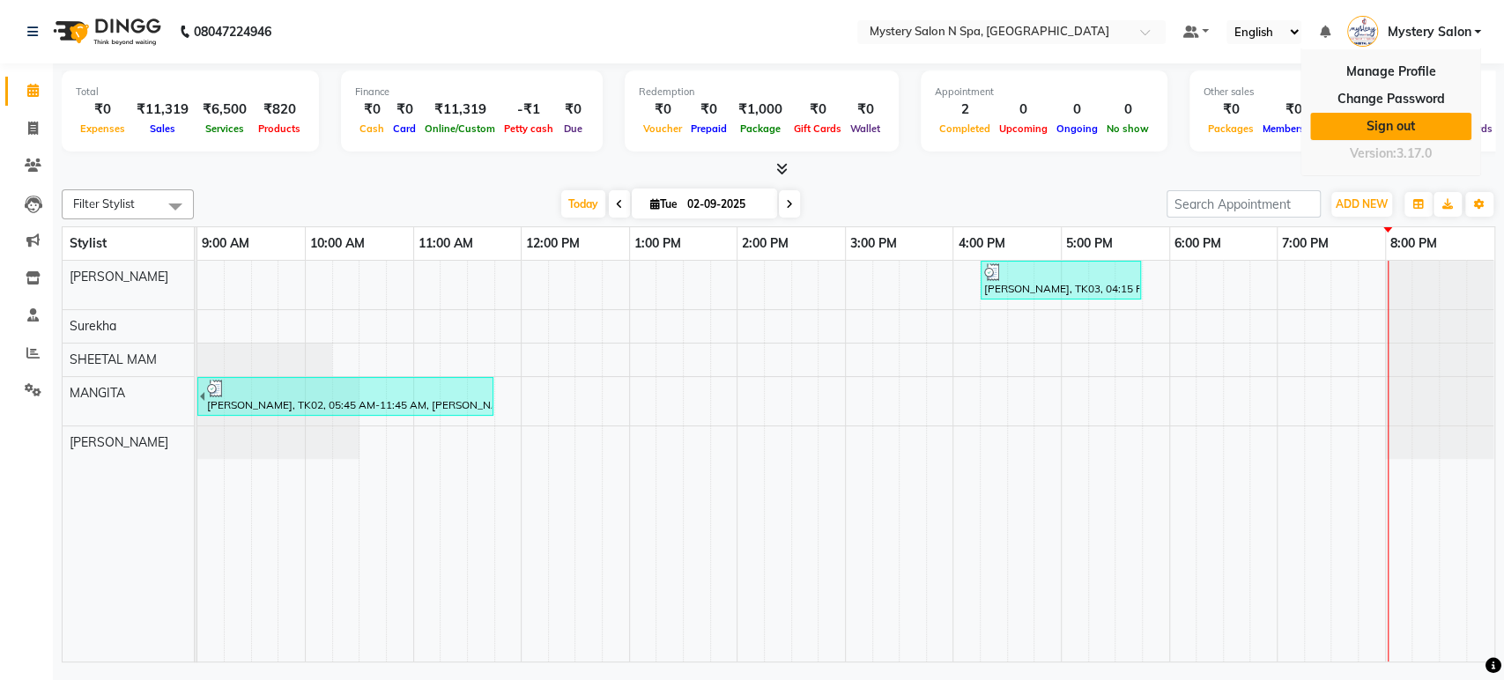
click at [1393, 127] on link "Sign out" at bounding box center [1390, 126] width 161 height 27
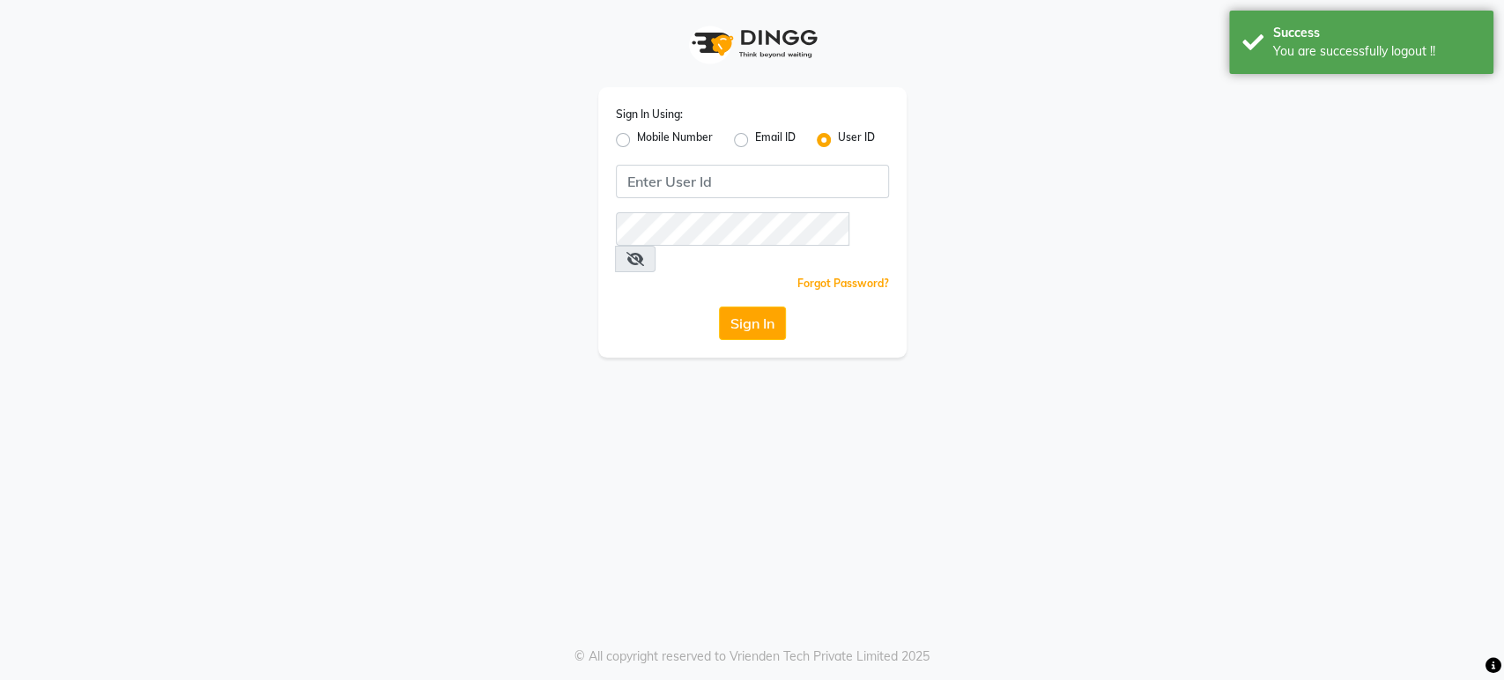
click at [620, 147] on div "Mobile Number" at bounding box center [664, 140] width 97 height 21
